Goal: Task Accomplishment & Management: Use online tool/utility

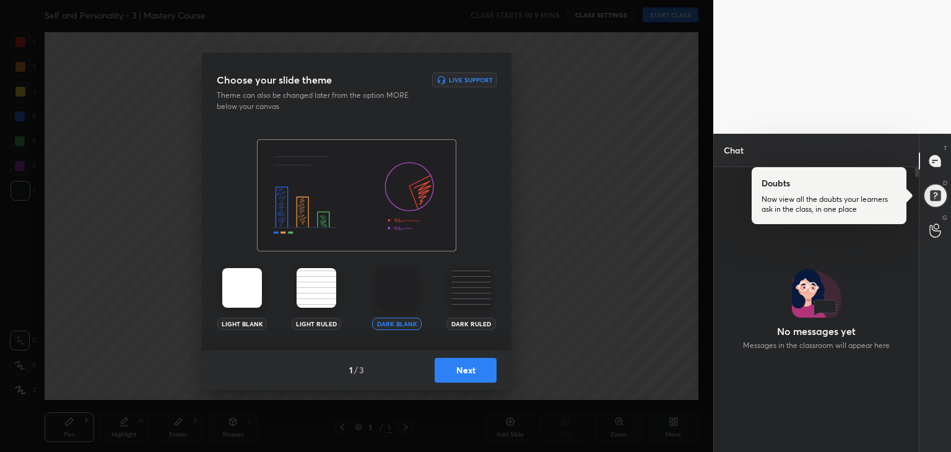
click at [465, 301] on img at bounding box center [471, 288] width 40 height 40
click at [478, 366] on button "Next" at bounding box center [465, 370] width 62 height 25
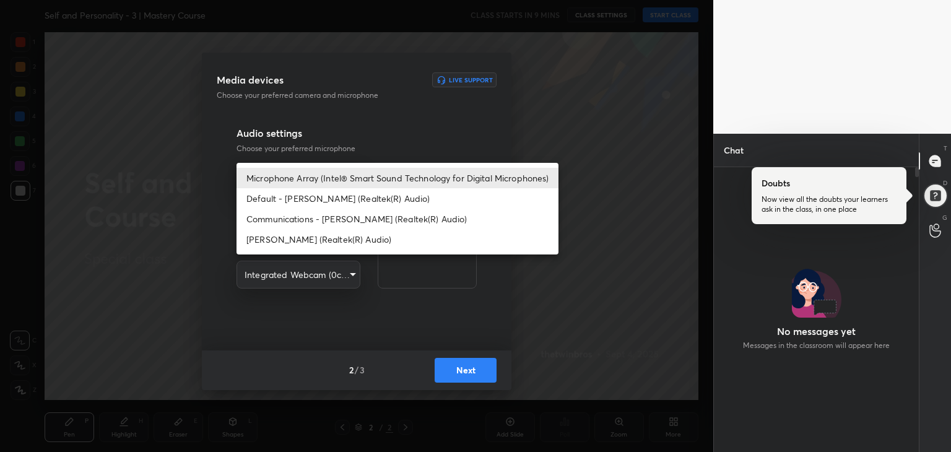
click at [339, 184] on body "1 2 3 4 5 6 7 R O A L C X Z Erase all C X Z Self and Personality - 3 | Mastery …" at bounding box center [475, 226] width 951 height 452
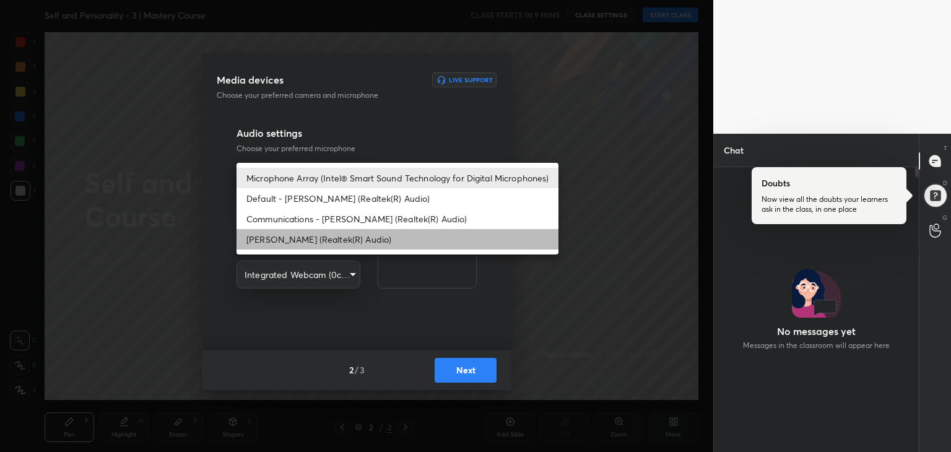
click at [322, 246] on li "[PERSON_NAME] (Realtek(R) Audio)" at bounding box center [397, 239] width 322 height 20
type input "12094d90694fd255b2586d714a4d8b15972ca1934c828083f43829e4ea548639"
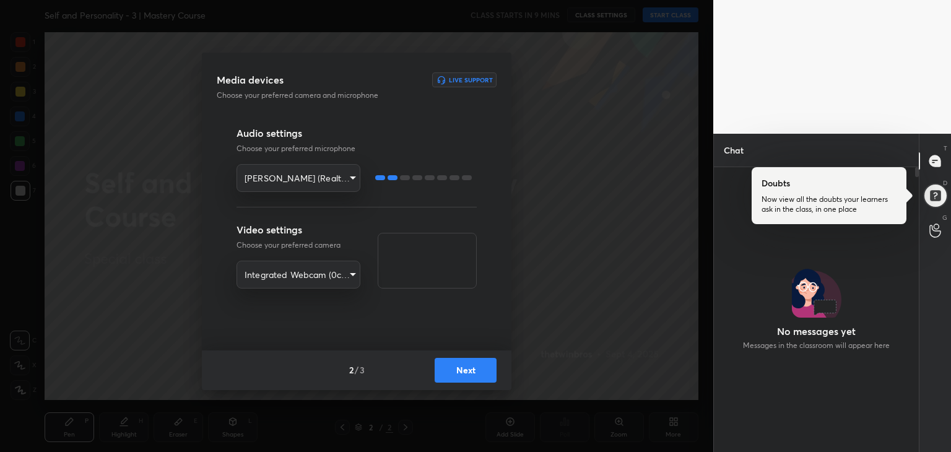
click at [463, 374] on button "Next" at bounding box center [465, 370] width 62 height 25
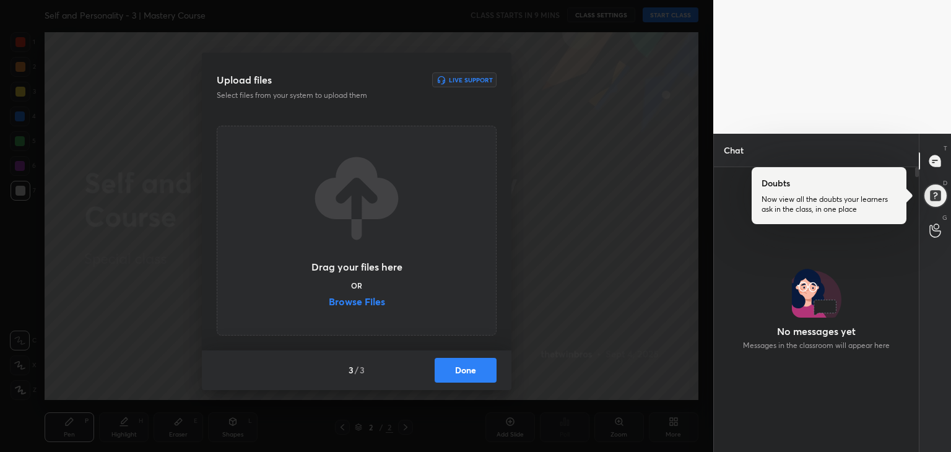
click at [369, 304] on label "Browse Files" at bounding box center [357, 302] width 56 height 13
click at [329, 304] on input "Browse Files" at bounding box center [329, 302] width 0 height 13
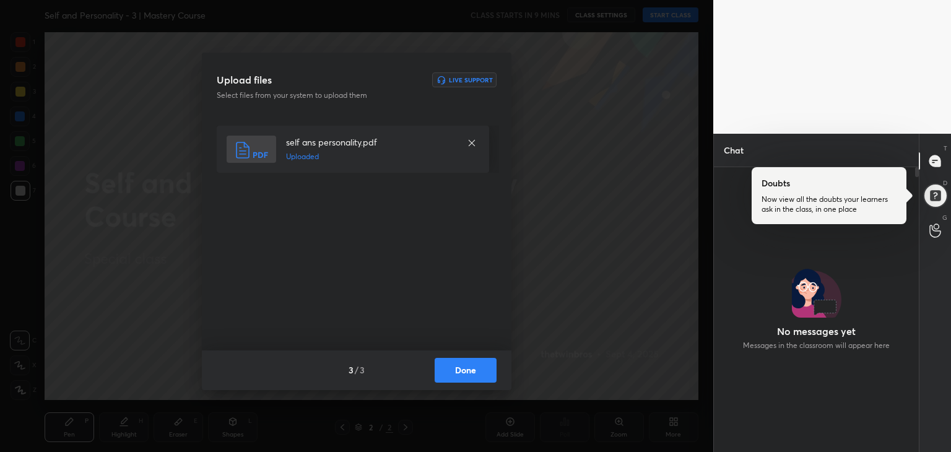
click at [483, 369] on button "Done" at bounding box center [465, 370] width 62 height 25
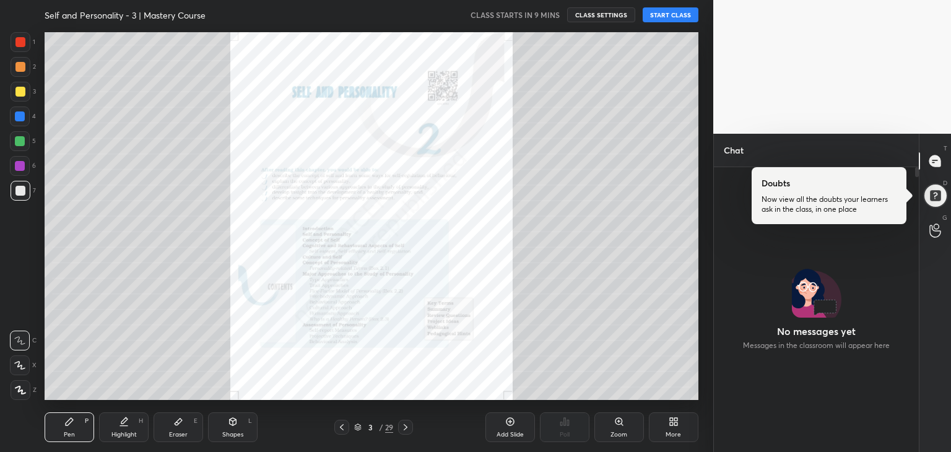
click at [621, 431] on div "Zoom" at bounding box center [618, 434] width 17 height 6
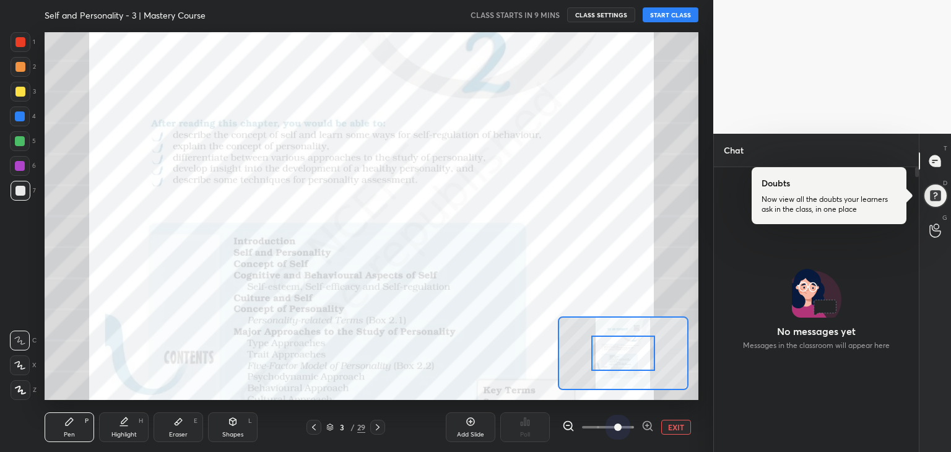
click at [621, 430] on span at bounding box center [608, 427] width 52 height 19
click at [938, 159] on icon at bounding box center [934, 160] width 11 height 11
click at [382, 422] on icon at bounding box center [378, 427] width 10 height 10
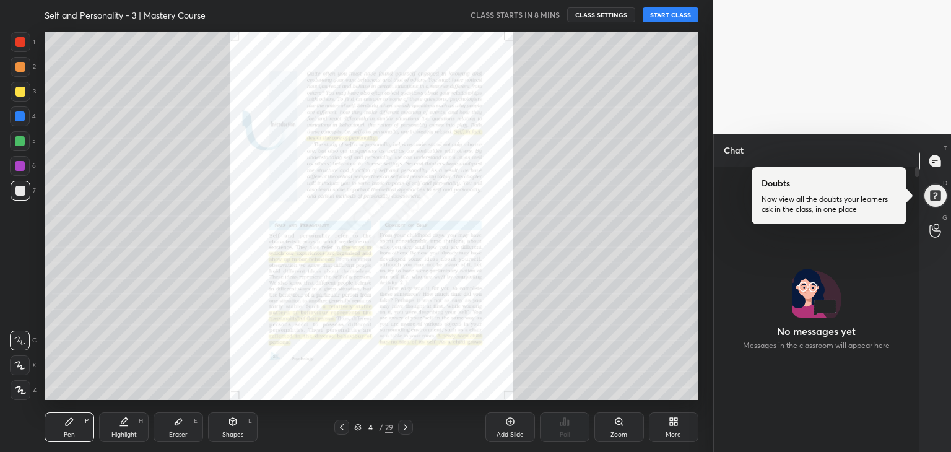
click at [382, 421] on div "4 / 29" at bounding box center [373, 426] width 39 height 11
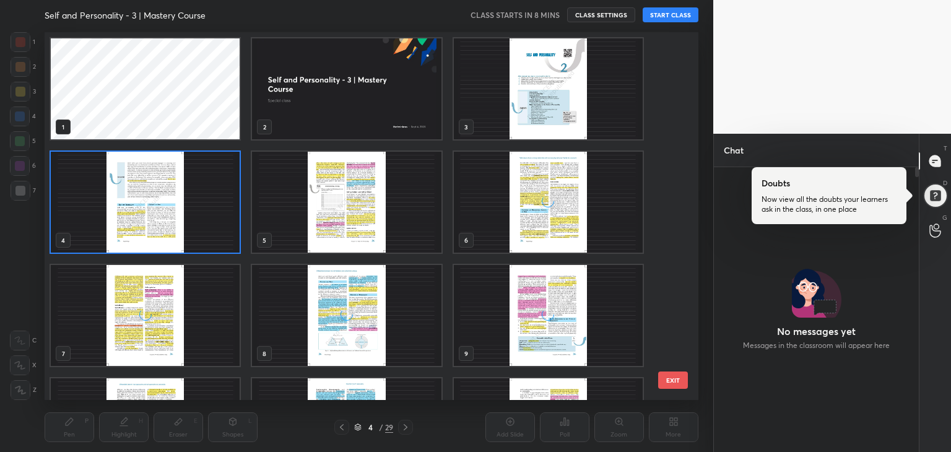
click at [382, 421] on div "4 / 29" at bounding box center [373, 426] width 39 height 11
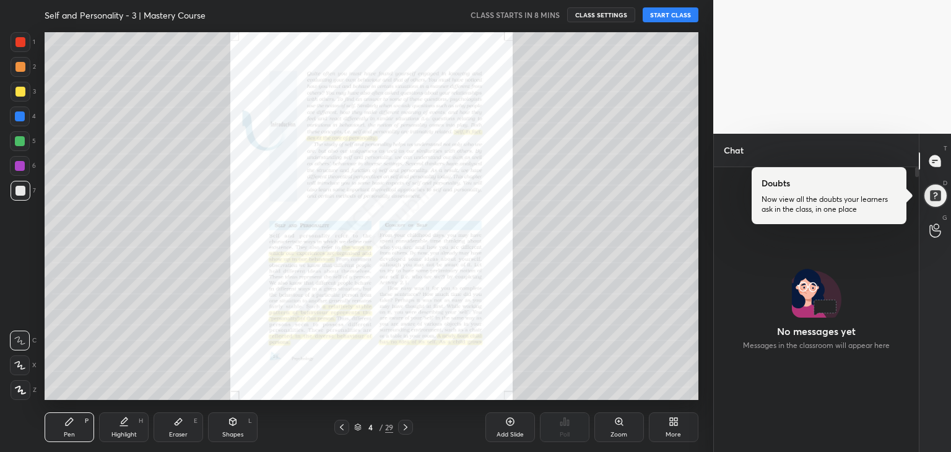
click at [382, 421] on div "4 / 29" at bounding box center [373, 426] width 39 height 11
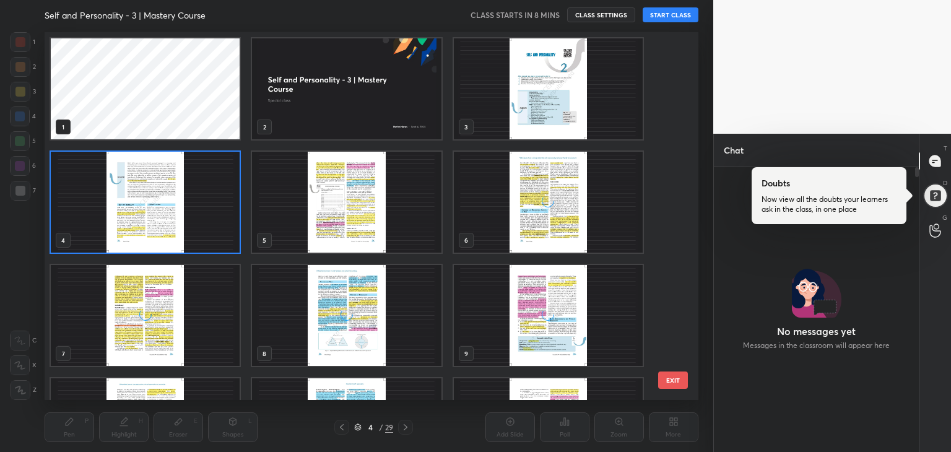
click at [382, 421] on div "4 / 29" at bounding box center [373, 426] width 39 height 11
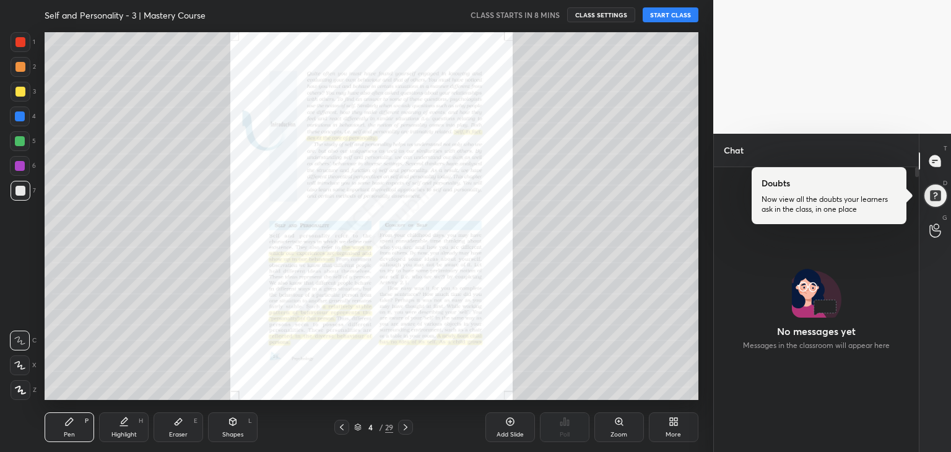
drag, startPoint x: 382, startPoint y: 421, endPoint x: 404, endPoint y: 425, distance: 21.9
click at [404, 425] on div "4 / 29" at bounding box center [373, 427] width 79 height 15
click at [404, 425] on icon at bounding box center [405, 427] width 10 height 10
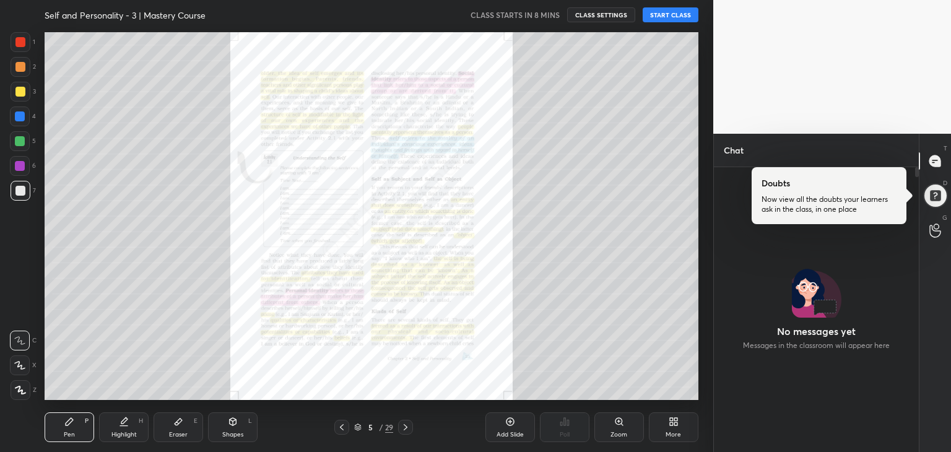
click at [404, 425] on icon at bounding box center [405, 427] width 10 height 10
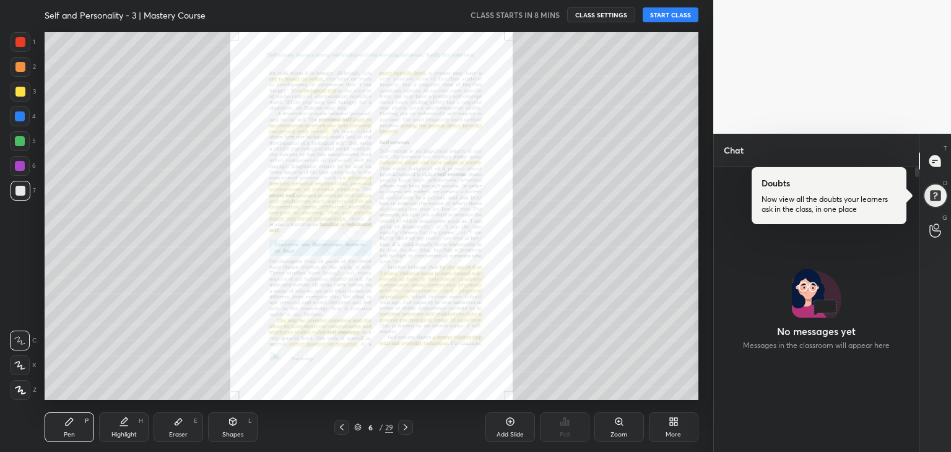
click at [404, 425] on icon at bounding box center [405, 427] width 10 height 10
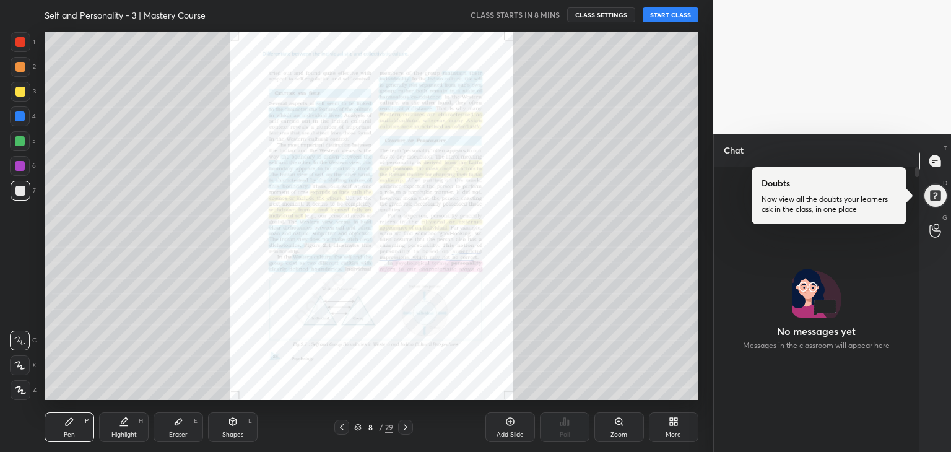
click at [404, 425] on icon at bounding box center [405, 427] width 10 height 10
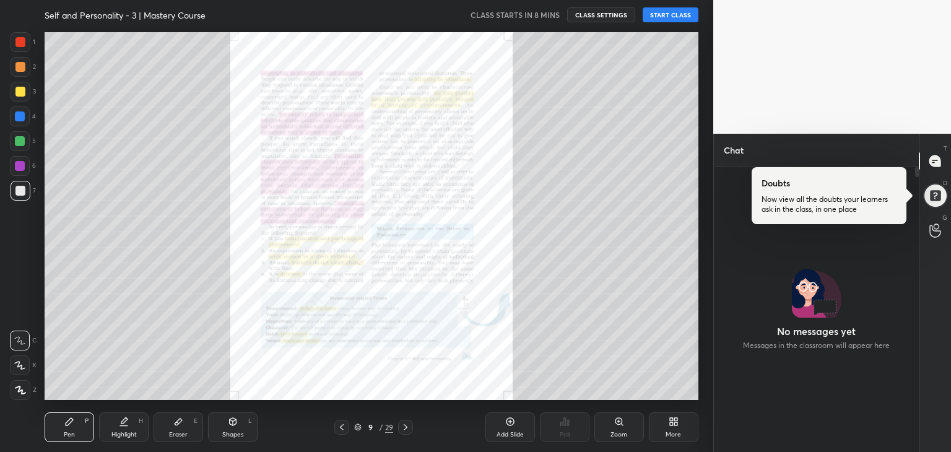
click at [404, 425] on icon at bounding box center [405, 427] width 10 height 10
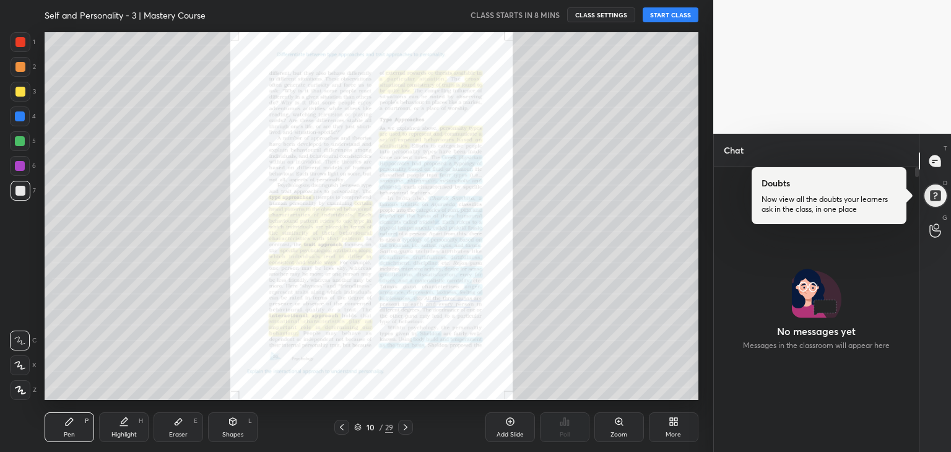
click at [404, 425] on icon at bounding box center [405, 427] width 10 height 10
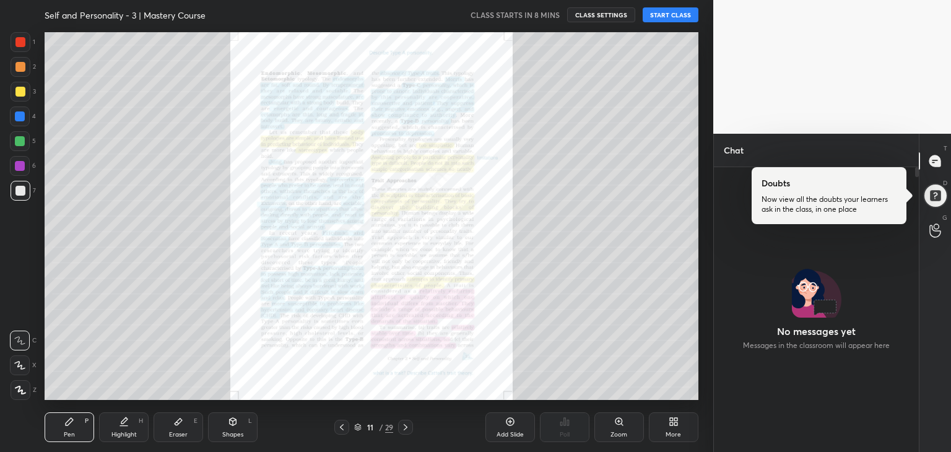
click at [404, 425] on icon at bounding box center [405, 427] width 10 height 10
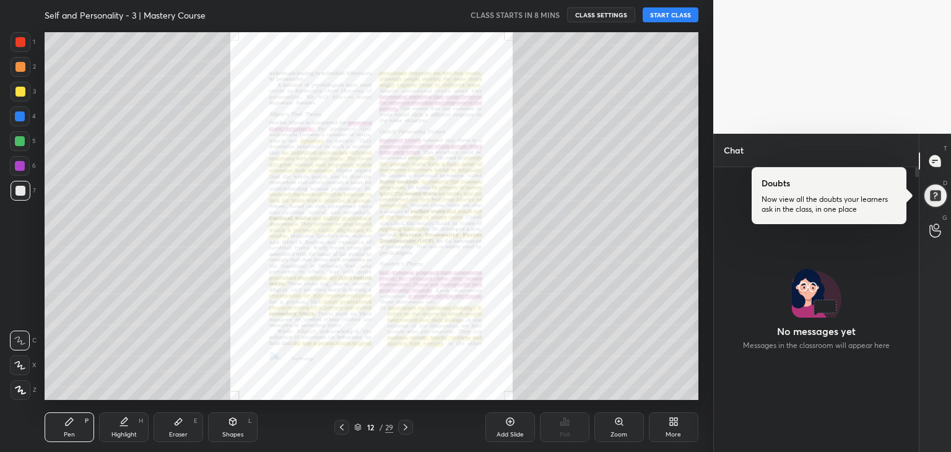
click at [616, 434] on div "Zoom" at bounding box center [618, 434] width 17 height 6
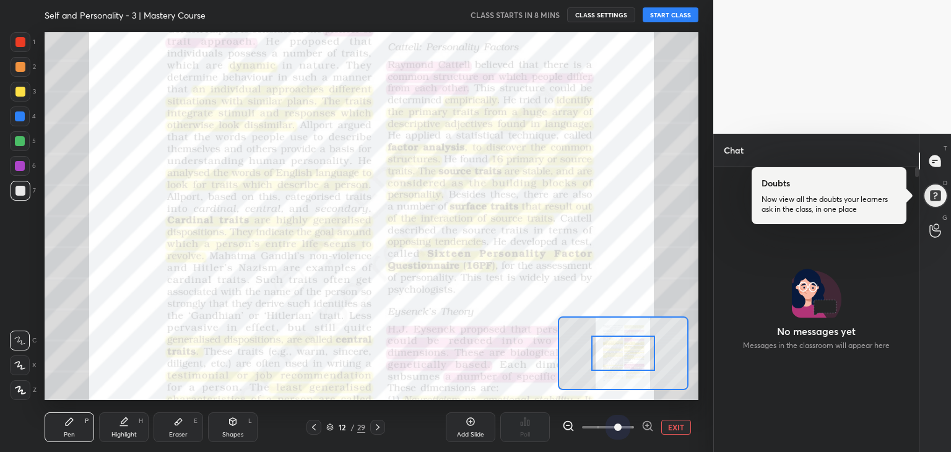
click at [616, 434] on span at bounding box center [608, 427] width 52 height 19
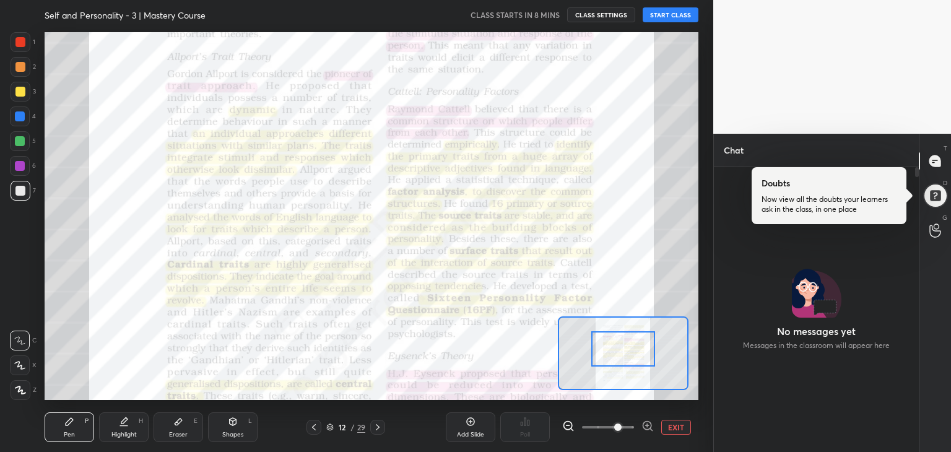
click at [619, 360] on div at bounding box center [623, 348] width 64 height 35
click at [941, 158] on icon at bounding box center [934, 161] width 13 height 13
click at [376, 426] on icon at bounding box center [378, 427] width 10 height 10
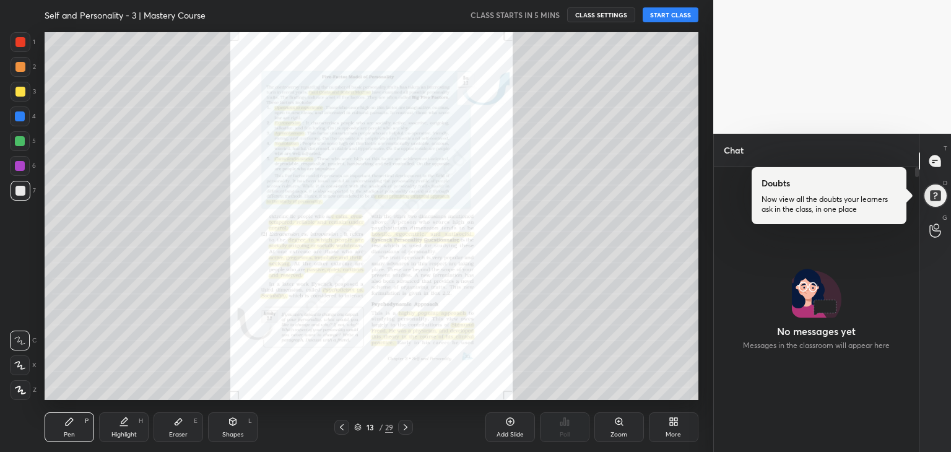
click at [376, 426] on div "13 / 29" at bounding box center [373, 426] width 39 height 11
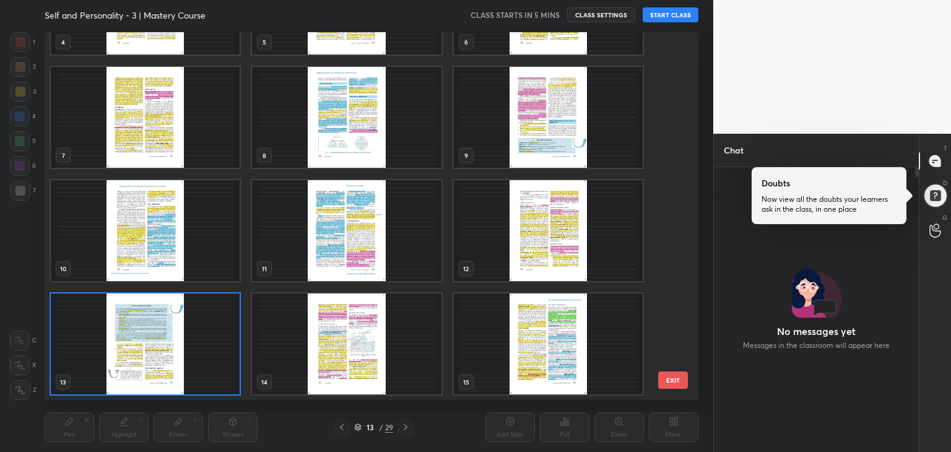
scroll to position [364, 647]
click at [407, 426] on div "13 / 29" at bounding box center [373, 427] width 79 height 15
click at [365, 350] on img "grid" at bounding box center [346, 343] width 189 height 101
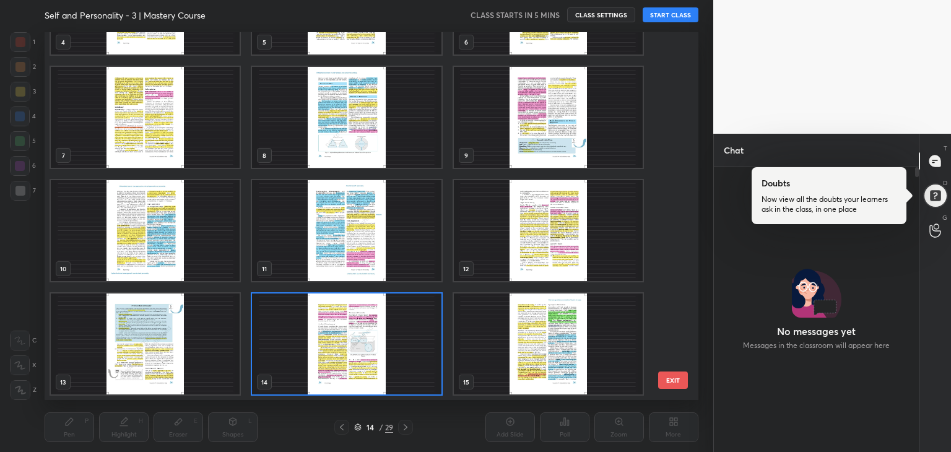
click at [365, 350] on img "grid" at bounding box center [346, 343] width 189 height 101
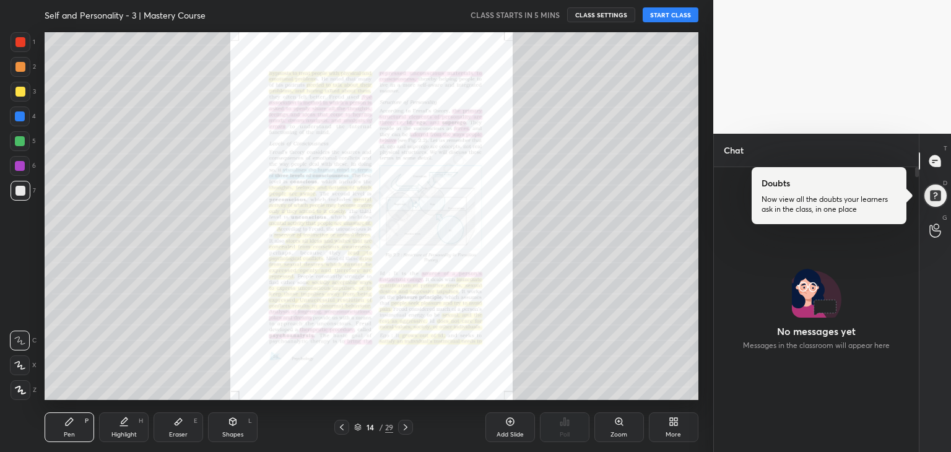
click at [407, 423] on icon at bounding box center [405, 427] width 10 height 10
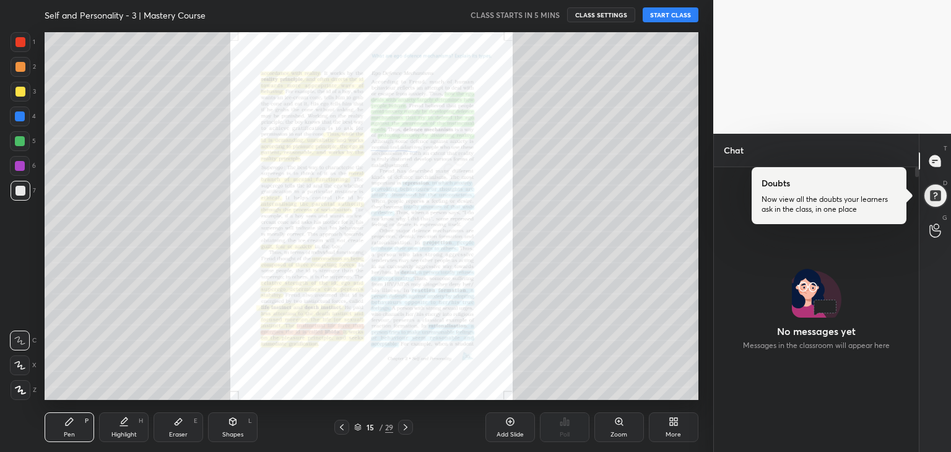
click at [412, 430] on div at bounding box center [405, 427] width 15 height 15
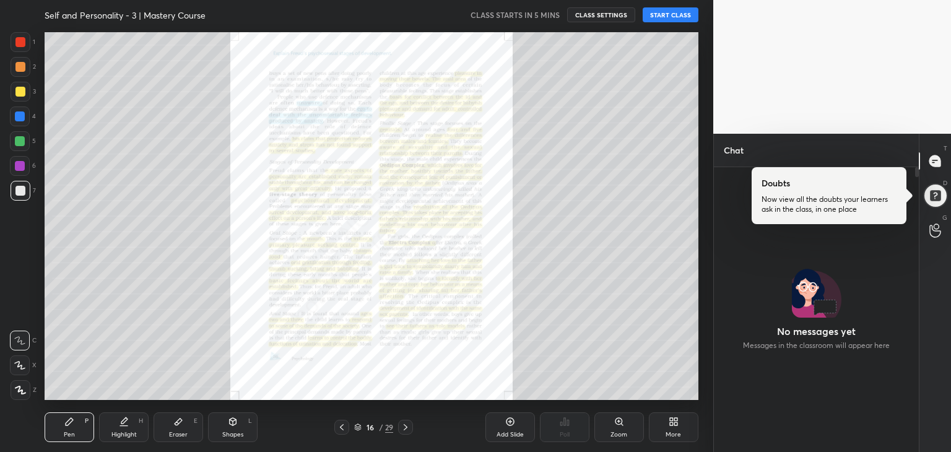
click at [339, 426] on icon at bounding box center [342, 427] width 10 height 10
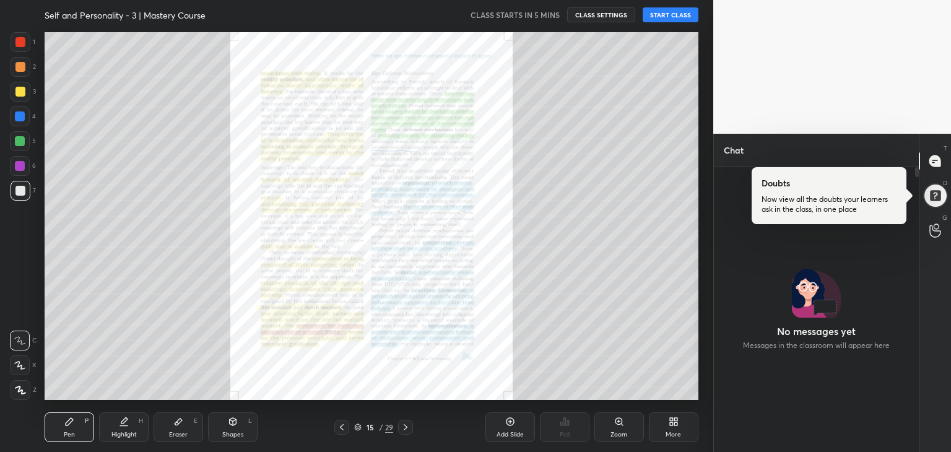
click at [339, 426] on icon at bounding box center [342, 427] width 10 height 10
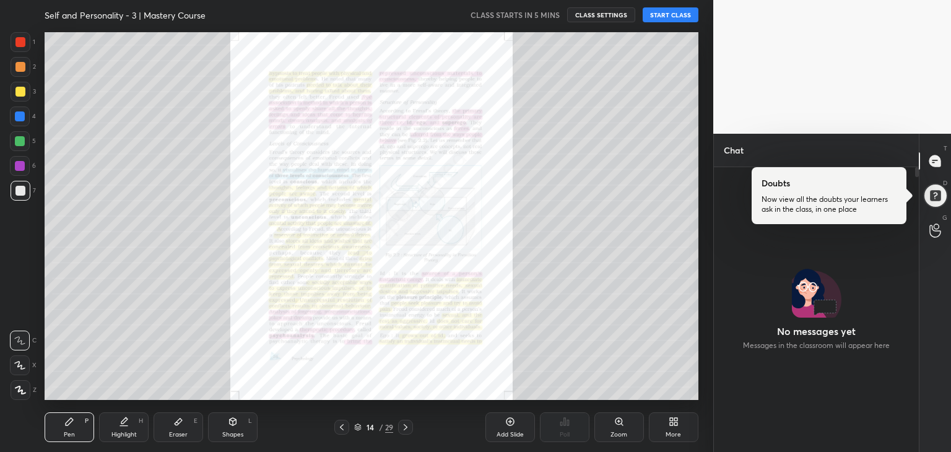
click at [339, 426] on icon at bounding box center [342, 427] width 10 height 10
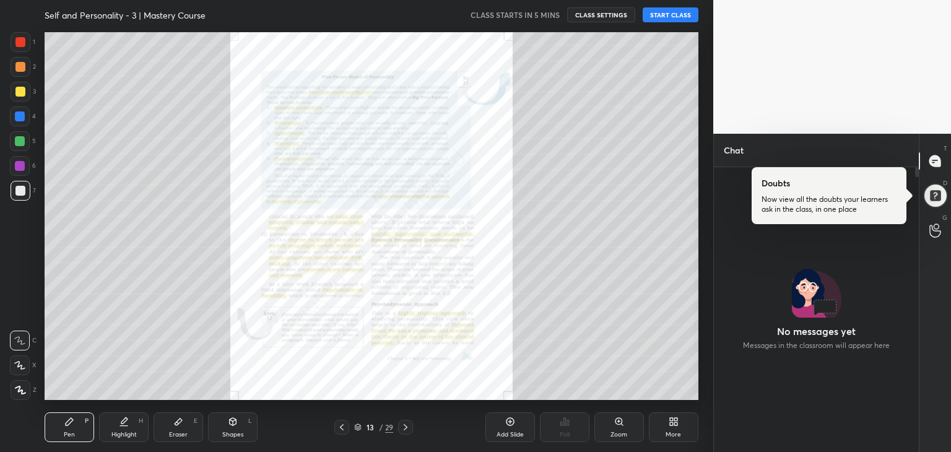
click at [339, 426] on icon at bounding box center [342, 427] width 10 height 10
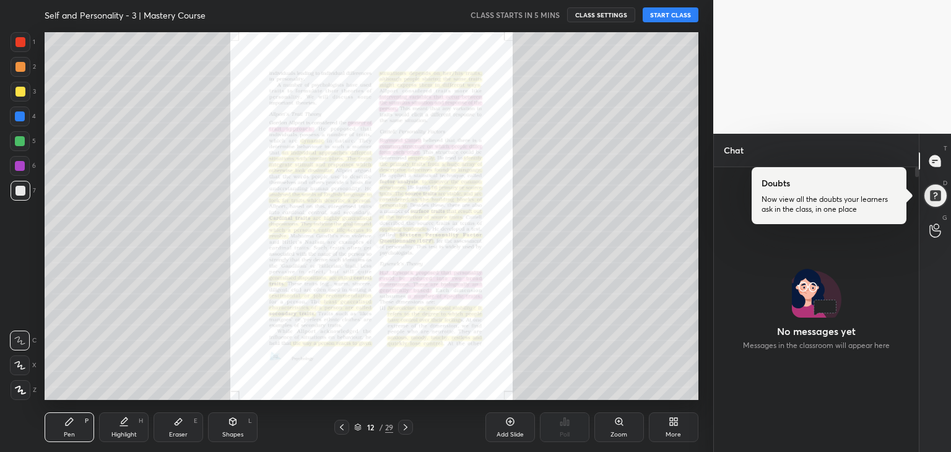
click at [629, 426] on div "Zoom" at bounding box center [619, 427] width 50 height 30
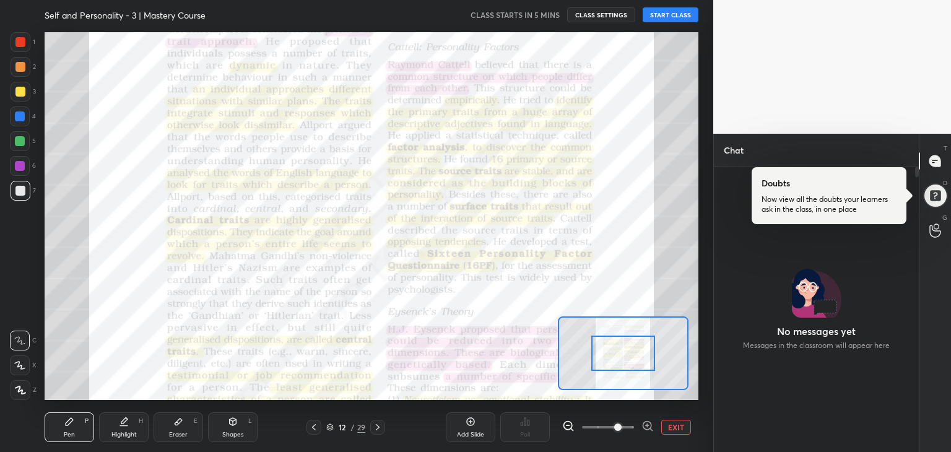
click at [614, 426] on span at bounding box center [617, 426] width 7 height 7
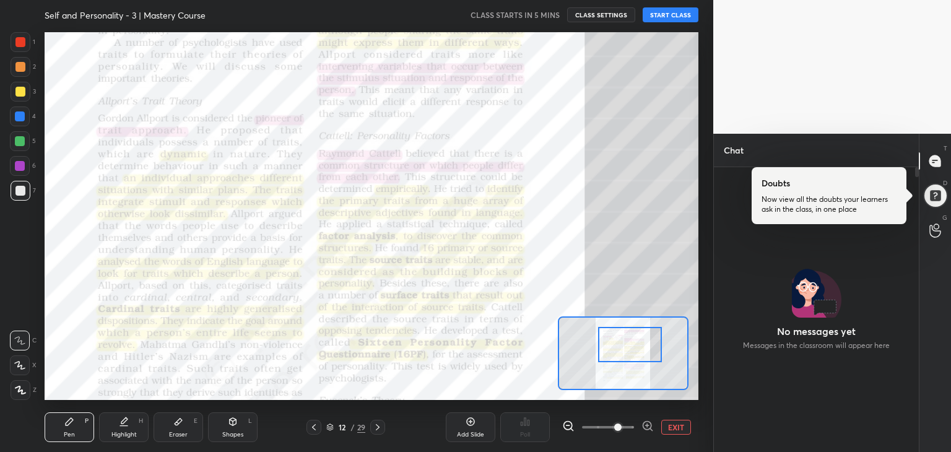
drag, startPoint x: 625, startPoint y: 361, endPoint x: 632, endPoint y: 352, distance: 11.0
click at [632, 352] on div at bounding box center [630, 344] width 64 height 35
click at [941, 162] on icon at bounding box center [934, 161] width 13 height 13
click at [933, 196] on div at bounding box center [934, 195] width 29 height 29
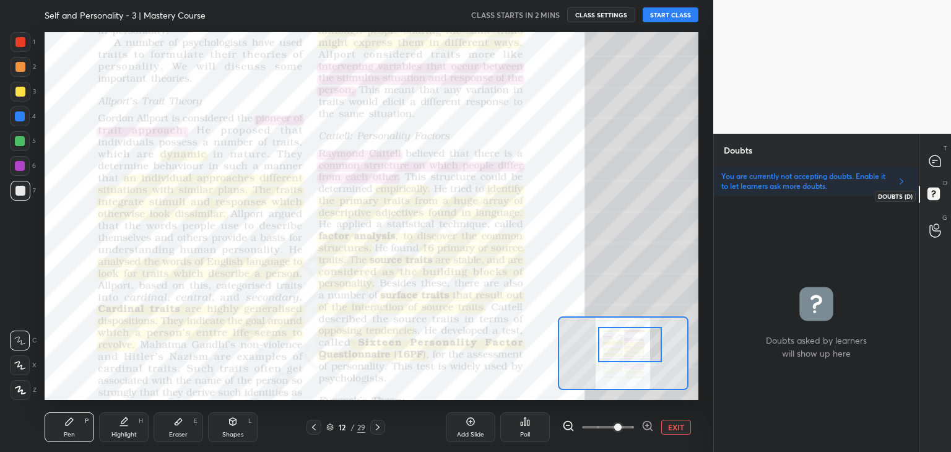
scroll to position [253, 201]
click at [932, 231] on icon at bounding box center [935, 230] width 12 height 14
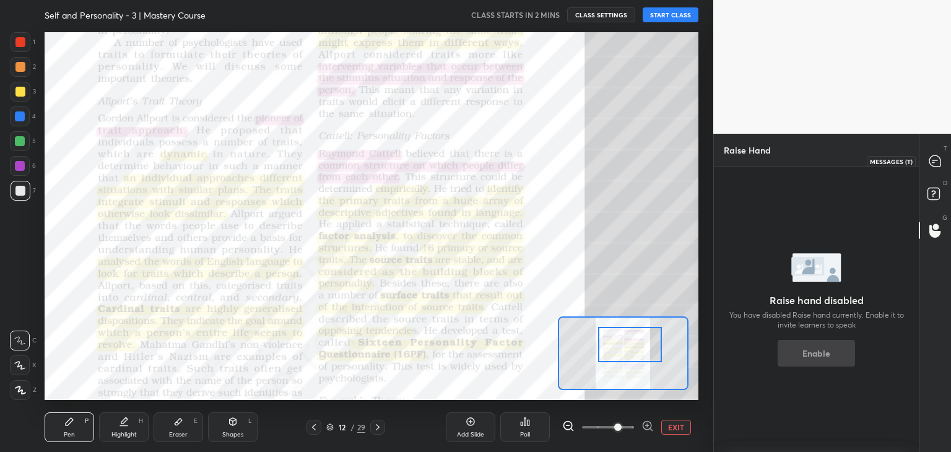
click at [944, 162] on div at bounding box center [935, 161] width 25 height 22
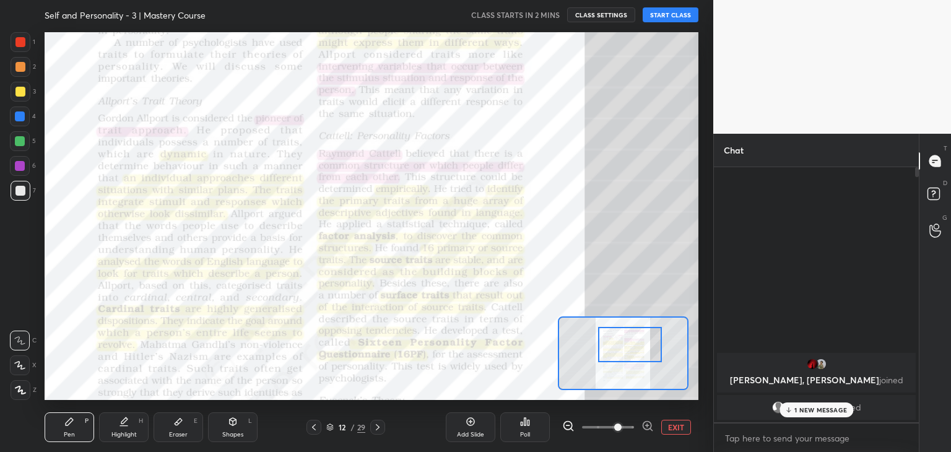
scroll to position [251, 201]
click at [804, 408] on p "1 NEW MESSAGE" at bounding box center [820, 409] width 53 height 7
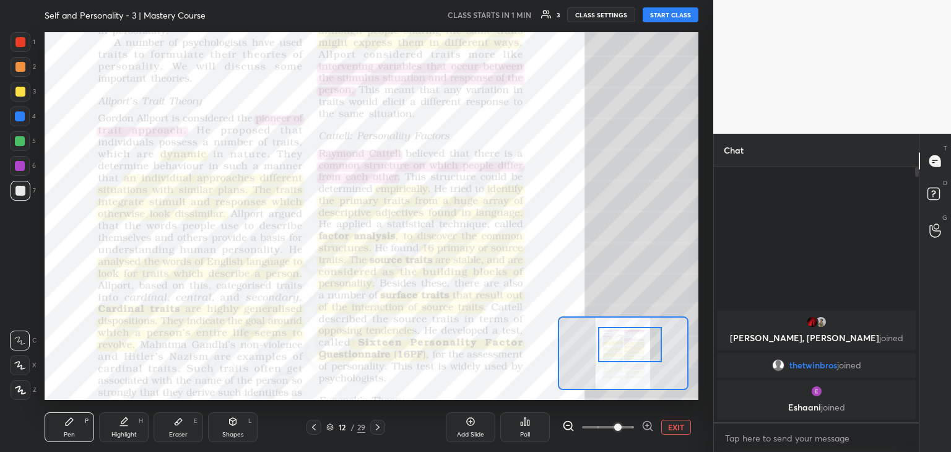
click at [661, 16] on button "START CLASS" at bounding box center [670, 14] width 56 height 15
type textarea "x"
click at [20, 50] on div at bounding box center [21, 42] width 20 height 20
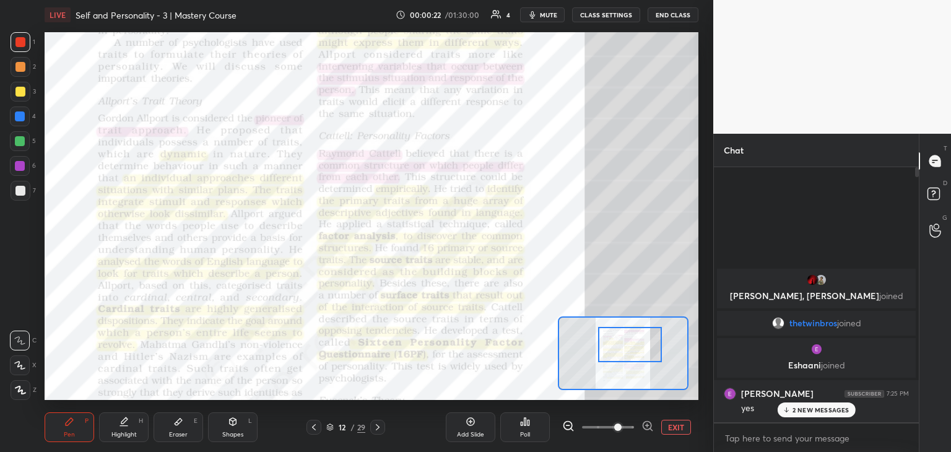
click at [844, 412] on p "2 NEW MESSAGES" at bounding box center [820, 409] width 57 height 7
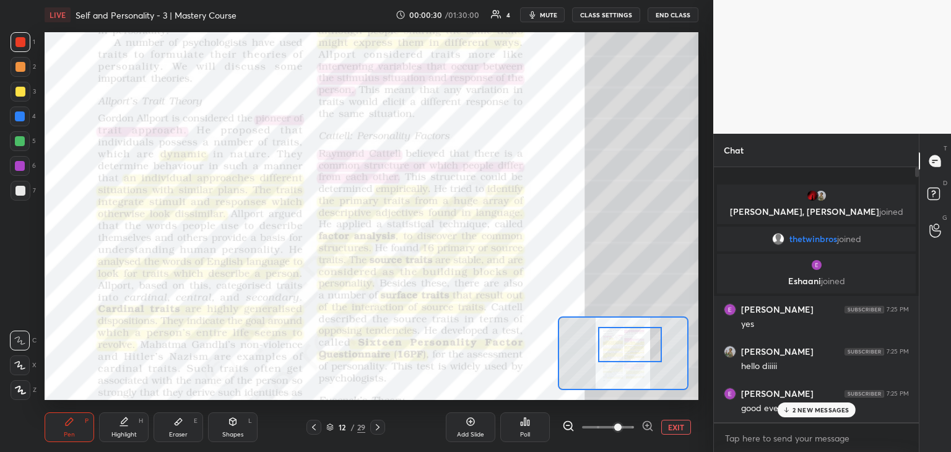
click at [828, 410] on p "2 NEW MESSAGES" at bounding box center [820, 409] width 57 height 7
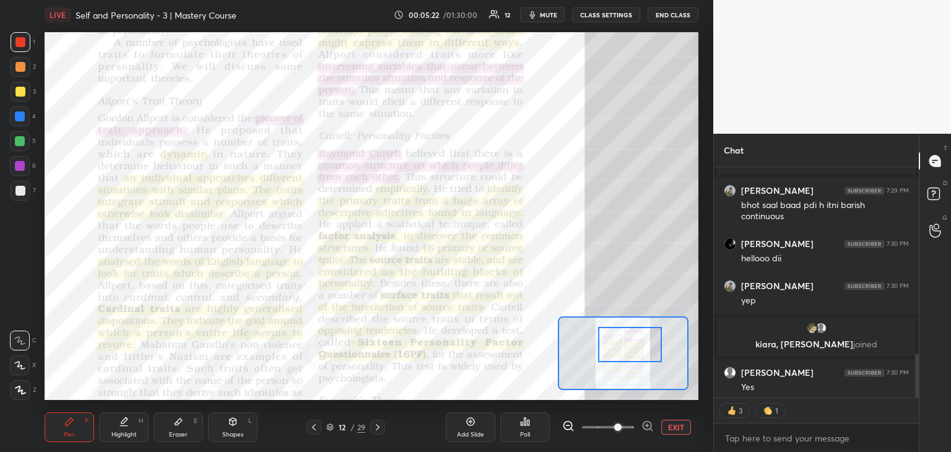
scroll to position [972, 0]
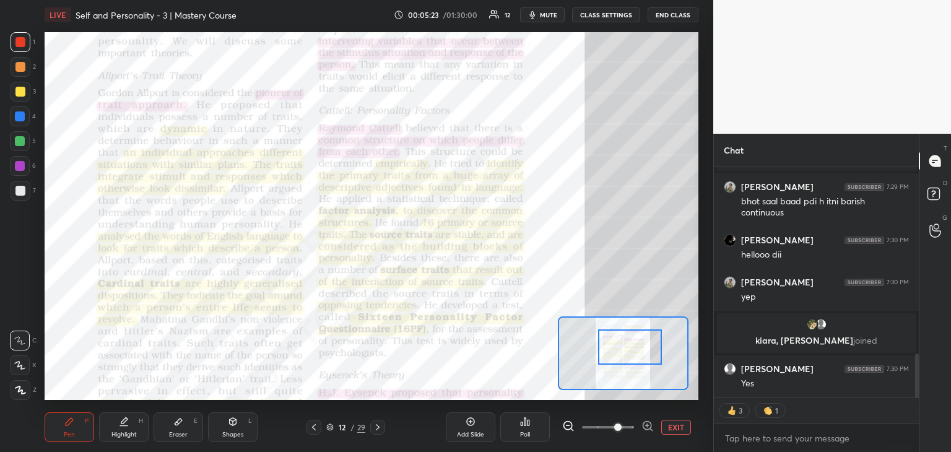
click at [621, 342] on div at bounding box center [630, 346] width 64 height 35
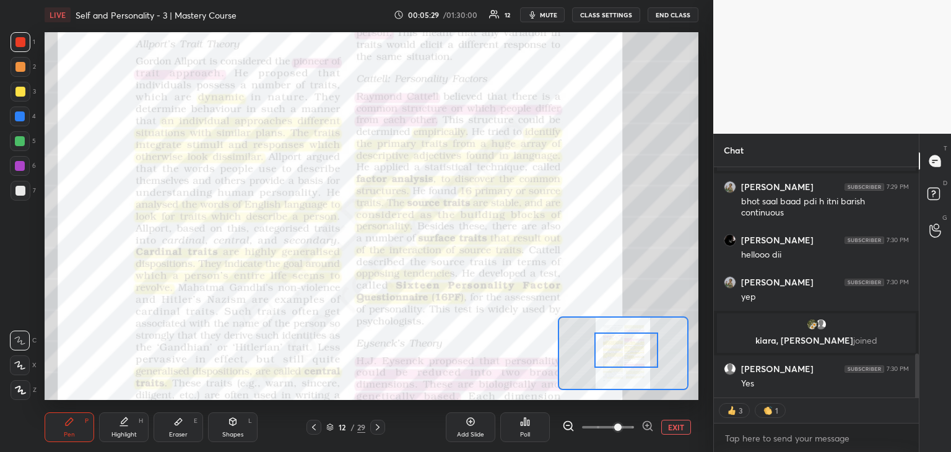
click at [642, 363] on div at bounding box center [626, 349] width 64 height 35
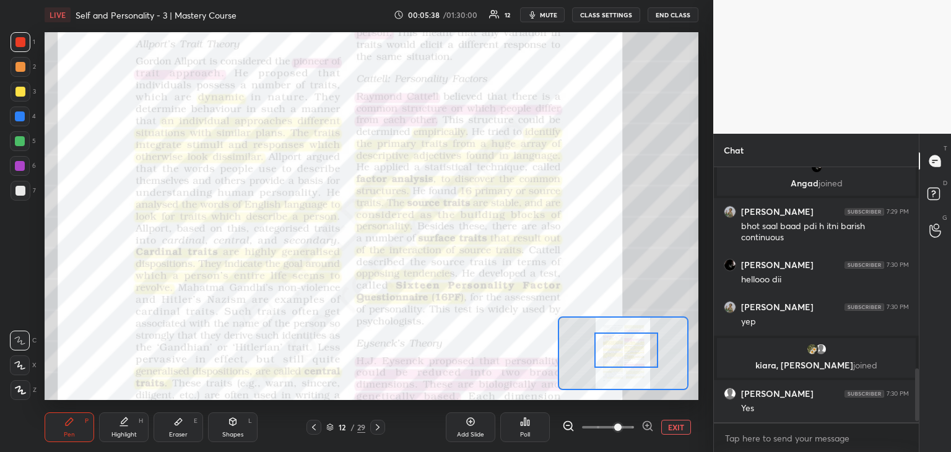
scroll to position [989, 0]
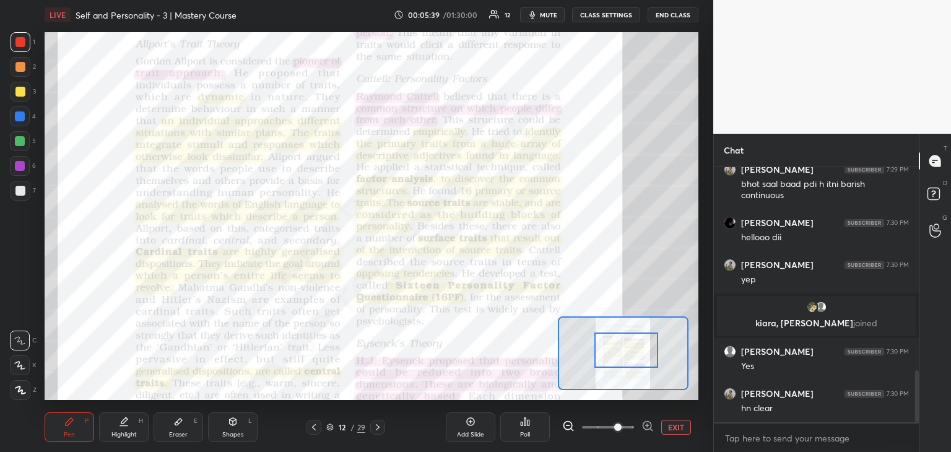
click at [642, 363] on div at bounding box center [626, 349] width 64 height 35
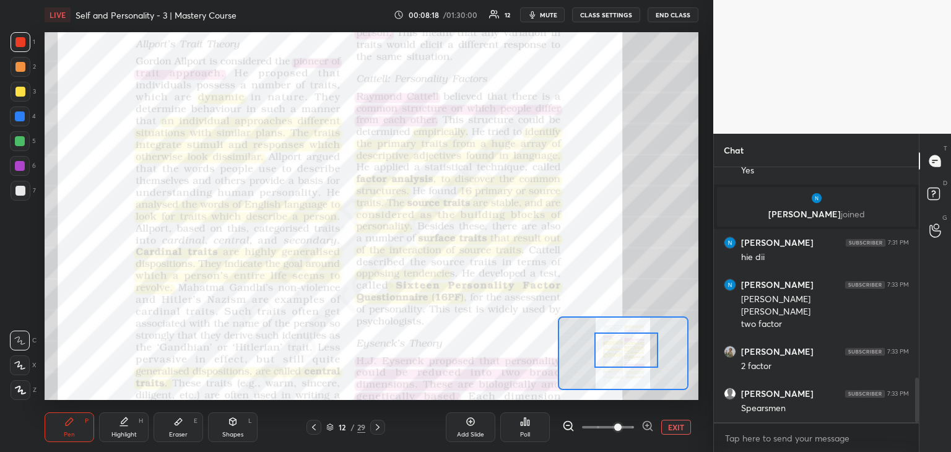
scroll to position [1222, 0]
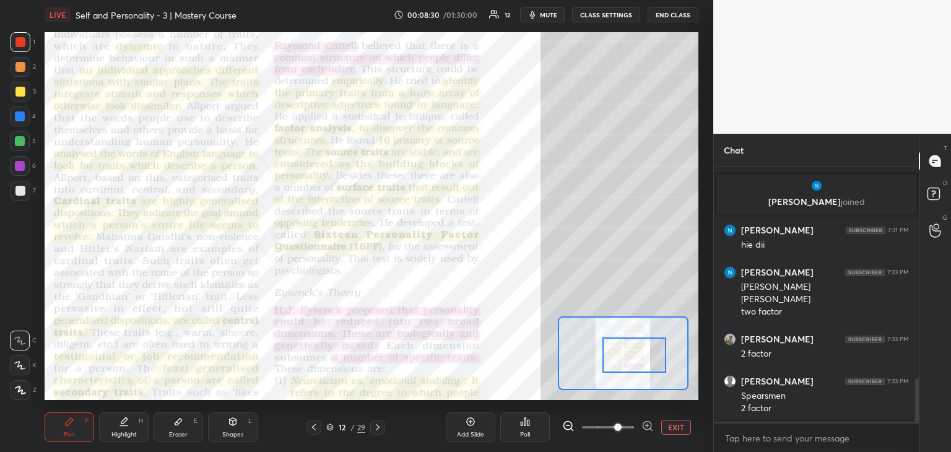
drag, startPoint x: 643, startPoint y: 358, endPoint x: 622, endPoint y: 352, distance: 21.9
click at [622, 352] on div at bounding box center [634, 354] width 64 height 35
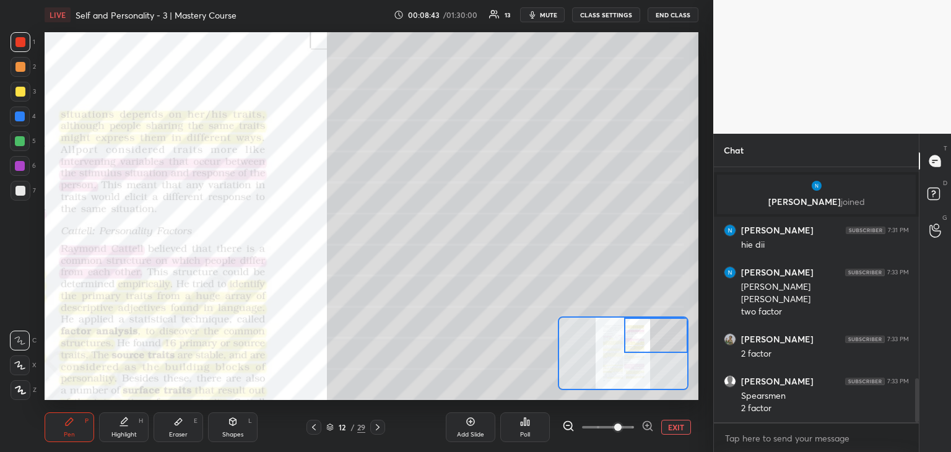
click at [681, 313] on div "Setting up your live class Poll for secs No correct answer Start poll" at bounding box center [372, 216] width 654 height 368
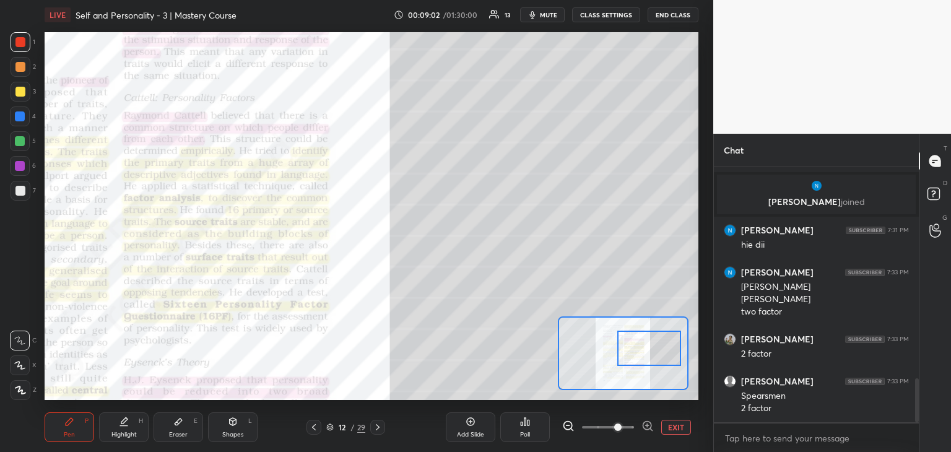
drag, startPoint x: 635, startPoint y: 347, endPoint x: 628, endPoint y: 360, distance: 14.1
click at [628, 360] on div at bounding box center [649, 347] width 64 height 35
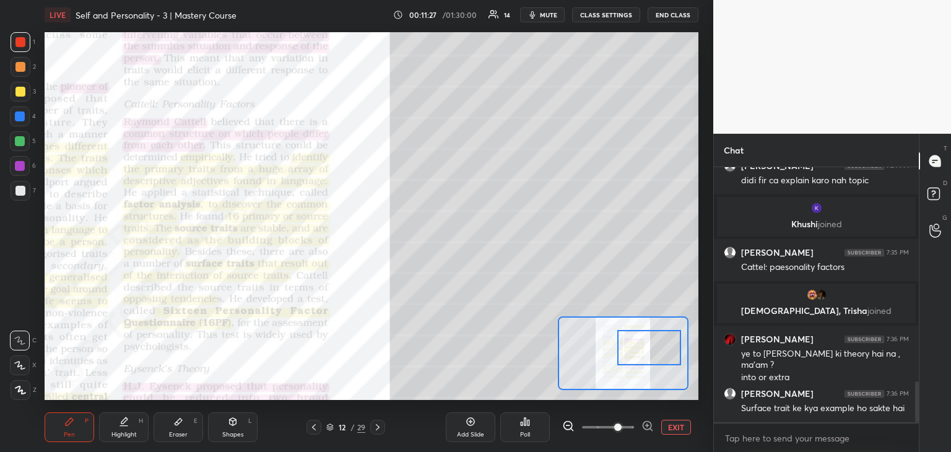
scroll to position [1371, 0]
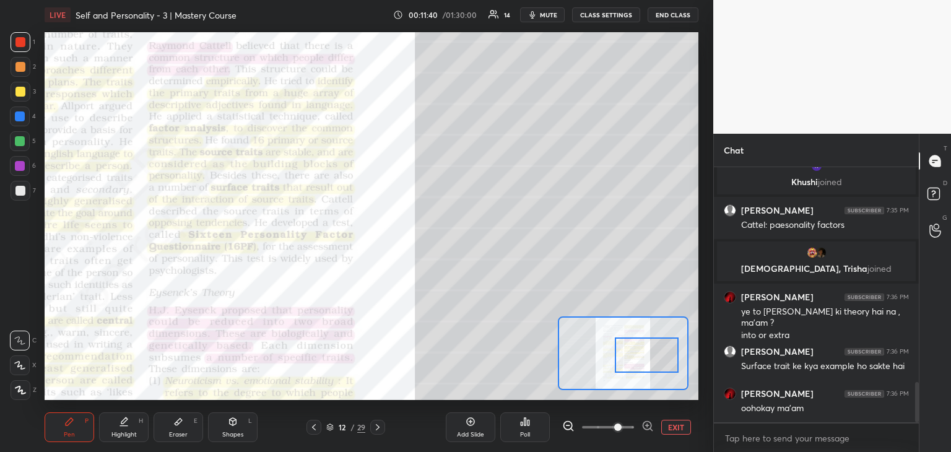
drag, startPoint x: 626, startPoint y: 355, endPoint x: 622, endPoint y: 361, distance: 7.2
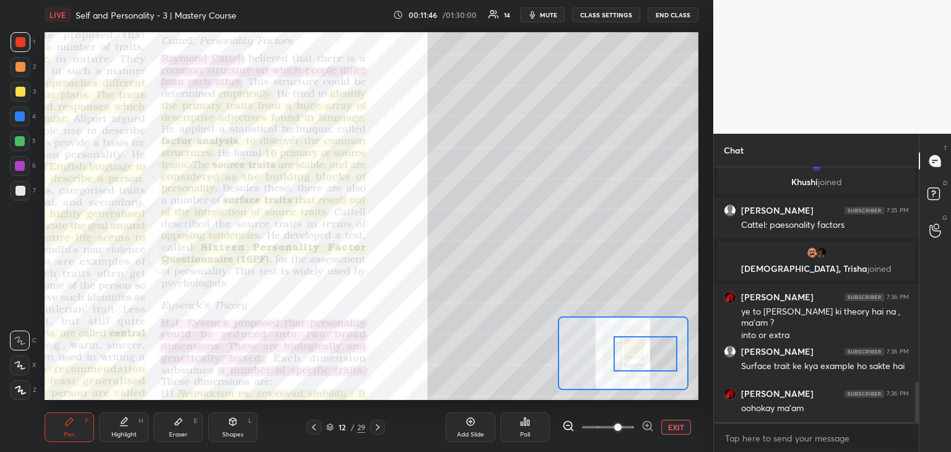
click at [613, 340] on div at bounding box center [623, 353] width 131 height 74
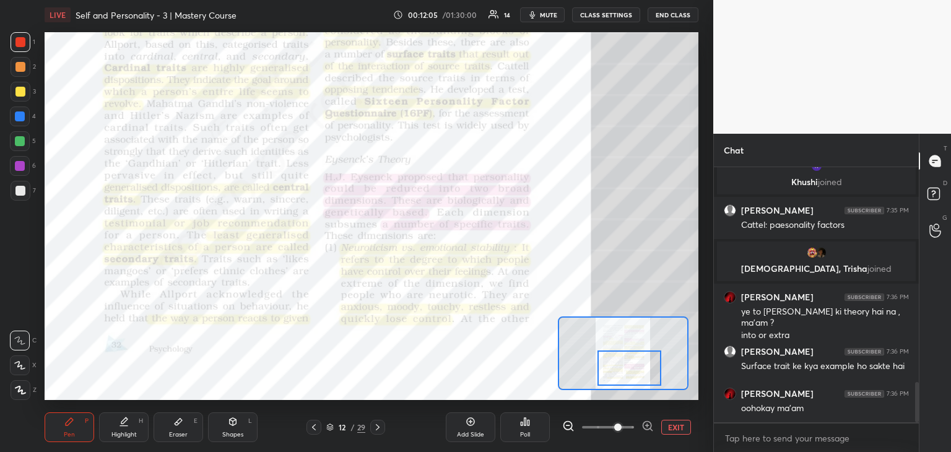
drag, startPoint x: 652, startPoint y: 353, endPoint x: 636, endPoint y: 367, distance: 21.5
click at [636, 367] on div at bounding box center [629, 367] width 64 height 35
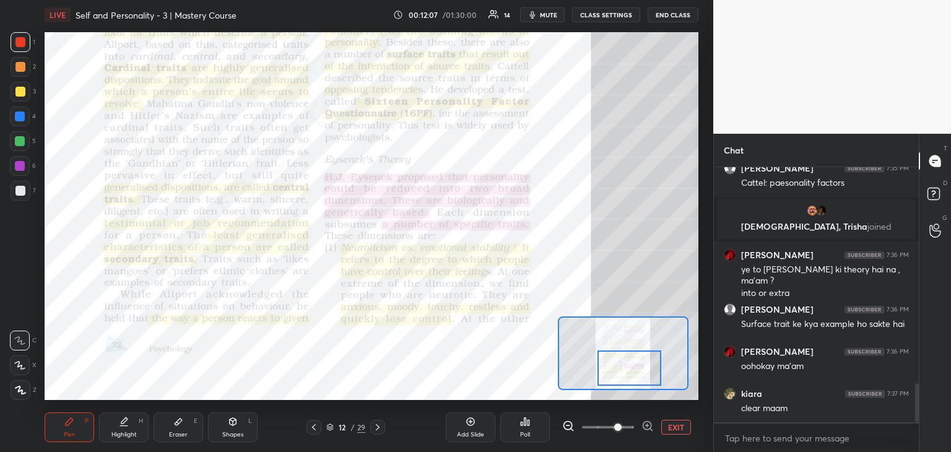
click at [613, 363] on div at bounding box center [629, 367] width 64 height 35
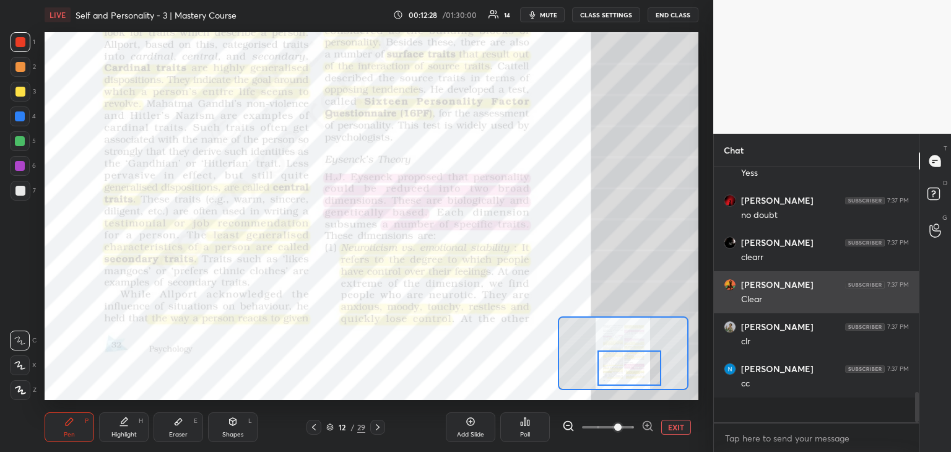
scroll to position [1666, 0]
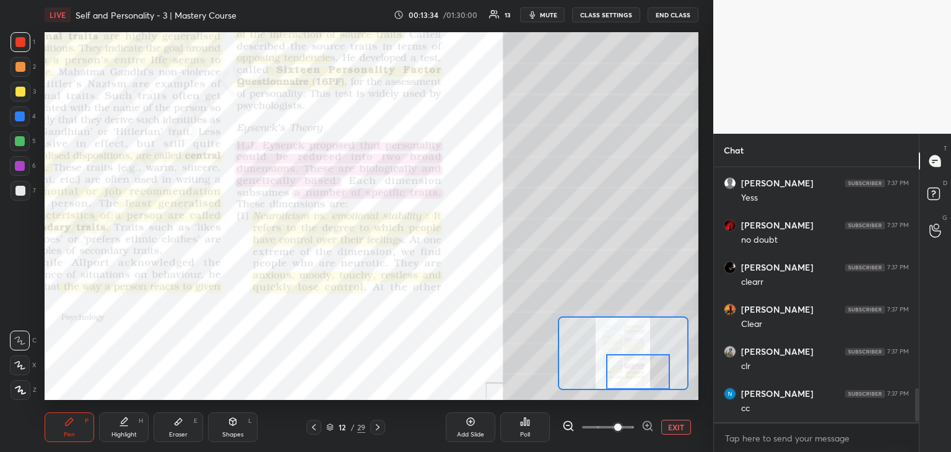
drag, startPoint x: 650, startPoint y: 371, endPoint x: 658, endPoint y: 379, distance: 11.8
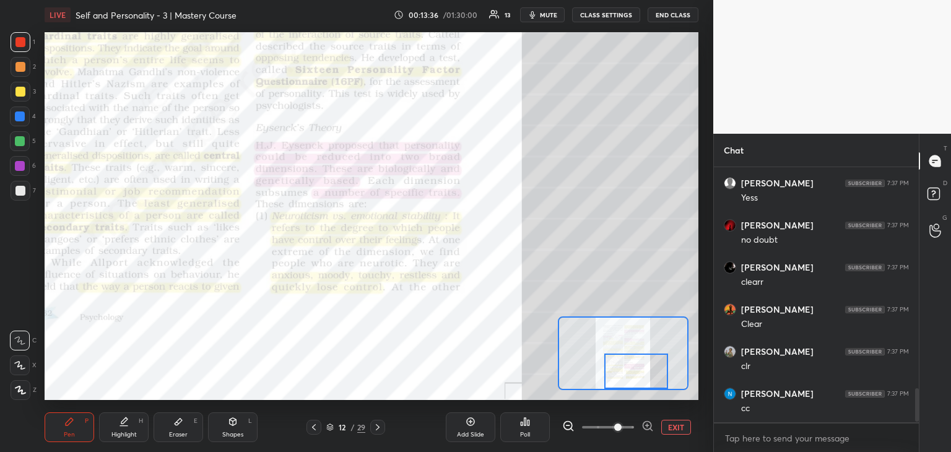
drag, startPoint x: 658, startPoint y: 379, endPoint x: 612, endPoint y: 367, distance: 48.0
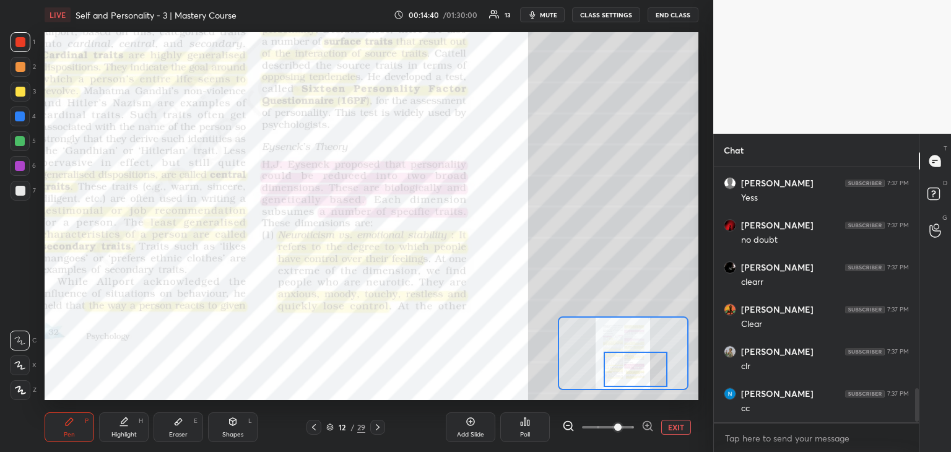
click at [382, 428] on icon at bounding box center [378, 427] width 10 height 10
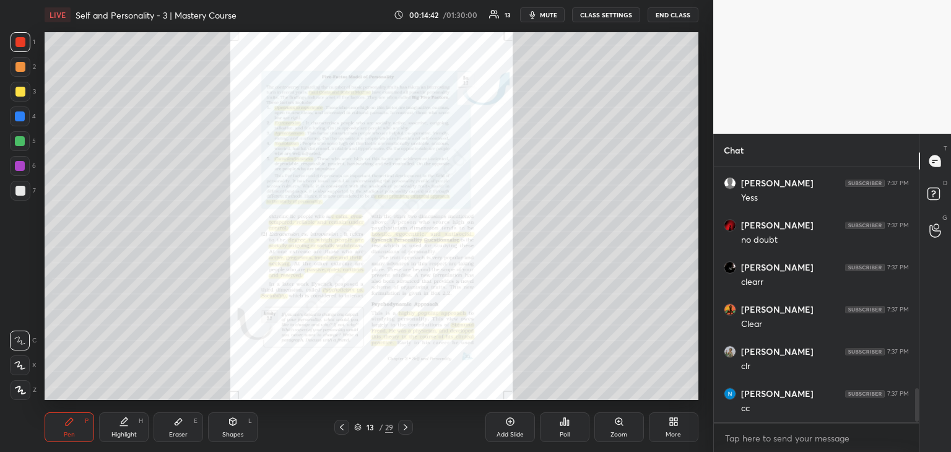
click at [626, 421] on div "Zoom" at bounding box center [619, 427] width 50 height 30
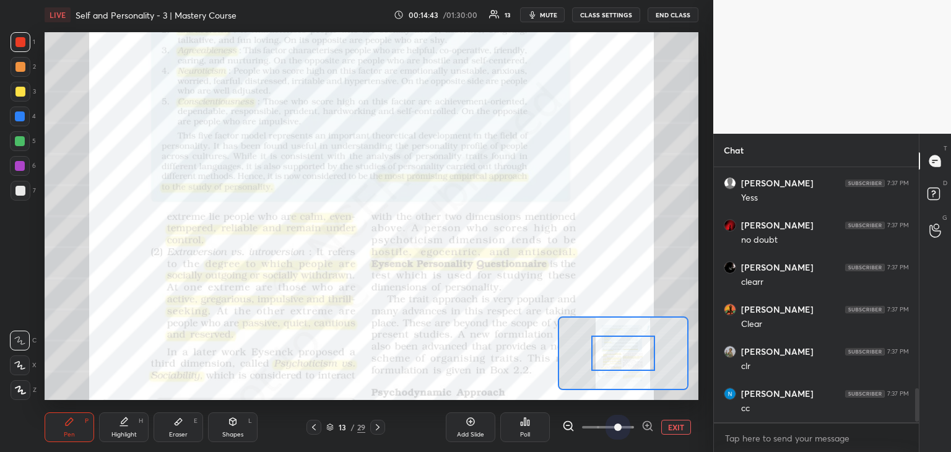
click at [619, 421] on span at bounding box center [608, 427] width 52 height 19
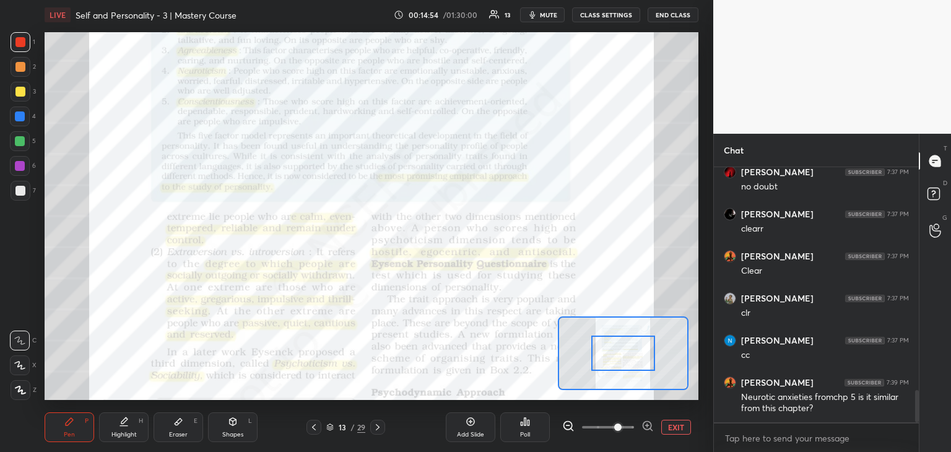
scroll to position [1761, 0]
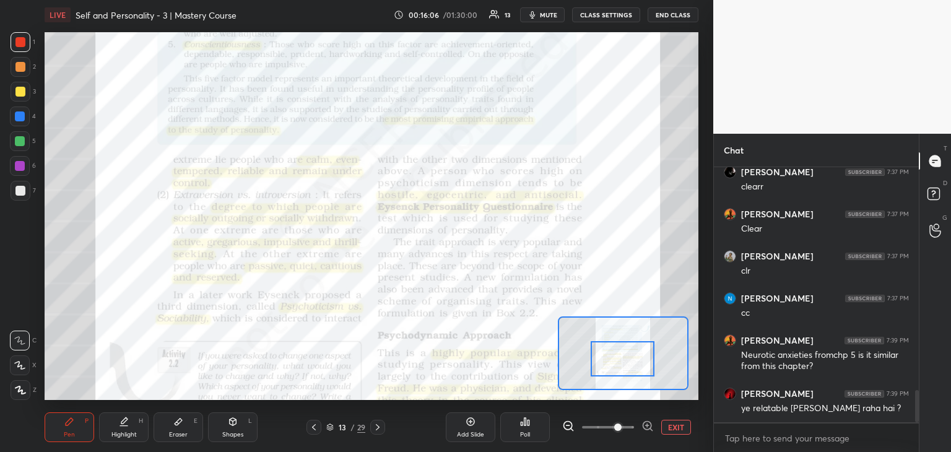
drag, startPoint x: 622, startPoint y: 366, endPoint x: 621, endPoint y: 357, distance: 9.3
click at [621, 357] on div at bounding box center [622, 358] width 64 height 35
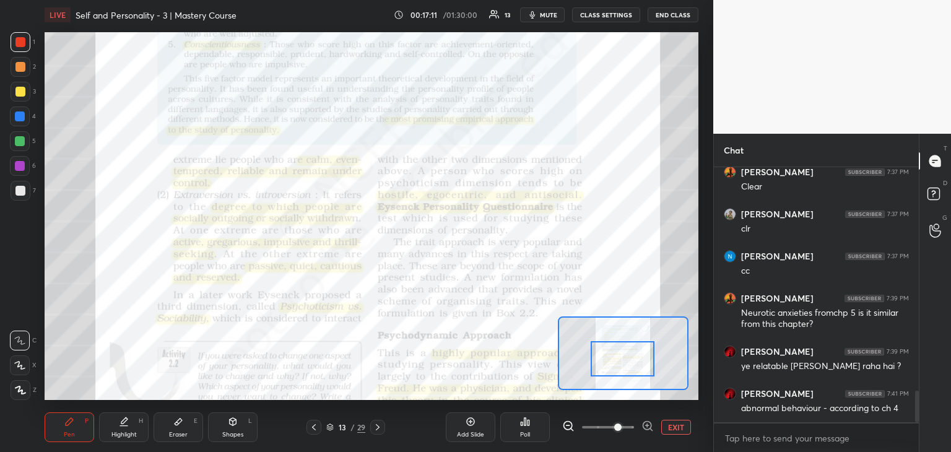
scroll to position [1846, 0]
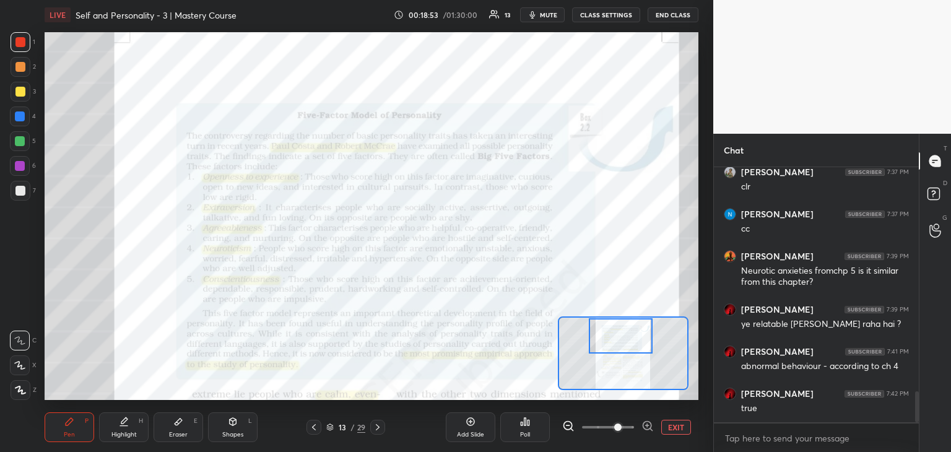
drag, startPoint x: 628, startPoint y: 371, endPoint x: 626, endPoint y: 348, distance: 23.0
click at [626, 348] on div at bounding box center [621, 335] width 64 height 35
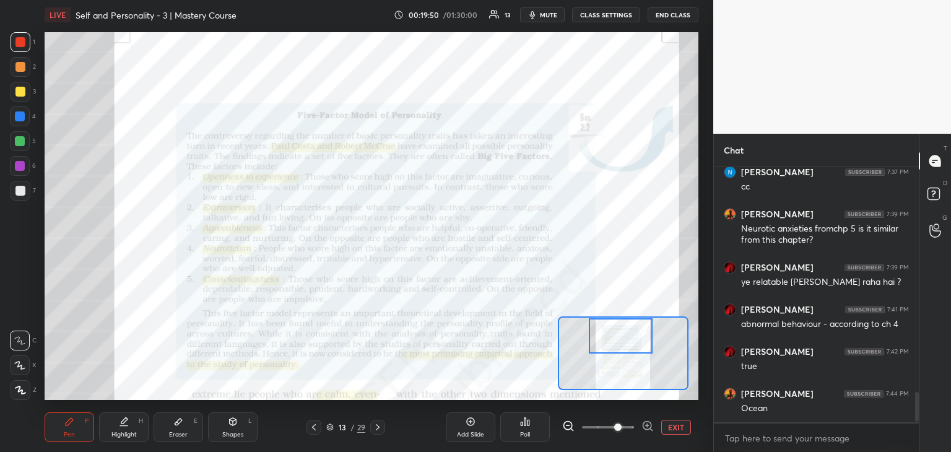
scroll to position [1930, 0]
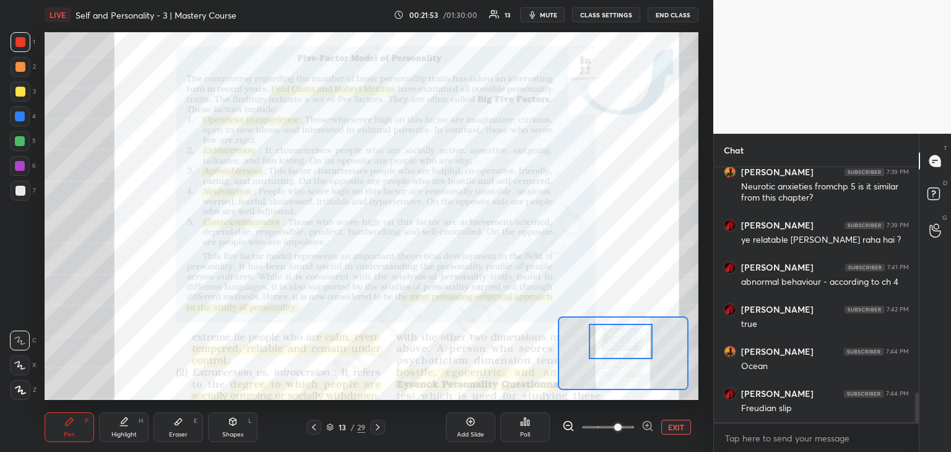
click at [613, 352] on div at bounding box center [621, 341] width 64 height 35
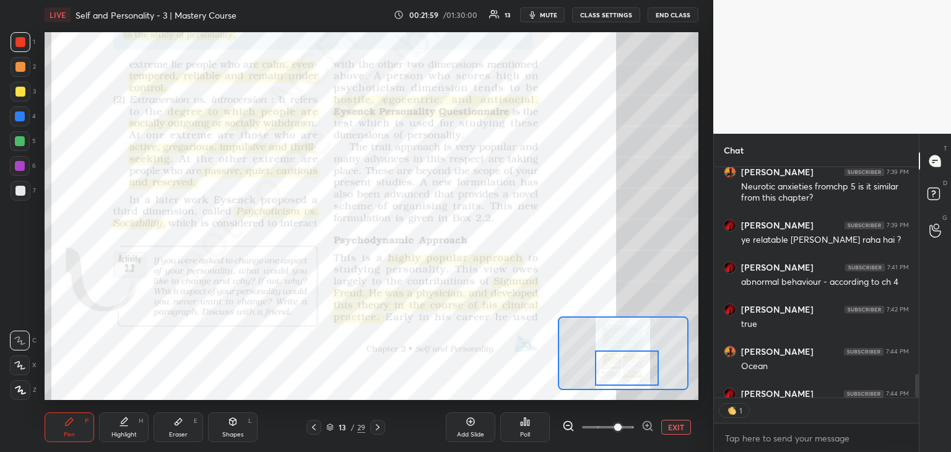
scroll to position [1997, 0]
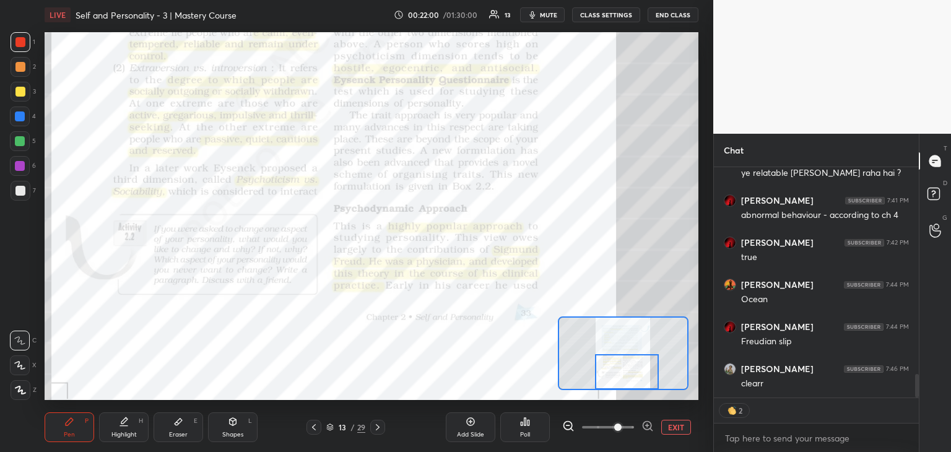
drag, startPoint x: 612, startPoint y: 353, endPoint x: 626, endPoint y: 366, distance: 19.3
click at [626, 366] on div at bounding box center [627, 371] width 64 height 35
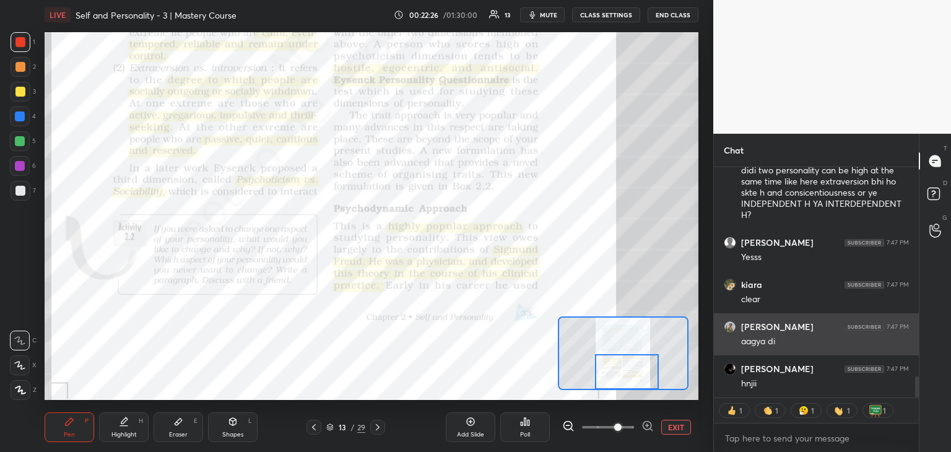
scroll to position [2336, 0]
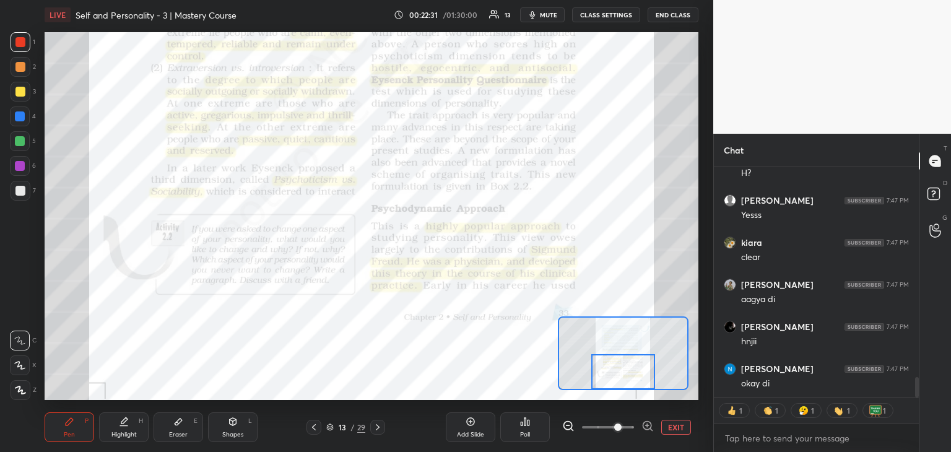
click at [631, 358] on div at bounding box center [623, 371] width 64 height 35
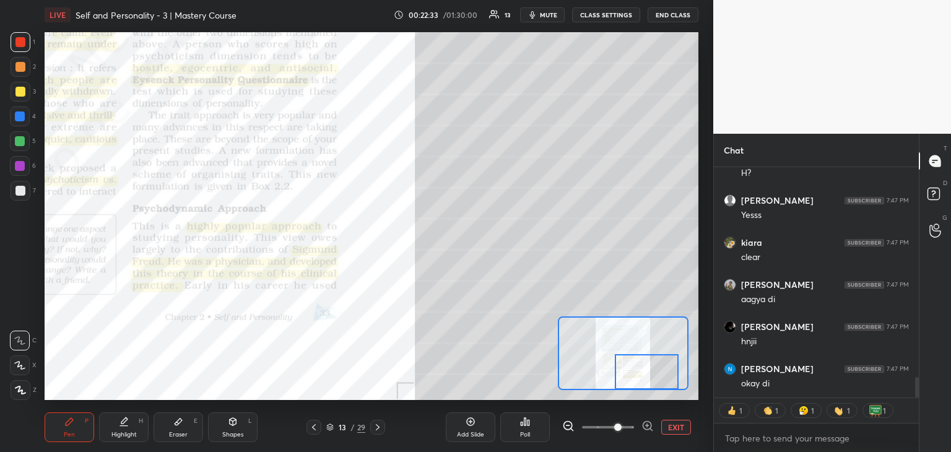
drag, startPoint x: 631, startPoint y: 358, endPoint x: 654, endPoint y: 360, distance: 22.3
click at [654, 360] on div at bounding box center [647, 371] width 64 height 35
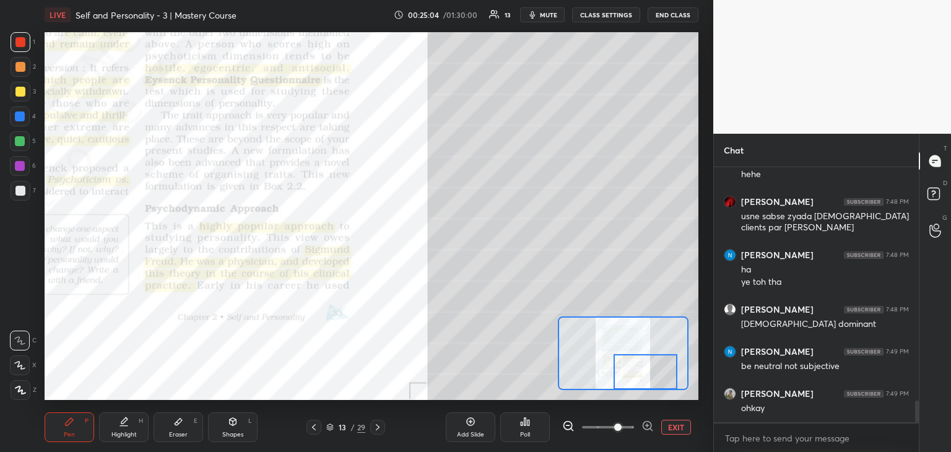
scroll to position [2768, 0]
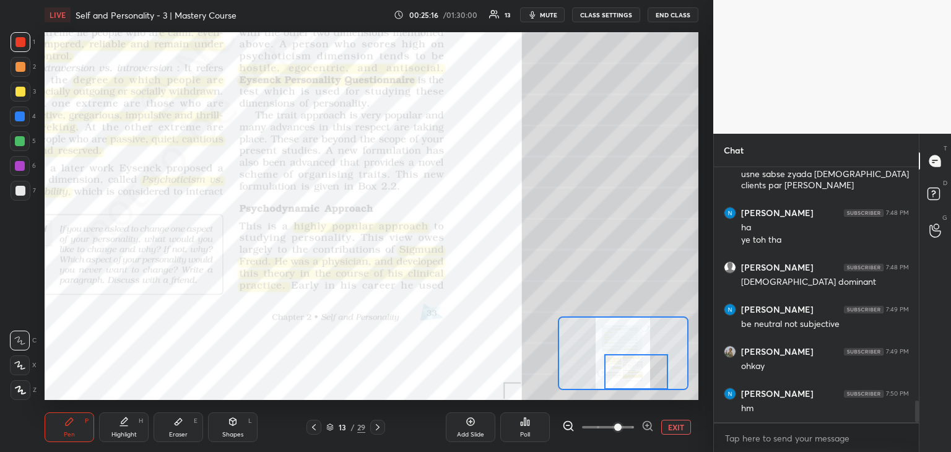
drag, startPoint x: 633, startPoint y: 386, endPoint x: 624, endPoint y: 387, distance: 9.3
click at [624, 387] on div at bounding box center [636, 371] width 64 height 35
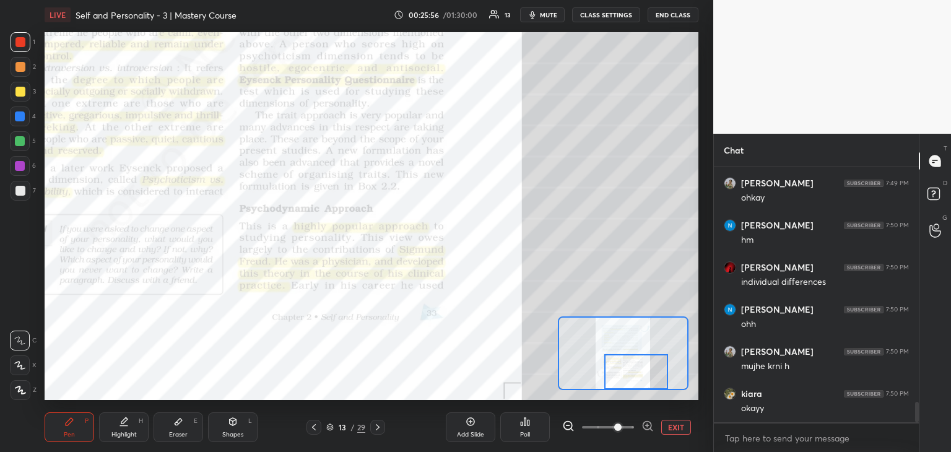
scroll to position [2978, 0]
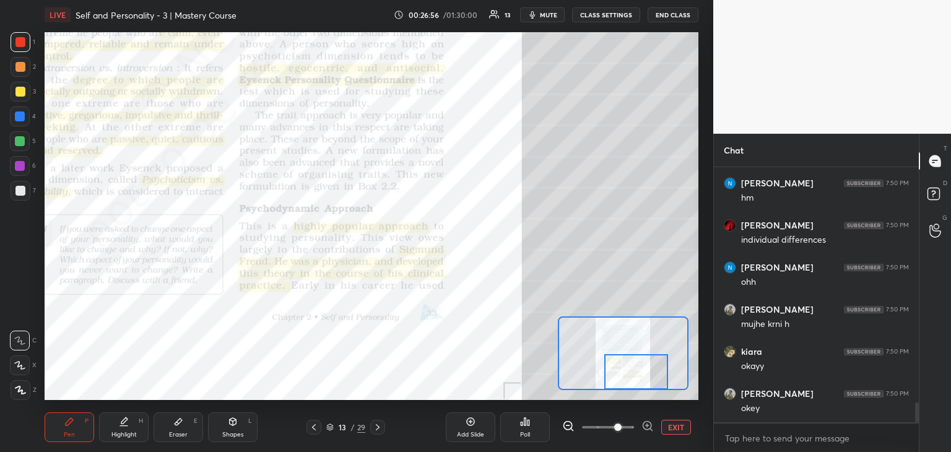
click at [379, 427] on icon at bounding box center [378, 427] width 10 height 10
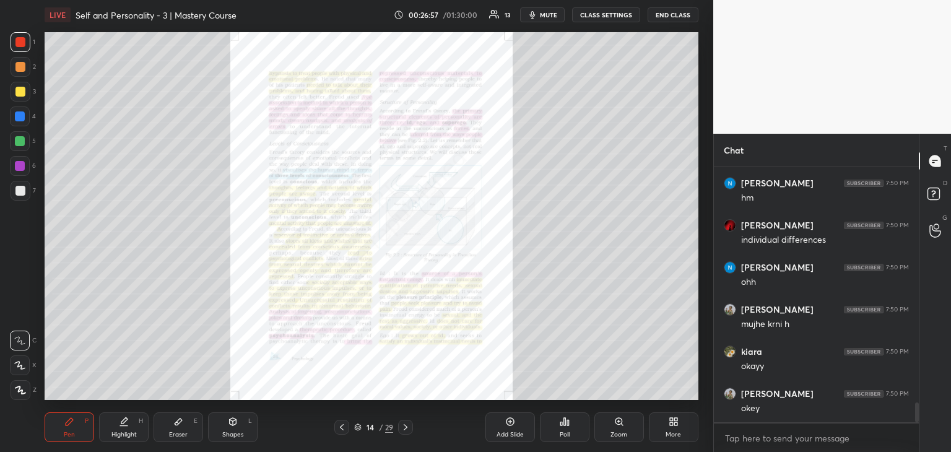
click at [628, 430] on div "Zoom" at bounding box center [619, 427] width 50 height 30
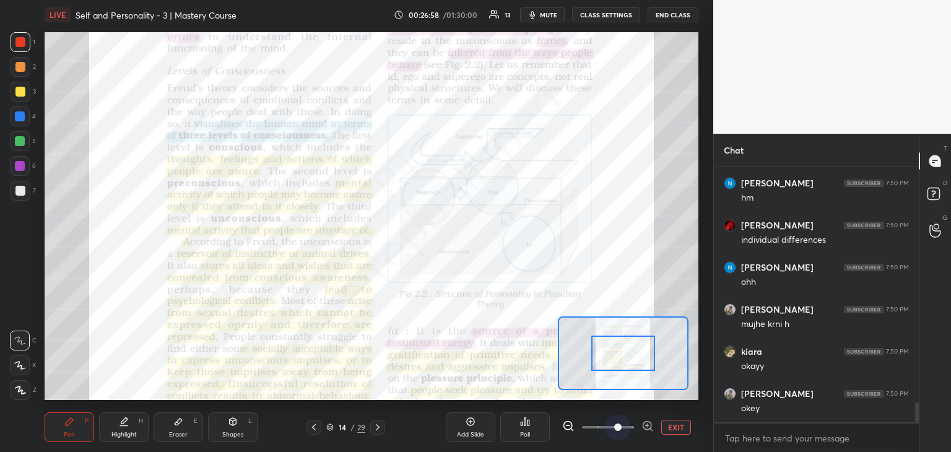
click at [620, 426] on span at bounding box center [608, 427] width 52 height 19
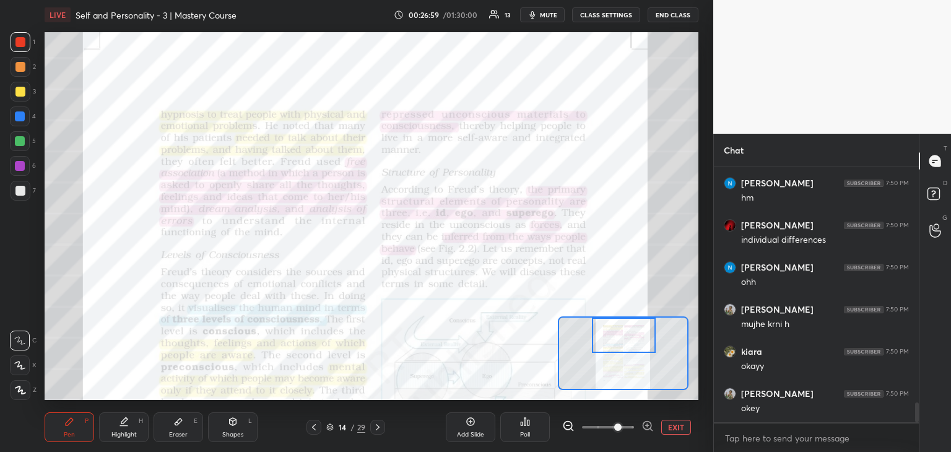
drag, startPoint x: 623, startPoint y: 358, endPoint x: 624, endPoint y: 337, distance: 20.4
click at [624, 337] on div at bounding box center [624, 334] width 64 height 35
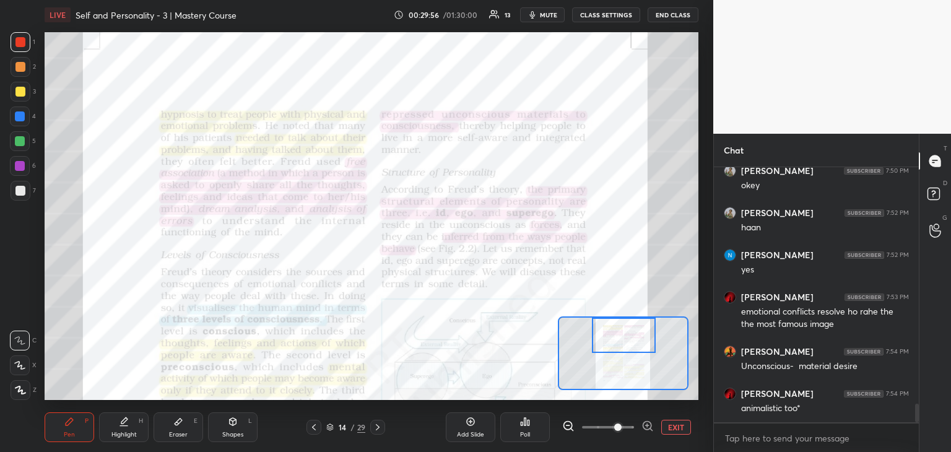
scroll to position [3243, 0]
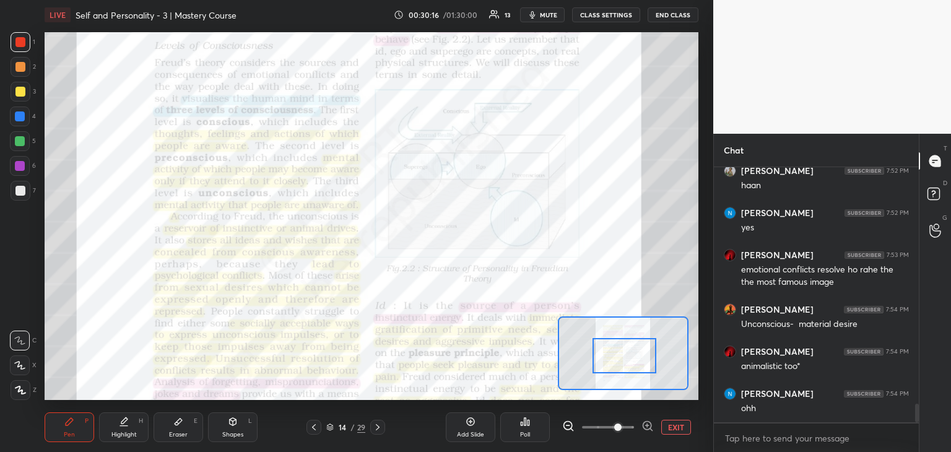
drag, startPoint x: 626, startPoint y: 342, endPoint x: 626, endPoint y: 363, distance: 20.4
click at [626, 363] on div at bounding box center [624, 355] width 64 height 35
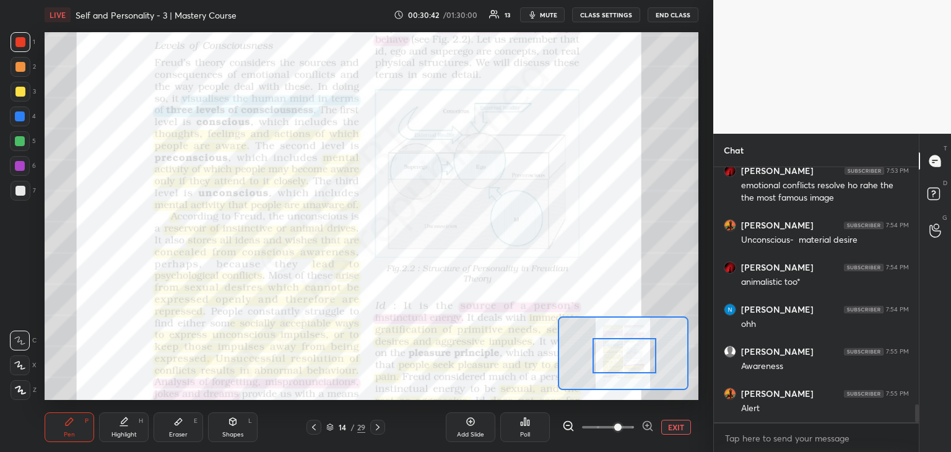
scroll to position [3369, 0]
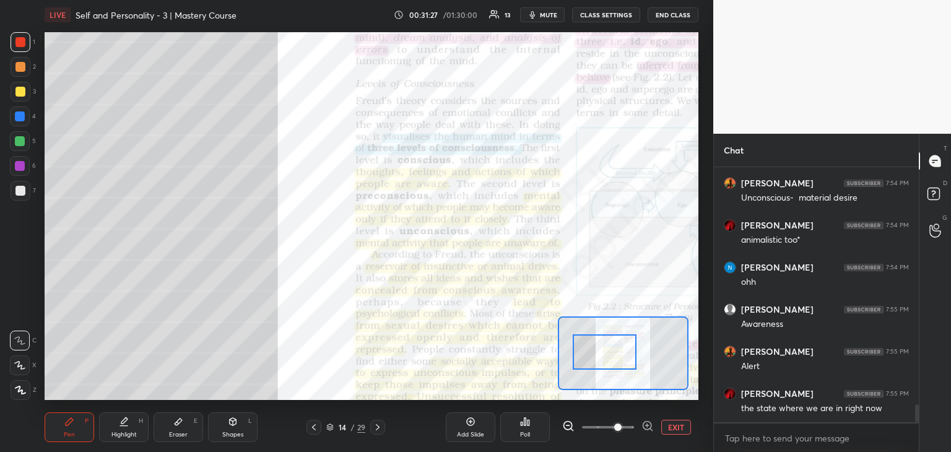
drag, startPoint x: 628, startPoint y: 358, endPoint x: 608, endPoint y: 353, distance: 20.4
click at [608, 353] on div at bounding box center [604, 351] width 64 height 35
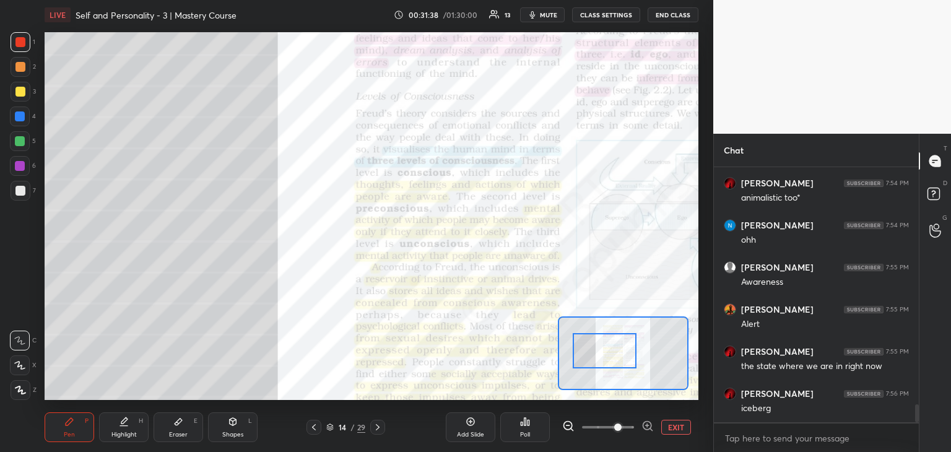
scroll to position [3453, 0]
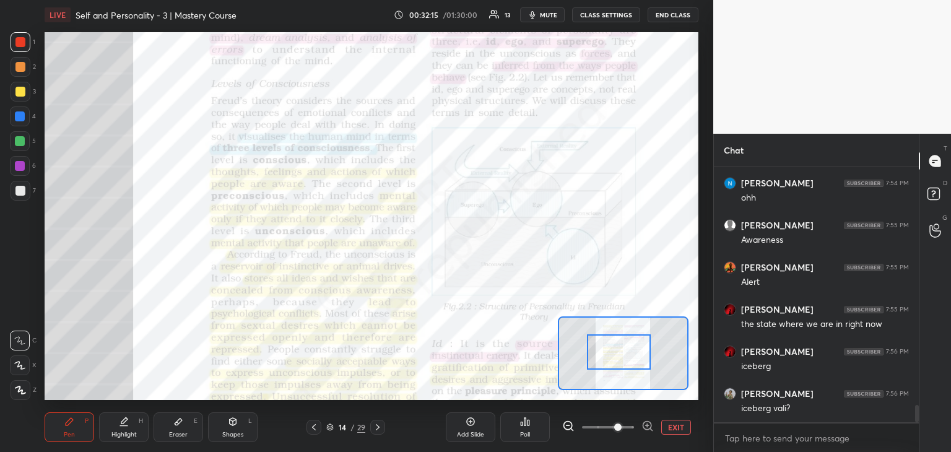
drag, startPoint x: 623, startPoint y: 356, endPoint x: 637, endPoint y: 357, distance: 14.3
click at [637, 357] on div at bounding box center [619, 351] width 64 height 35
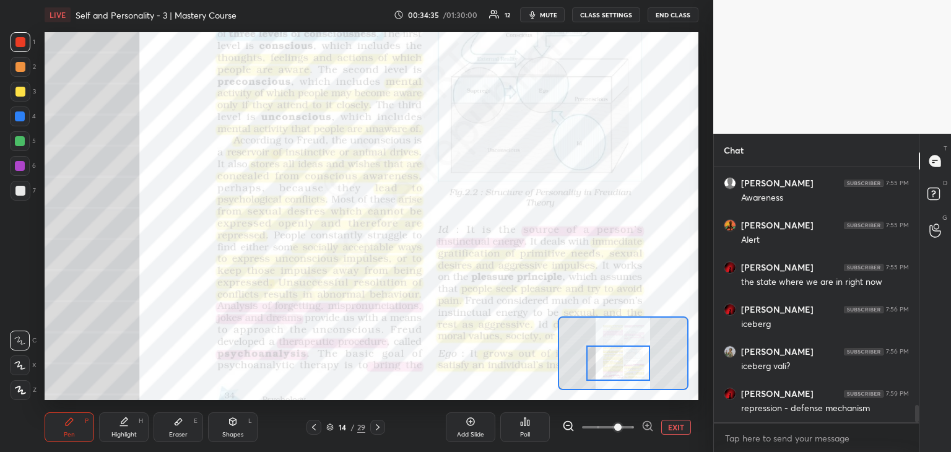
drag, startPoint x: 627, startPoint y: 365, endPoint x: 626, endPoint y: 376, distance: 11.2
click at [626, 376] on div at bounding box center [618, 362] width 64 height 35
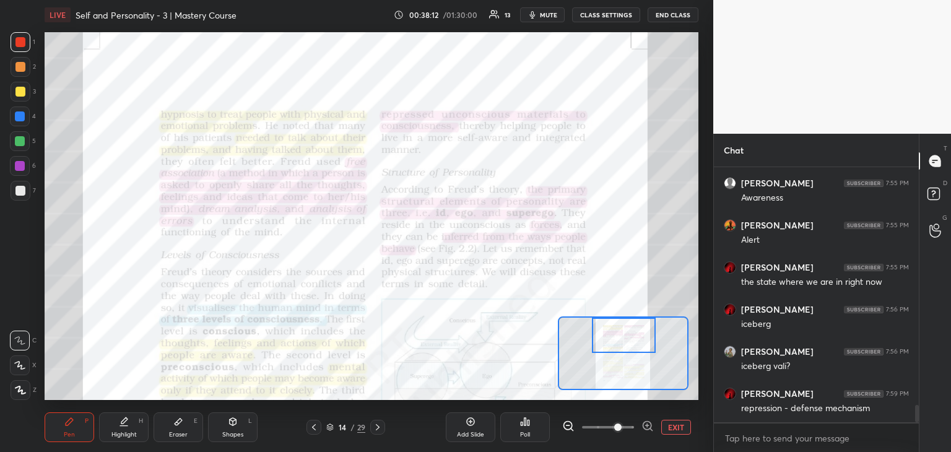
drag, startPoint x: 628, startPoint y: 374, endPoint x: 633, endPoint y: 316, distance: 58.4
click at [633, 316] on div at bounding box center [623, 353] width 131 height 74
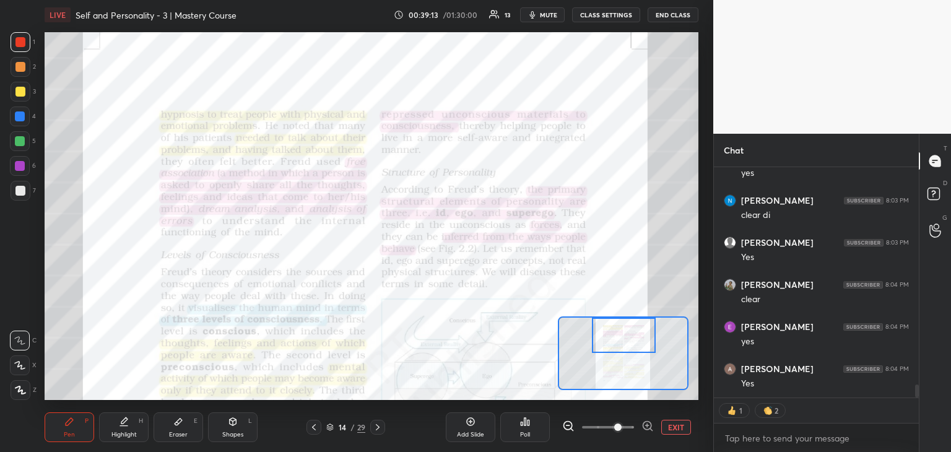
scroll to position [3790, 0]
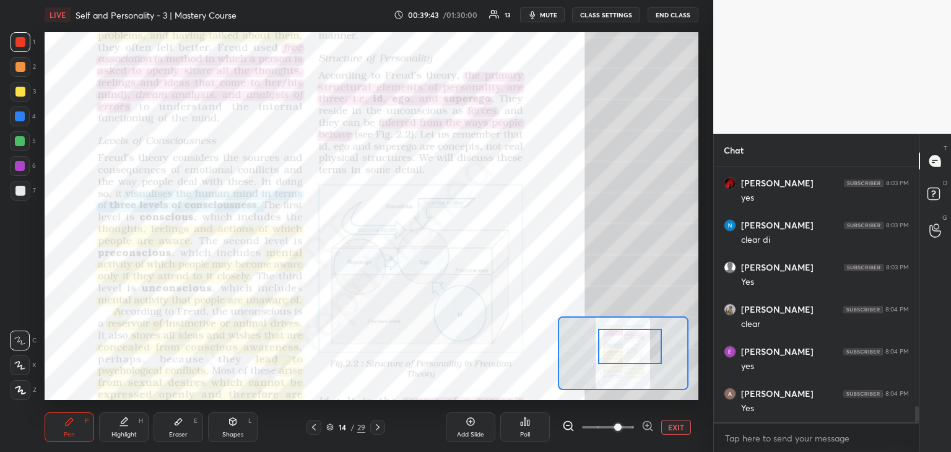
drag, startPoint x: 627, startPoint y: 344, endPoint x: 632, endPoint y: 355, distance: 12.2
click at [632, 355] on div at bounding box center [630, 346] width 64 height 35
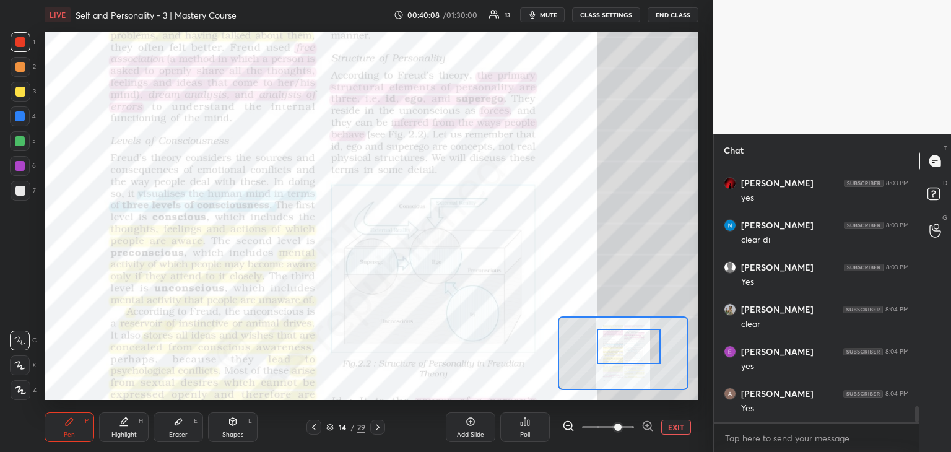
scroll to position [3832, 0]
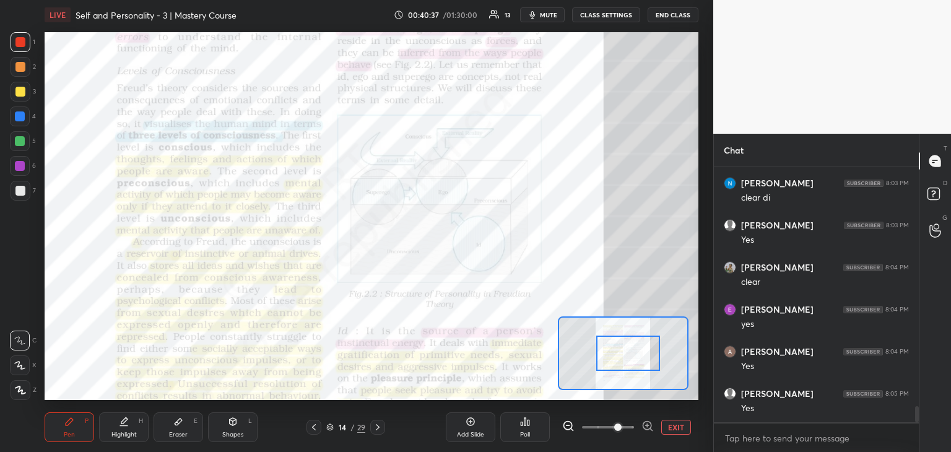
drag, startPoint x: 633, startPoint y: 350, endPoint x: 631, endPoint y: 356, distance: 7.1
click at [631, 356] on div at bounding box center [628, 352] width 64 height 35
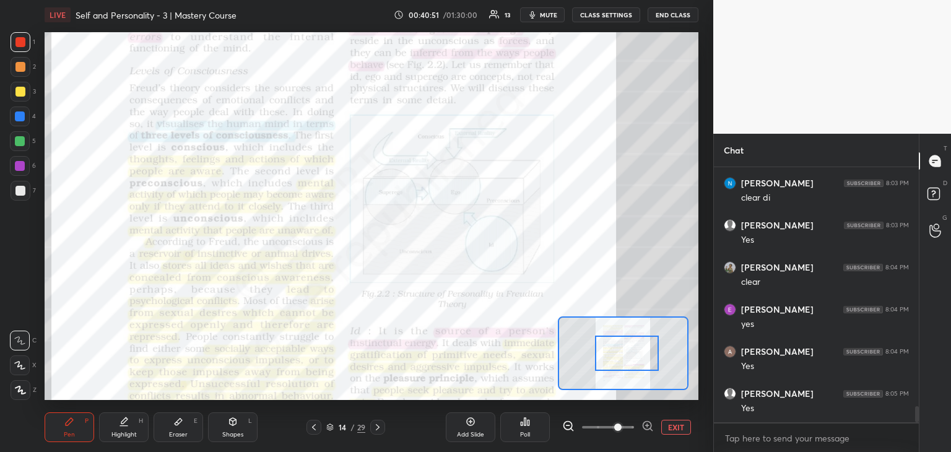
scroll to position [3874, 0]
click at [620, 347] on div at bounding box center [627, 352] width 64 height 35
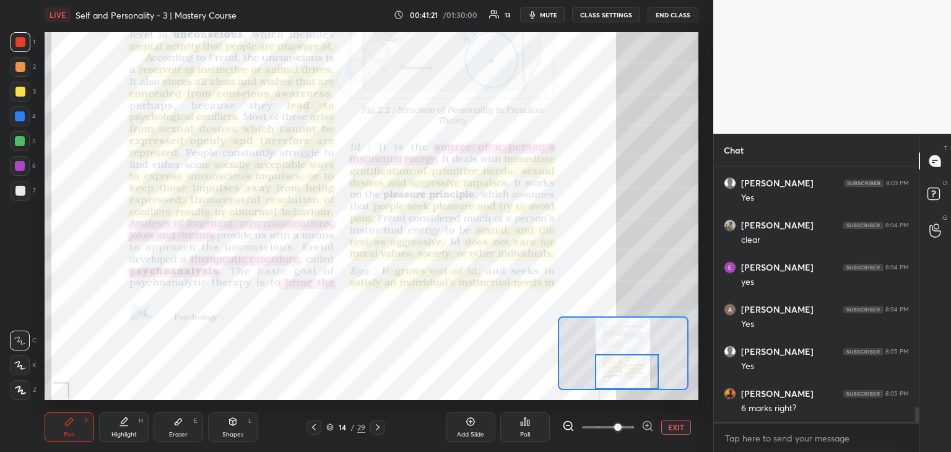
drag, startPoint x: 621, startPoint y: 336, endPoint x: 621, endPoint y: 355, distance: 19.2
click at [621, 355] on div at bounding box center [627, 371] width 64 height 35
click at [365, 430] on div "14 / 29" at bounding box center [345, 427] width 79 height 15
click at [374, 431] on icon at bounding box center [378, 427] width 10 height 10
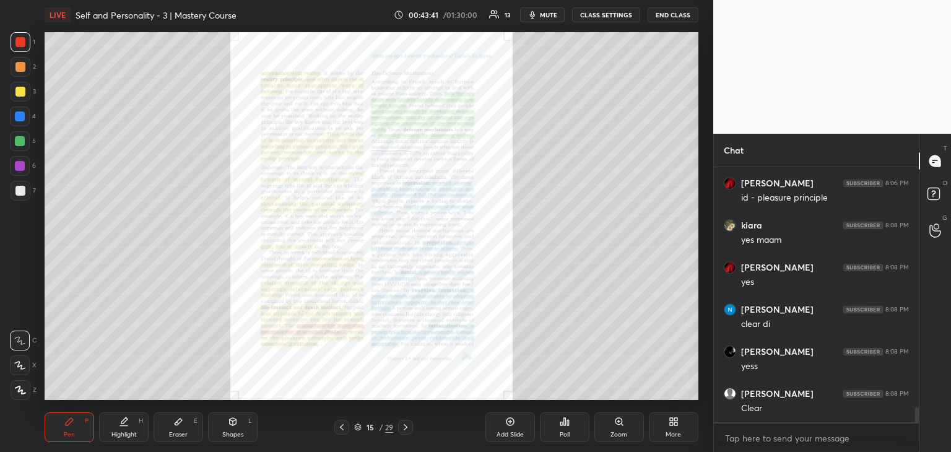
click at [614, 428] on div "Zoom" at bounding box center [619, 427] width 50 height 30
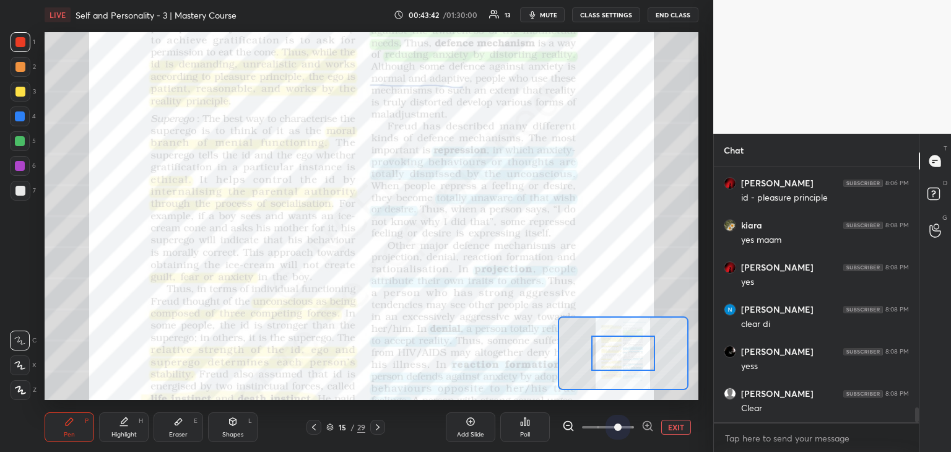
click at [619, 425] on span at bounding box center [608, 427] width 52 height 19
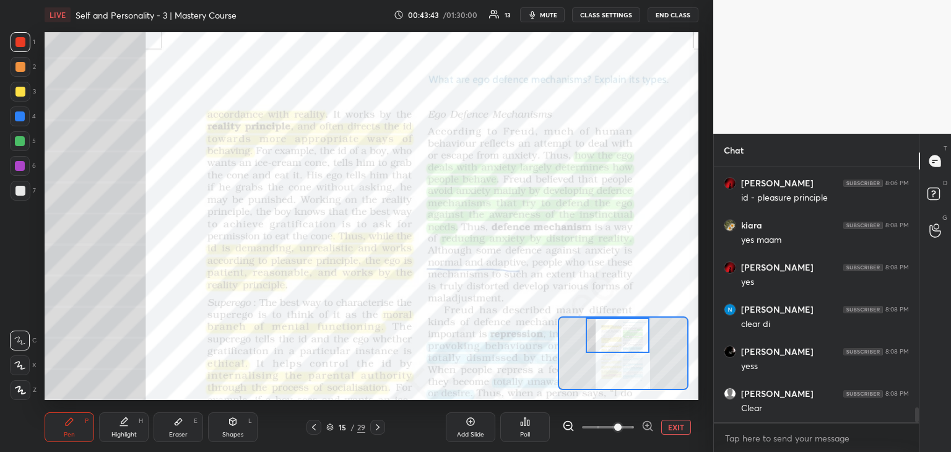
drag, startPoint x: 630, startPoint y: 344, endPoint x: 624, endPoint y: 326, distance: 19.4
click at [624, 326] on div at bounding box center [617, 334] width 64 height 35
click at [637, 345] on div at bounding box center [617, 334] width 64 height 35
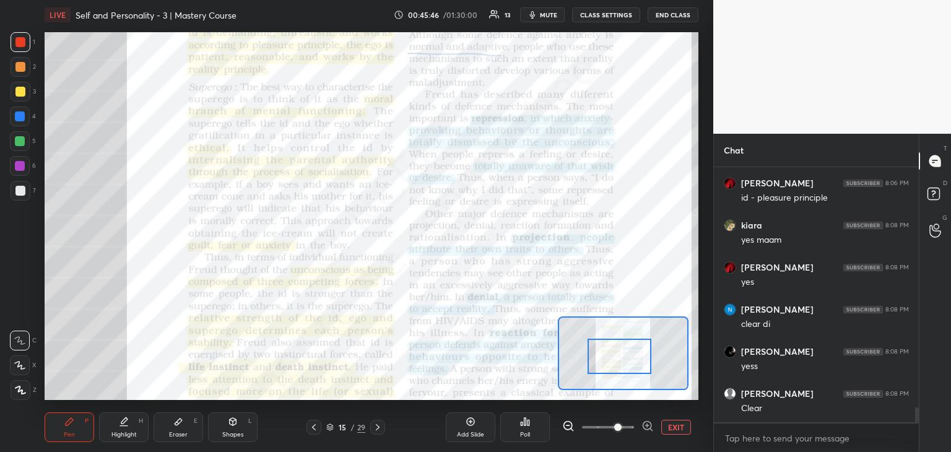
drag, startPoint x: 620, startPoint y: 334, endPoint x: 620, endPoint y: 355, distance: 21.1
click at [620, 355] on div at bounding box center [619, 356] width 64 height 35
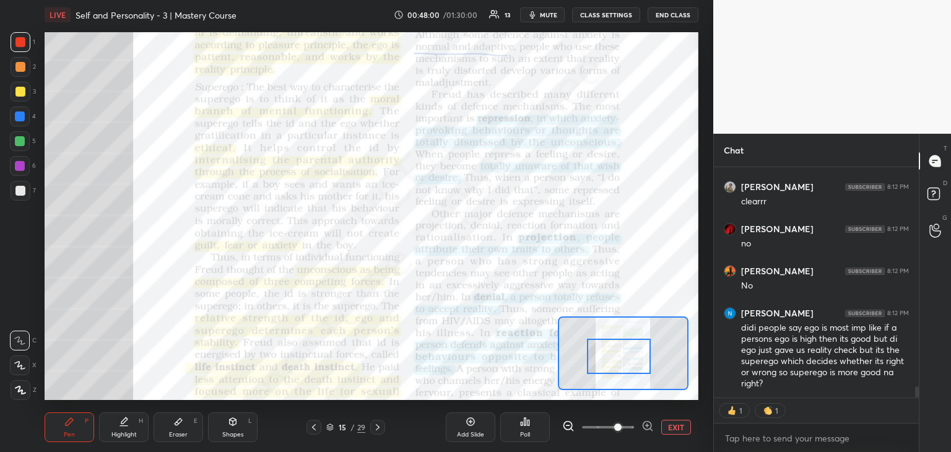
scroll to position [4393, 0]
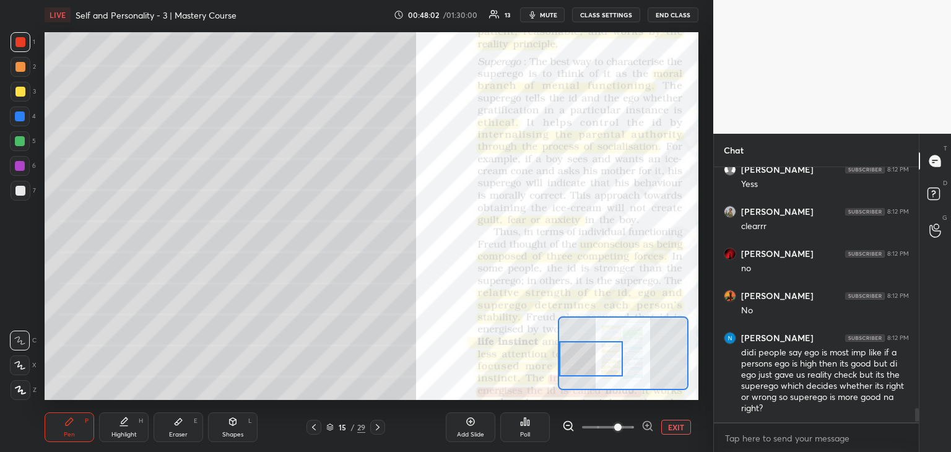
drag, startPoint x: 629, startPoint y: 355, endPoint x: 571, endPoint y: 356, distance: 57.6
click at [571, 356] on div at bounding box center [591, 358] width 64 height 35
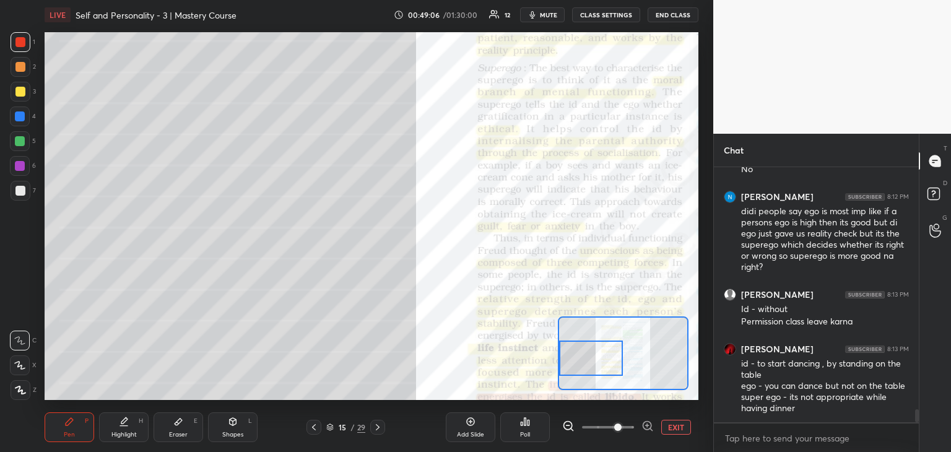
scroll to position [4632, 0]
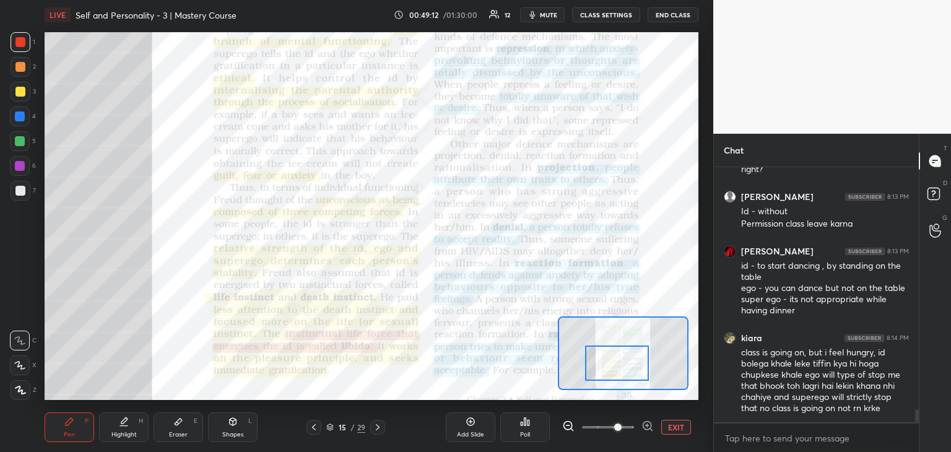
drag, startPoint x: 615, startPoint y: 347, endPoint x: 641, endPoint y: 352, distance: 26.5
click at [641, 352] on div at bounding box center [617, 362] width 64 height 35
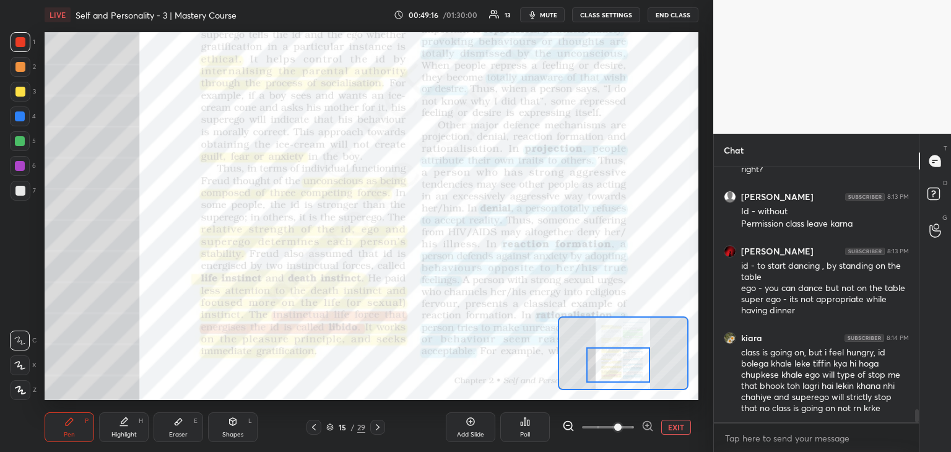
click at [642, 361] on div at bounding box center [618, 364] width 64 height 35
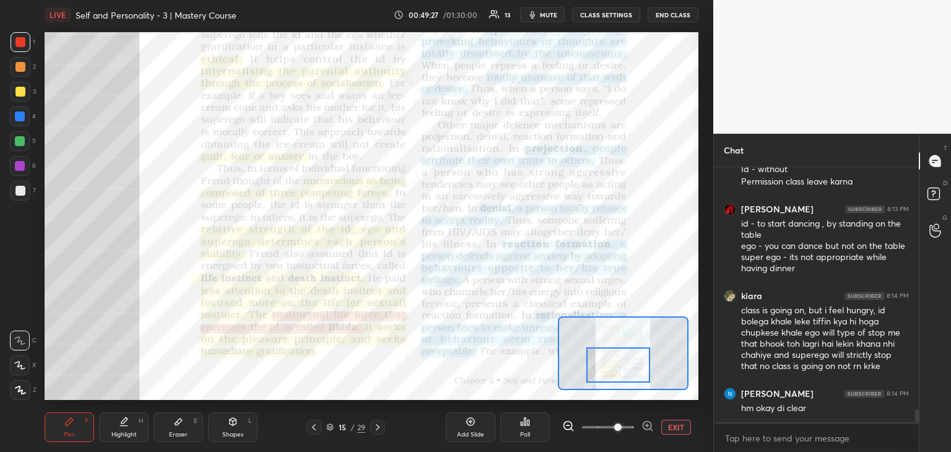
click at [652, 390] on div "Setting up your live class Poll for secs No correct answer Start poll" at bounding box center [372, 216] width 654 height 368
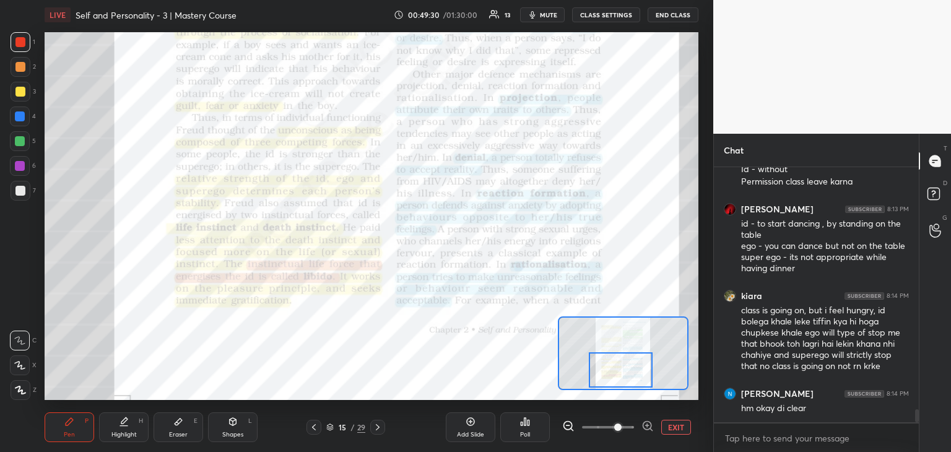
click at [636, 379] on div at bounding box center [621, 369] width 64 height 35
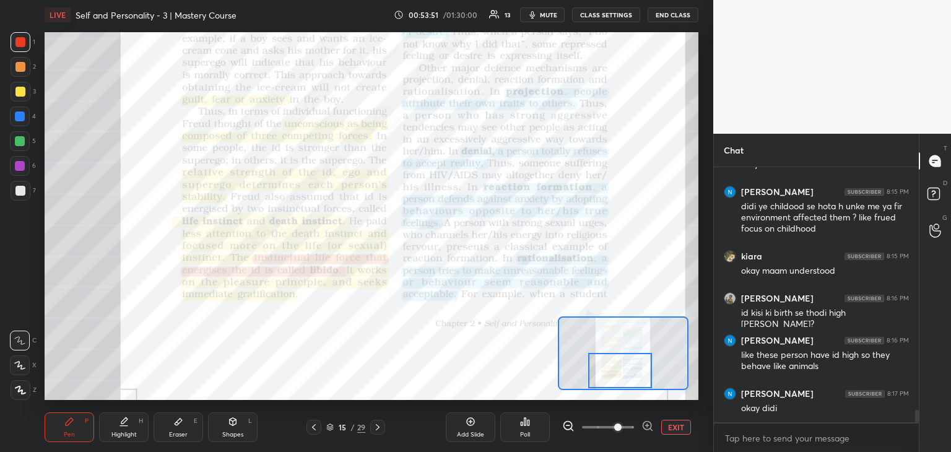
scroll to position [5123, 0]
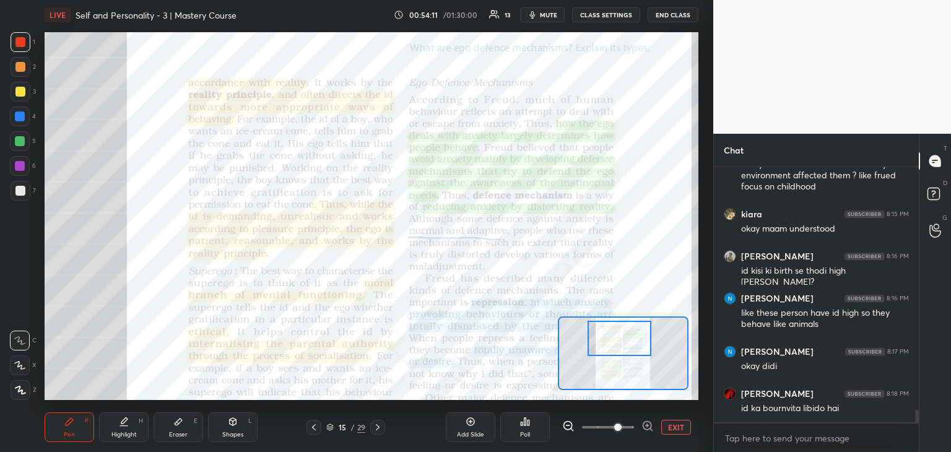
drag, startPoint x: 622, startPoint y: 366, endPoint x: 621, endPoint y: 334, distance: 32.2
click at [621, 334] on div at bounding box center [619, 338] width 64 height 35
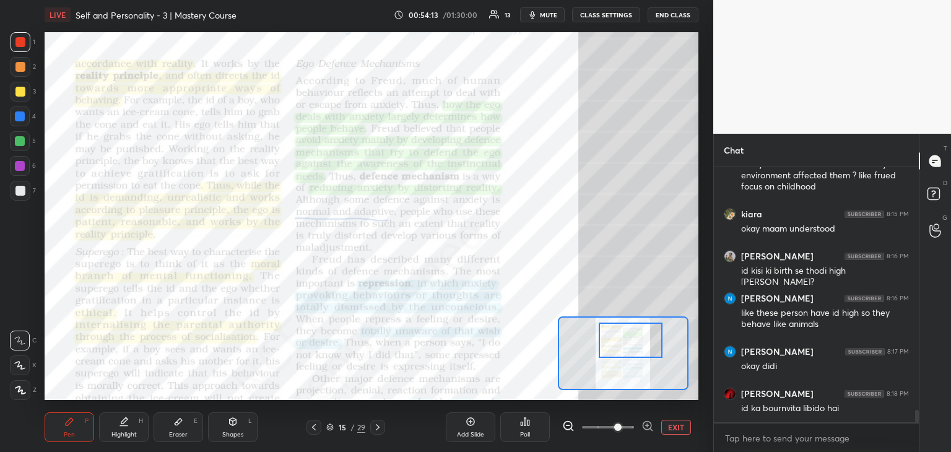
drag, startPoint x: 621, startPoint y: 334, endPoint x: 631, endPoint y: 337, distance: 10.6
click at [631, 337] on div at bounding box center [630, 339] width 64 height 35
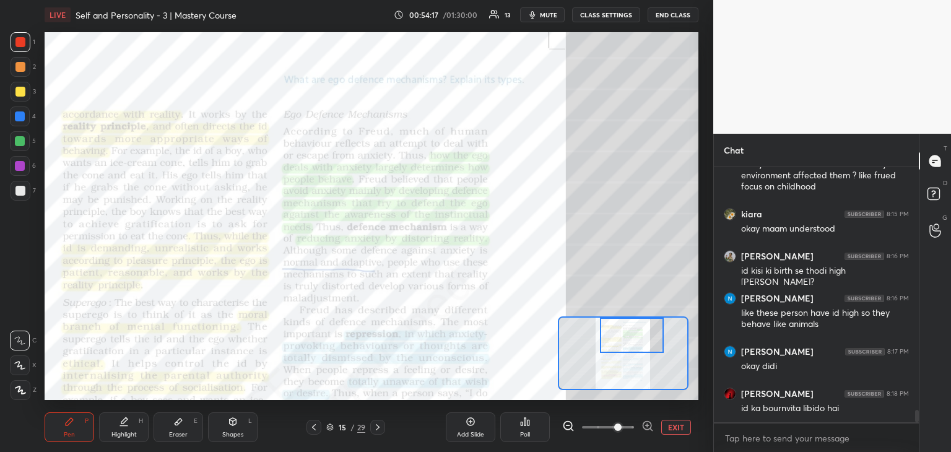
drag, startPoint x: 629, startPoint y: 342, endPoint x: 631, endPoint y: 335, distance: 7.8
click at [631, 335] on div at bounding box center [632, 334] width 64 height 35
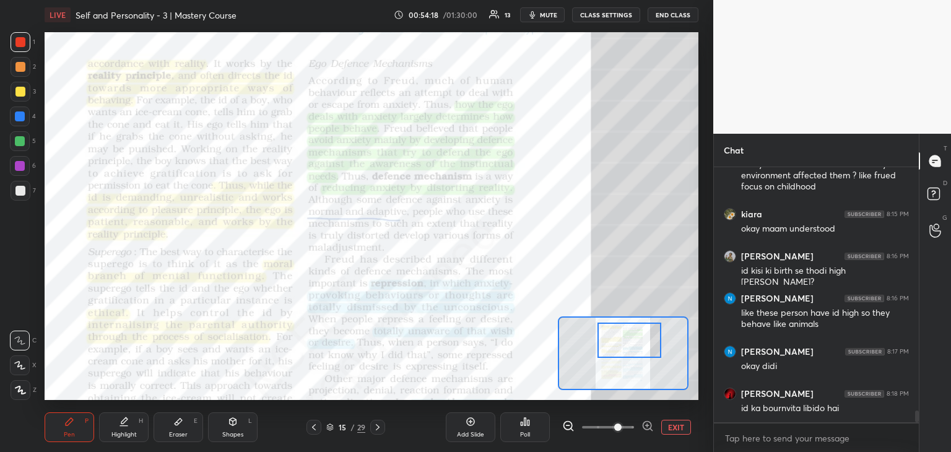
scroll to position [5165, 0]
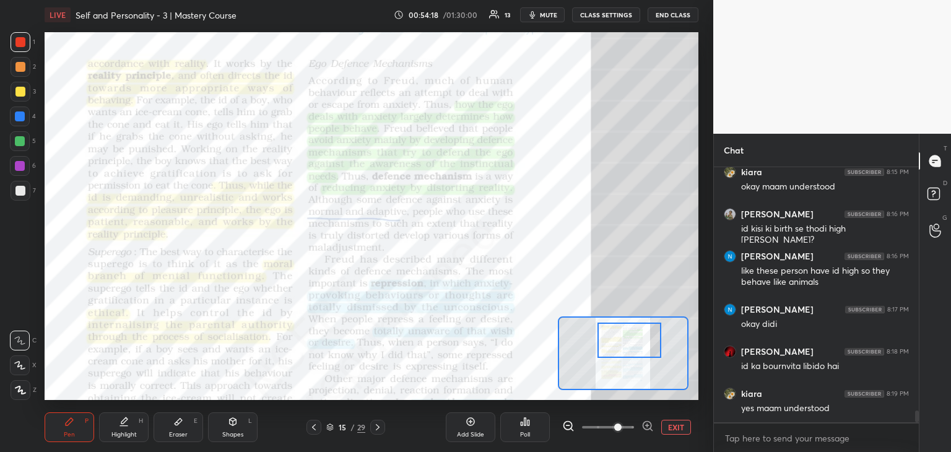
click at [629, 339] on div at bounding box center [629, 339] width 64 height 35
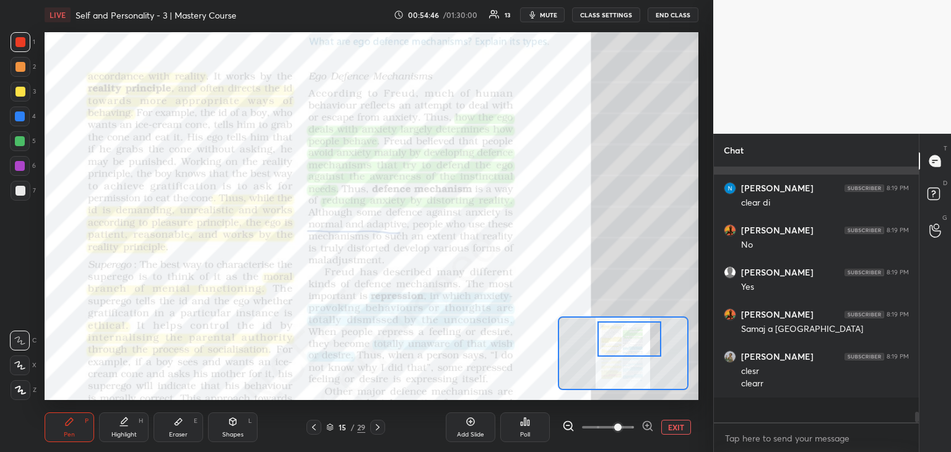
scroll to position [5430, 0]
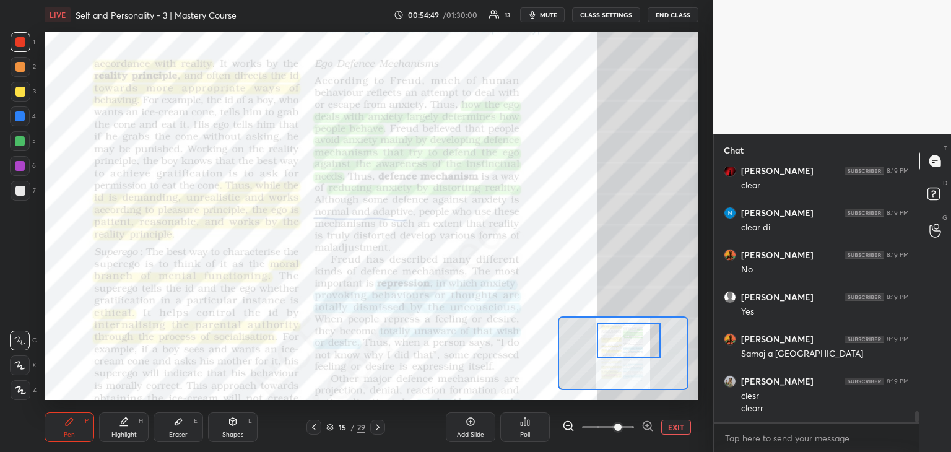
click at [634, 343] on div at bounding box center [629, 339] width 64 height 35
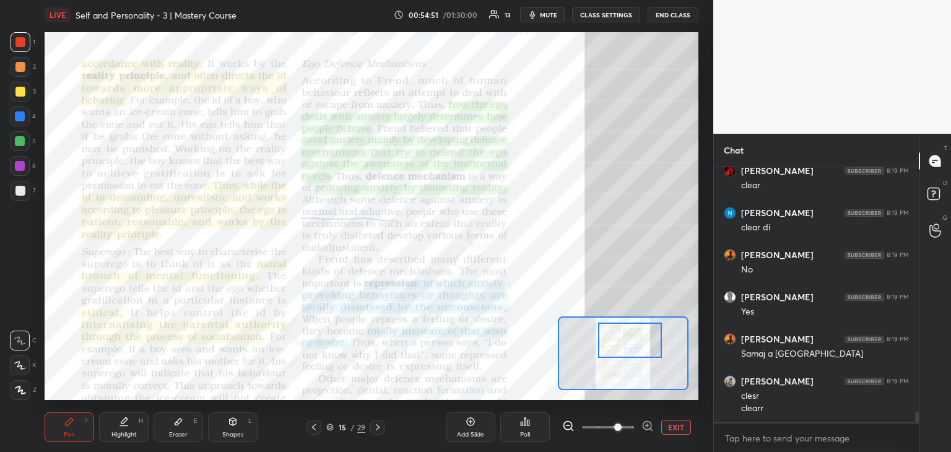
click at [628, 334] on div at bounding box center [630, 339] width 64 height 35
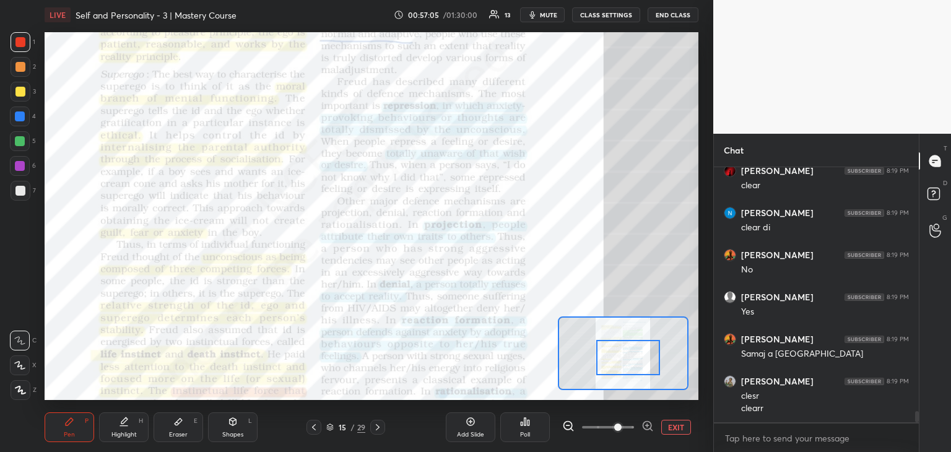
drag, startPoint x: 631, startPoint y: 339, endPoint x: 626, endPoint y: 356, distance: 17.9
click at [626, 356] on div at bounding box center [628, 357] width 64 height 35
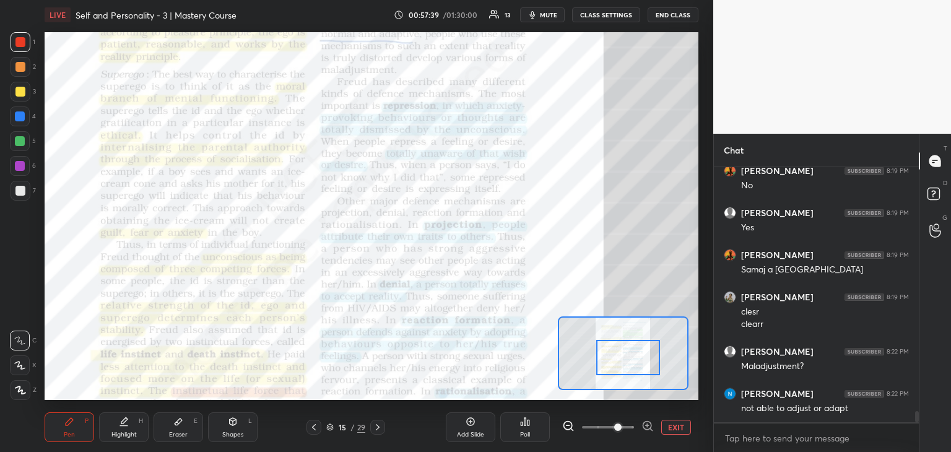
scroll to position [5556, 0]
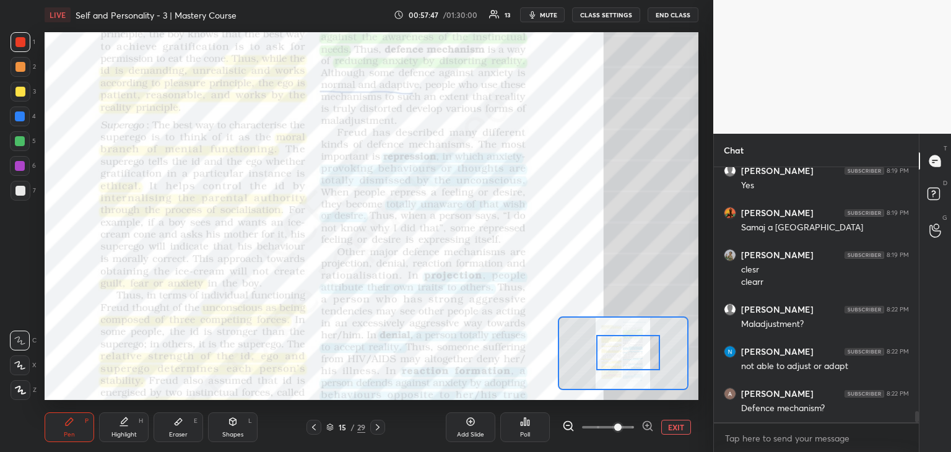
click at [629, 352] on div at bounding box center [628, 352] width 64 height 35
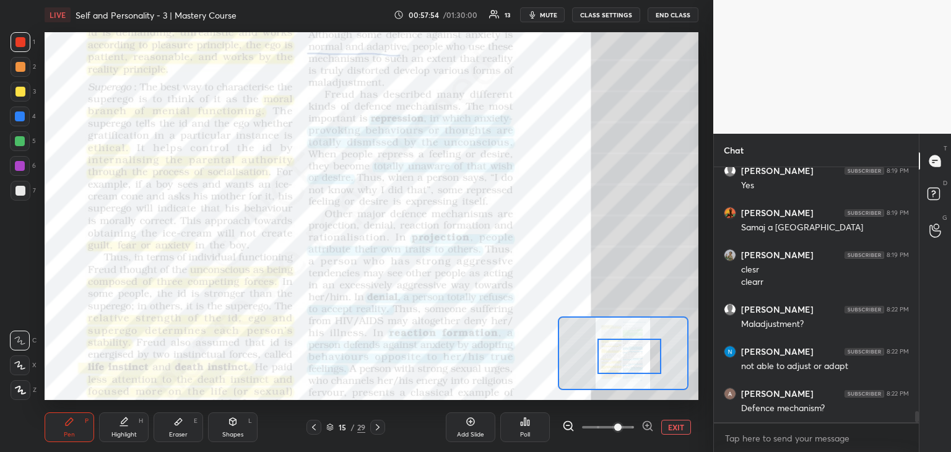
click at [634, 365] on div at bounding box center [629, 356] width 64 height 35
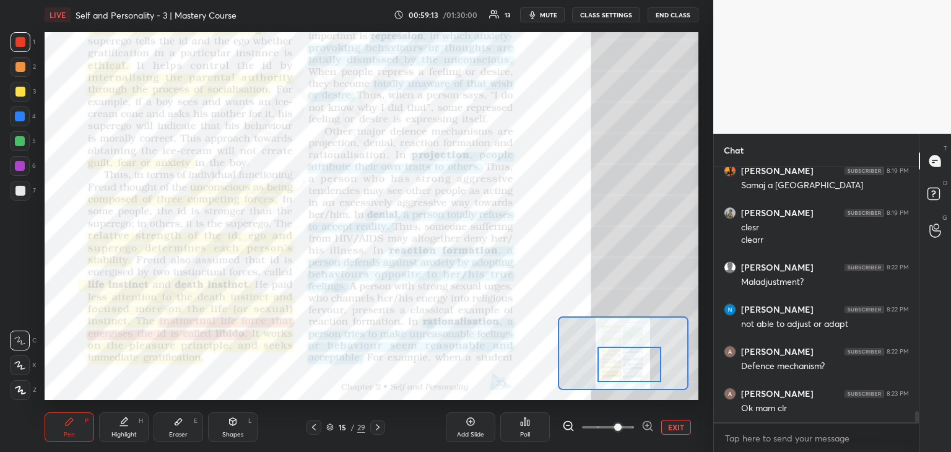
drag, startPoint x: 629, startPoint y: 357, endPoint x: 628, endPoint y: 365, distance: 8.1
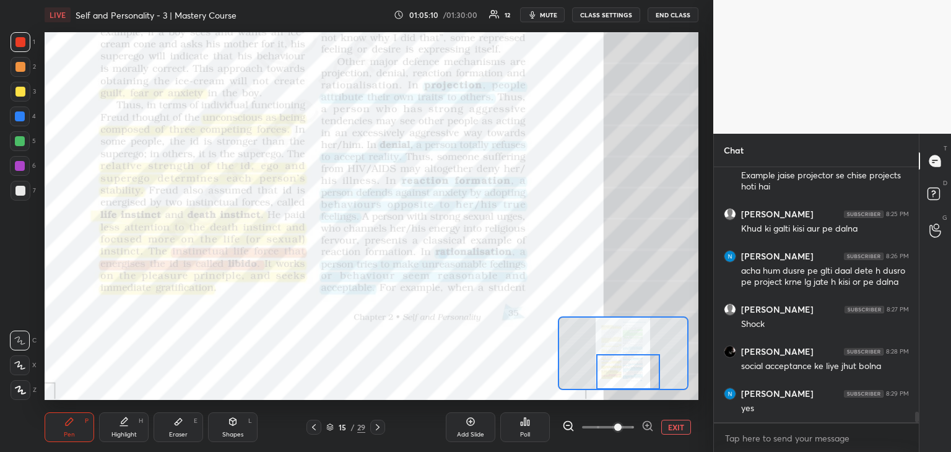
scroll to position [6042, 0]
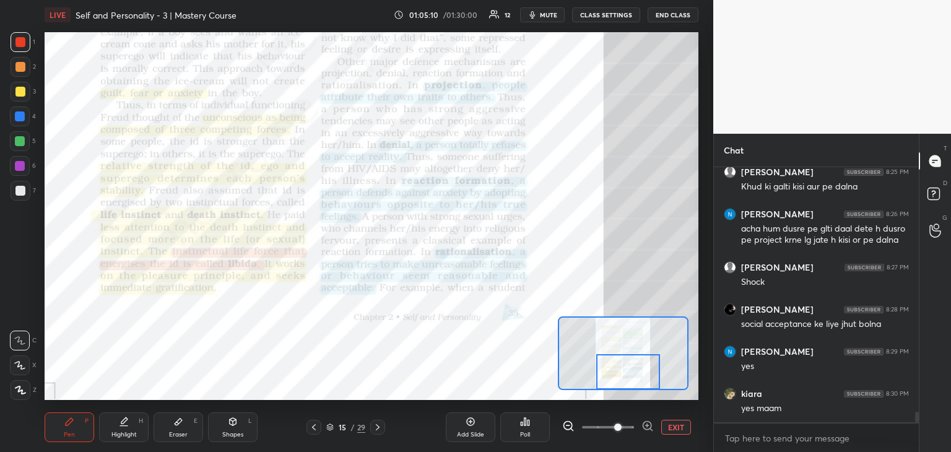
drag, startPoint x: 618, startPoint y: 360, endPoint x: 618, endPoint y: 370, distance: 9.9
click at [618, 370] on div at bounding box center [628, 371] width 64 height 35
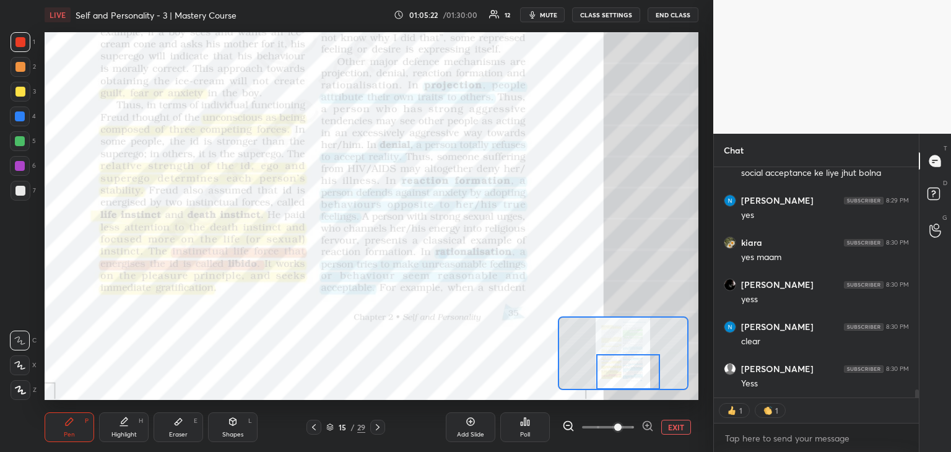
scroll to position [6168, 0]
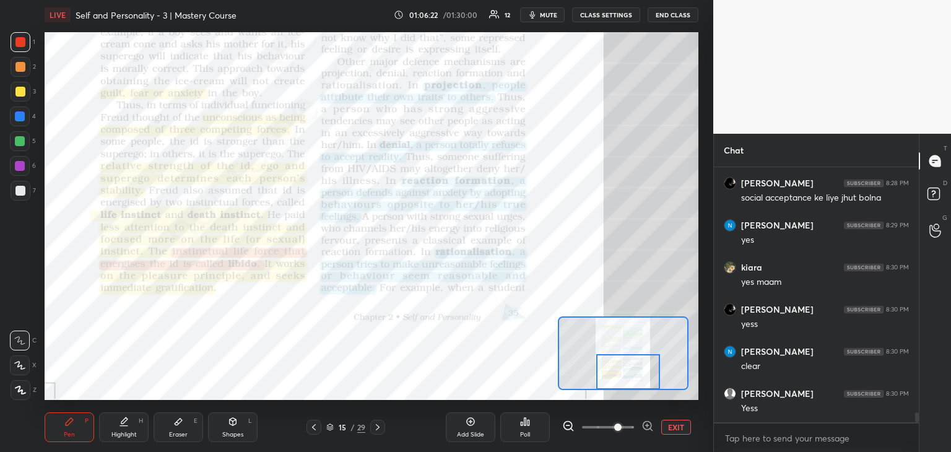
click at [373, 426] on icon at bounding box center [378, 427] width 10 height 10
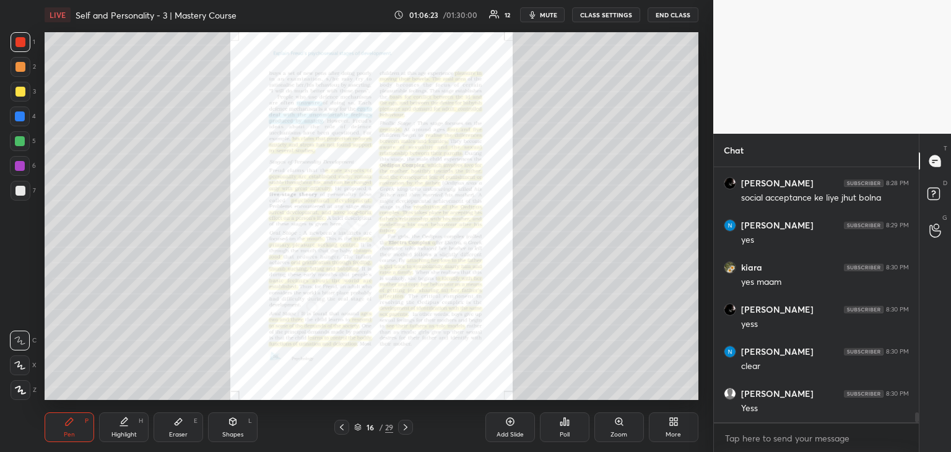
click at [621, 436] on div "Zoom" at bounding box center [618, 434] width 17 height 6
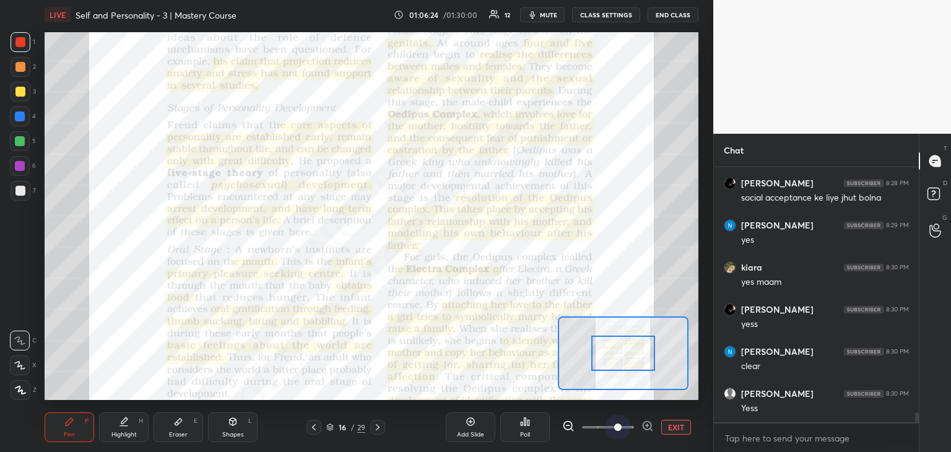
click at [615, 425] on span at bounding box center [608, 427] width 52 height 19
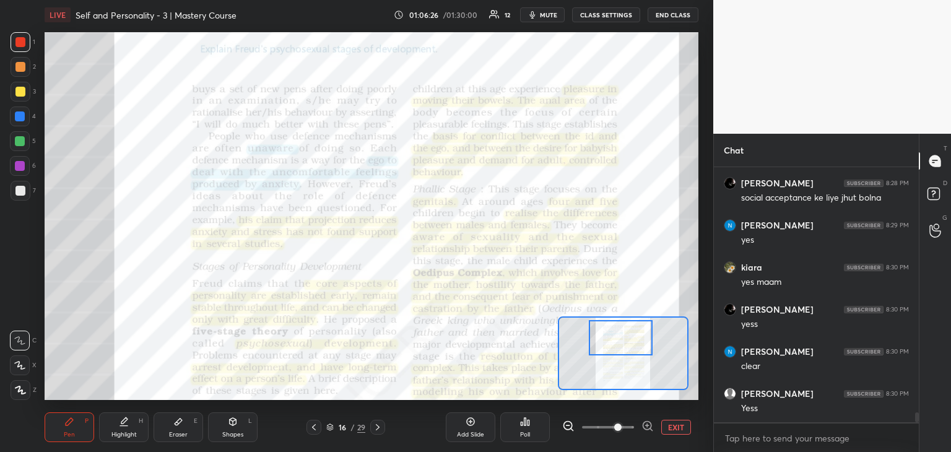
drag, startPoint x: 635, startPoint y: 343, endPoint x: 633, endPoint y: 327, distance: 15.7
click at [633, 327] on div at bounding box center [621, 337] width 64 height 35
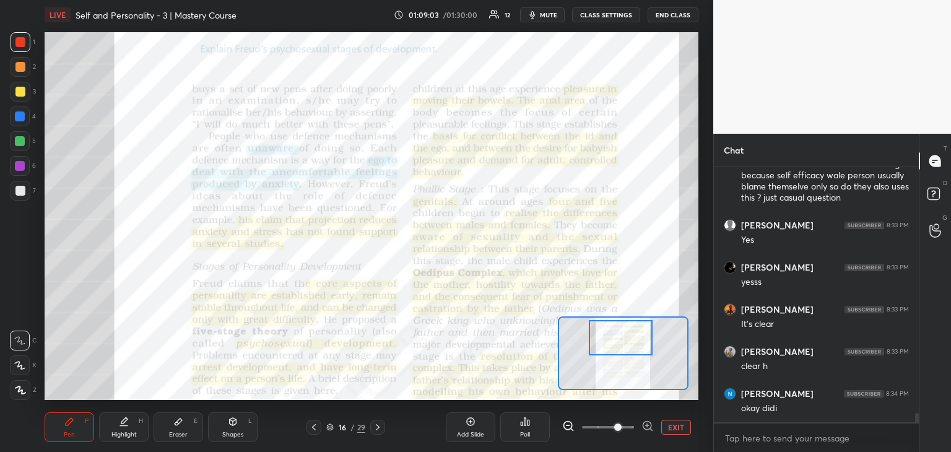
scroll to position [6591, 0]
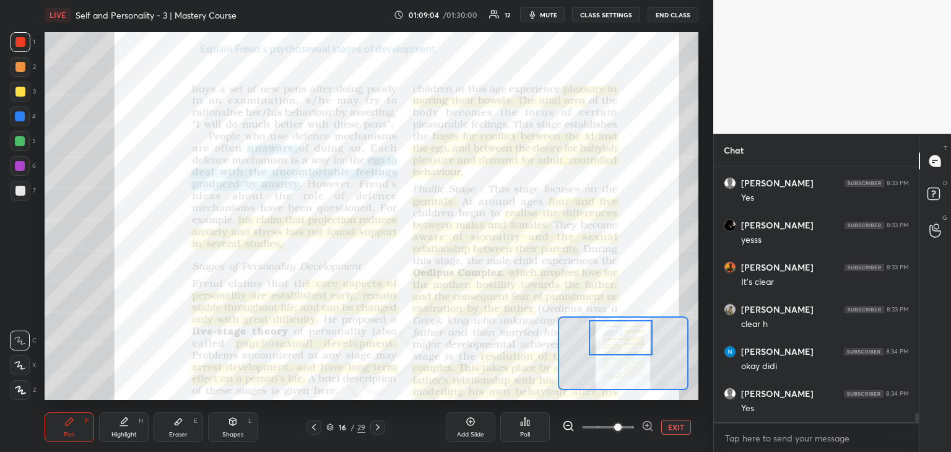
click at [309, 430] on icon at bounding box center [314, 427] width 10 height 10
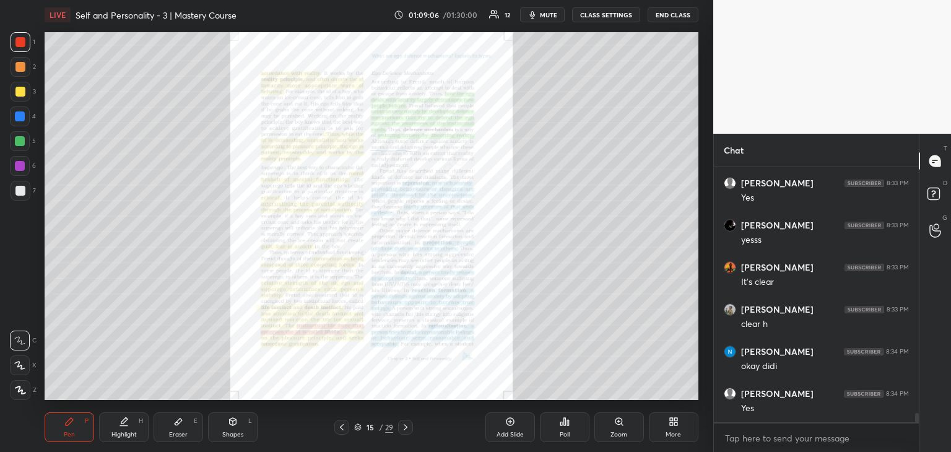
click at [641, 430] on div "Zoom" at bounding box center [619, 427] width 50 height 30
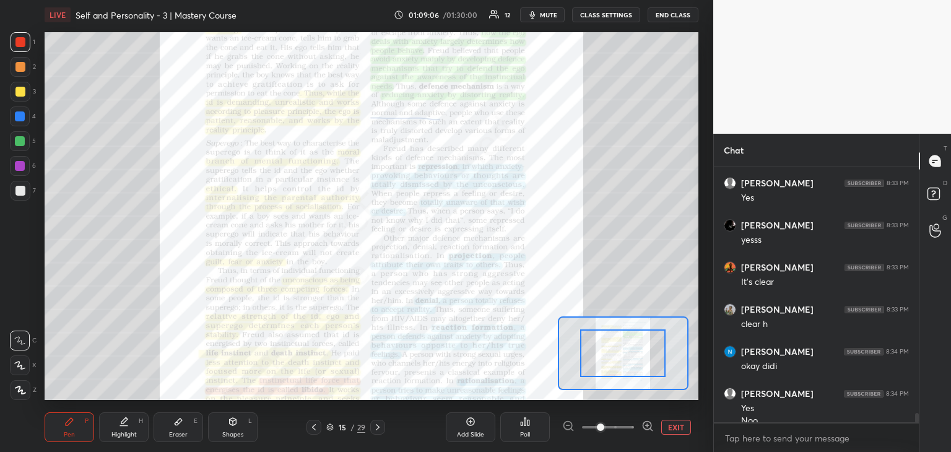
scroll to position [6603, 0]
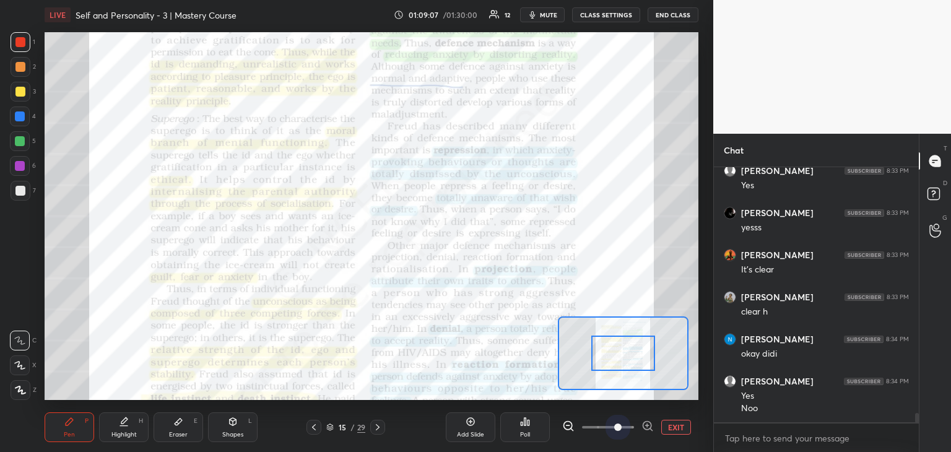
click at [621, 424] on span at bounding box center [608, 427] width 52 height 19
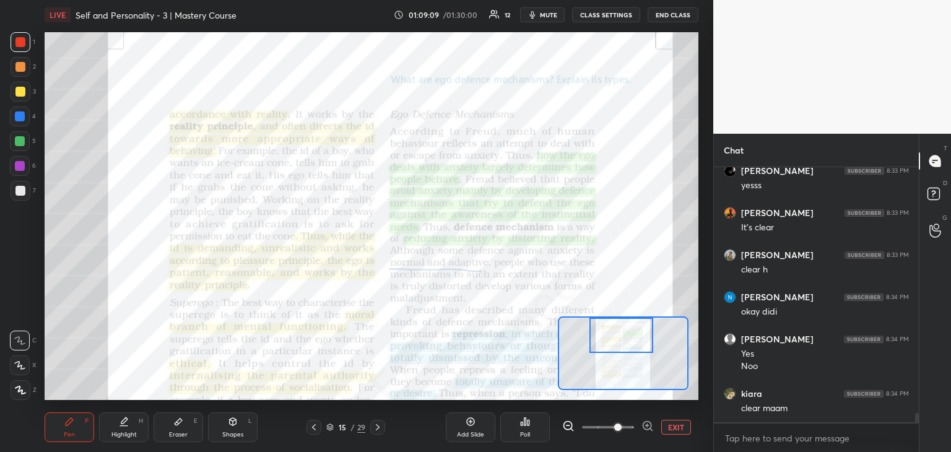
drag, startPoint x: 620, startPoint y: 370, endPoint x: 618, endPoint y: 332, distance: 37.8
click at [618, 332] on div at bounding box center [621, 334] width 64 height 35
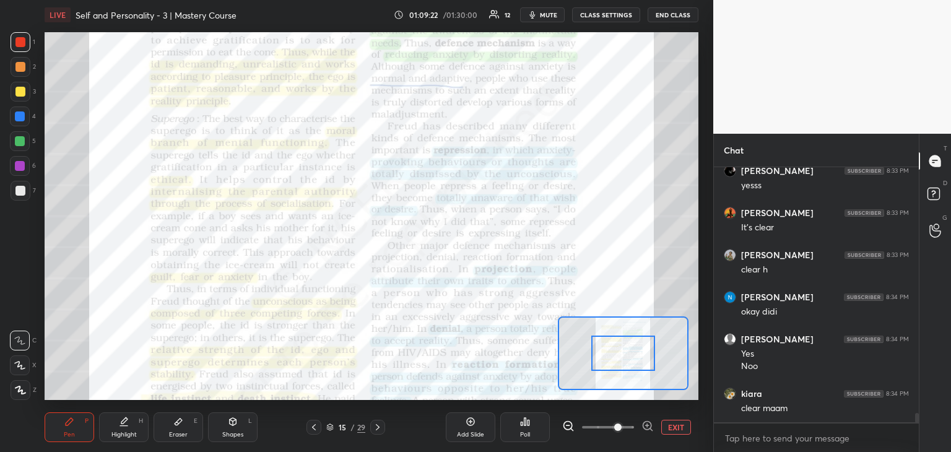
drag, startPoint x: 639, startPoint y: 345, endPoint x: 641, endPoint y: 363, distance: 18.1
click at [641, 363] on div at bounding box center [623, 352] width 64 height 35
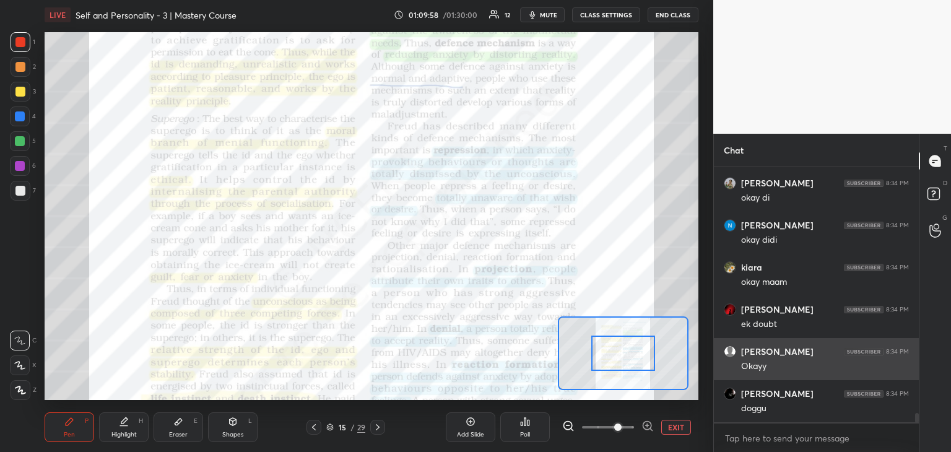
scroll to position [6982, 0]
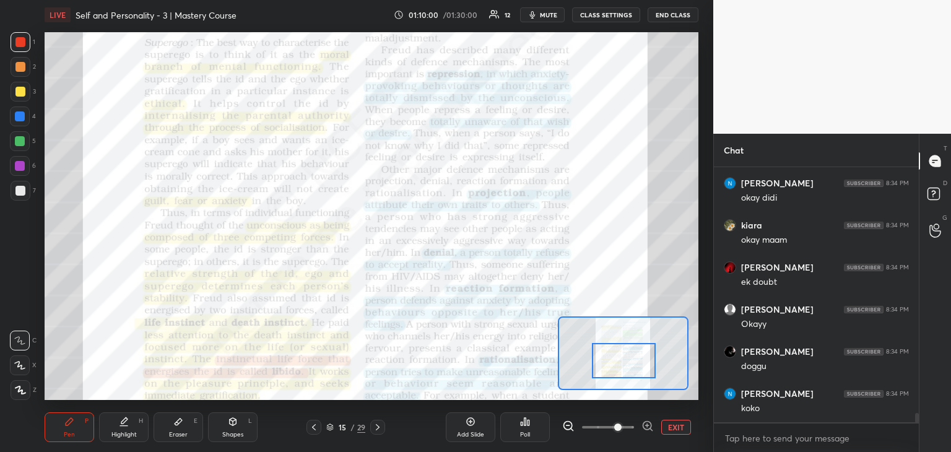
drag, startPoint x: 629, startPoint y: 354, endPoint x: 629, endPoint y: 363, distance: 8.7
click at [629, 363] on div at bounding box center [624, 360] width 64 height 35
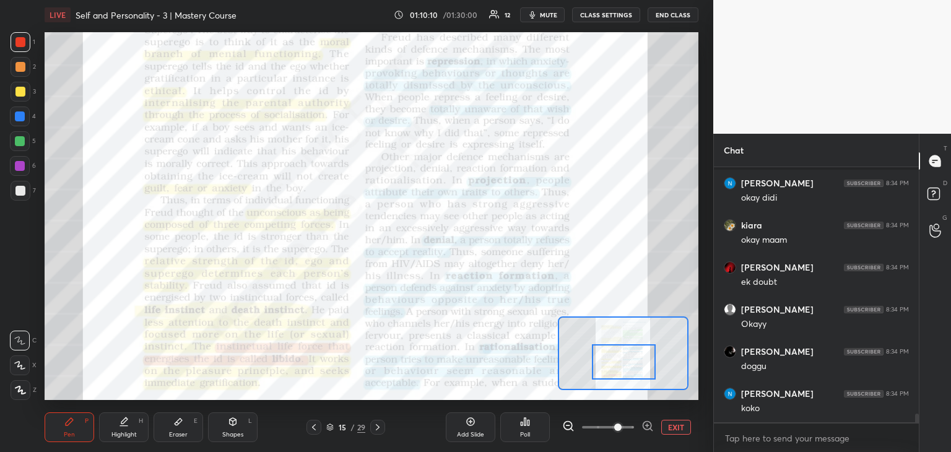
scroll to position [7035, 0]
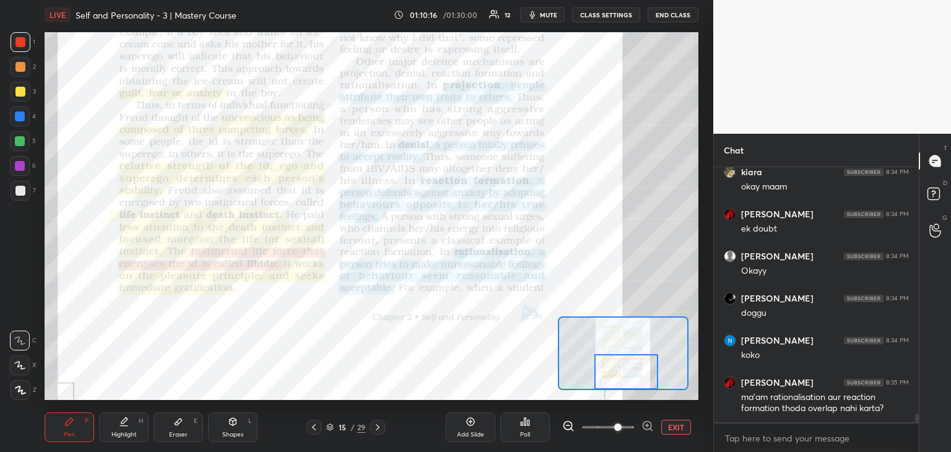
drag, startPoint x: 614, startPoint y: 368, endPoint x: 616, endPoint y: 384, distance: 16.3
click at [616, 384] on div at bounding box center [626, 371] width 64 height 35
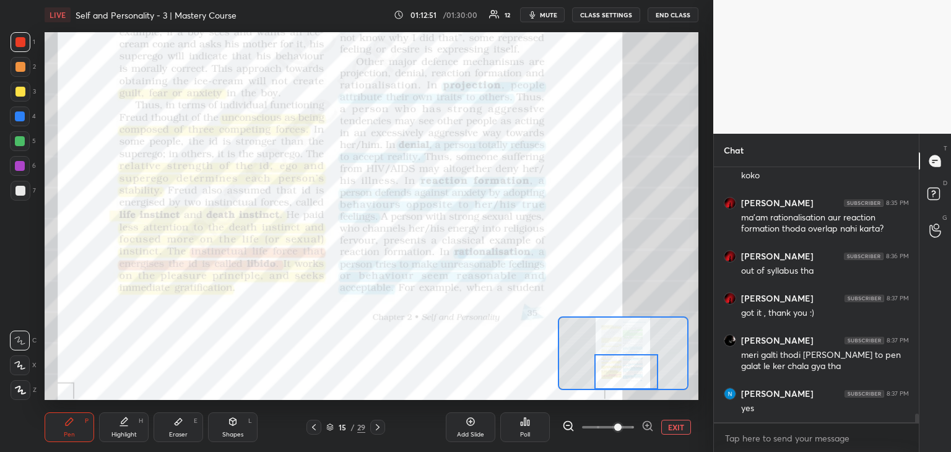
scroll to position [7257, 0]
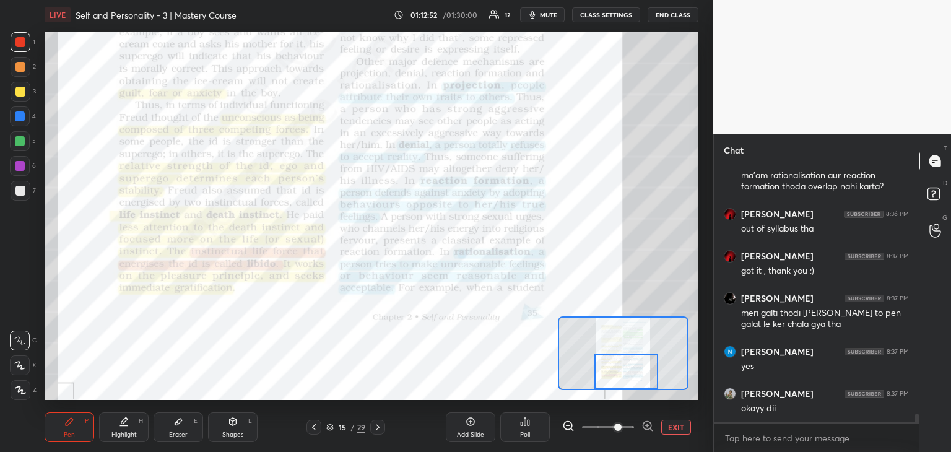
click at [374, 431] on icon at bounding box center [378, 427] width 10 height 10
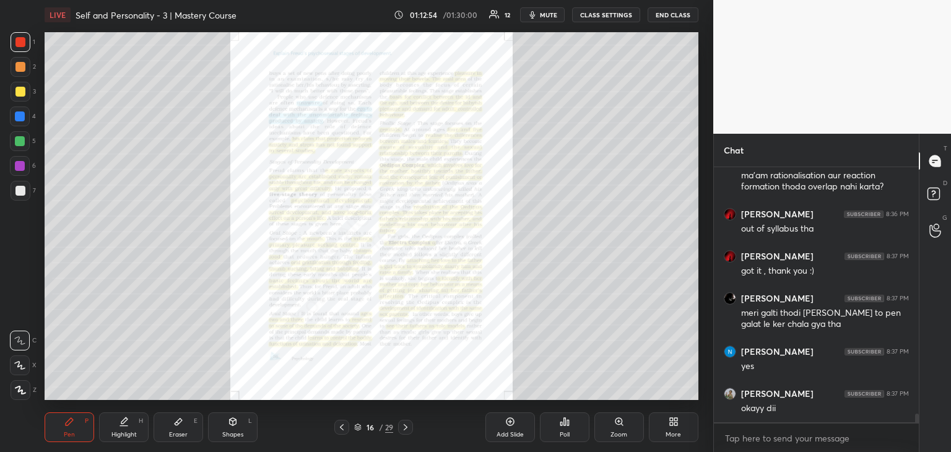
click at [612, 434] on div "Zoom" at bounding box center [618, 434] width 17 height 6
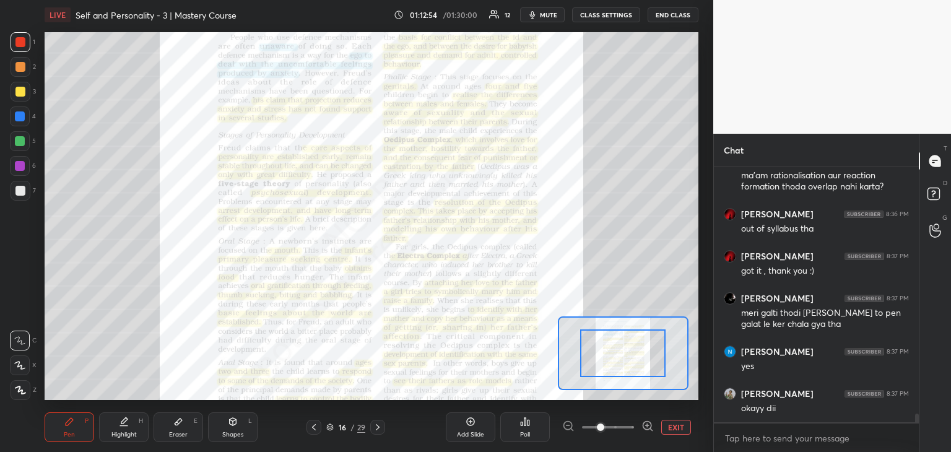
click at [622, 431] on span at bounding box center [608, 427] width 52 height 19
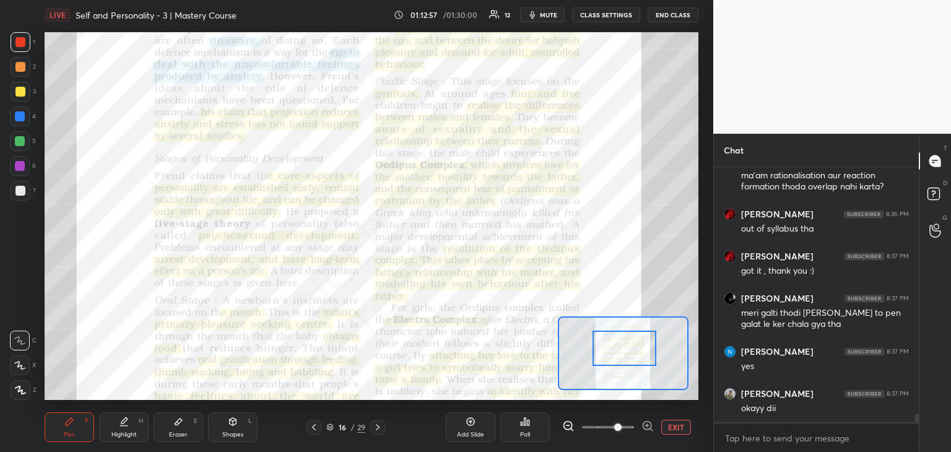
click at [637, 352] on div at bounding box center [624, 347] width 64 height 35
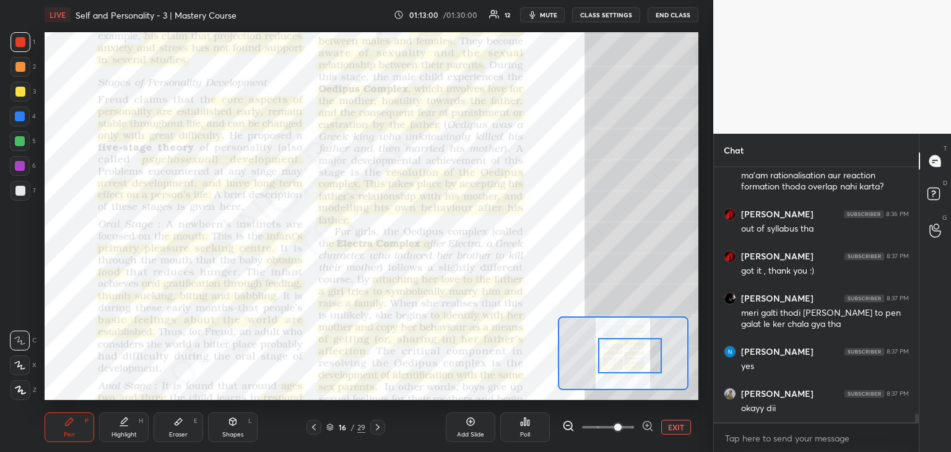
drag, startPoint x: 637, startPoint y: 352, endPoint x: 644, endPoint y: 360, distance: 10.1
click at [644, 360] on div at bounding box center [630, 355] width 64 height 35
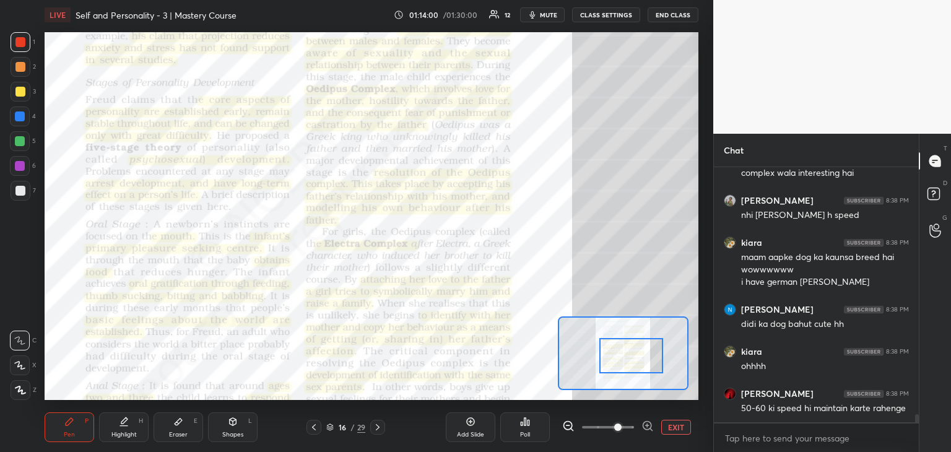
scroll to position [7576, 0]
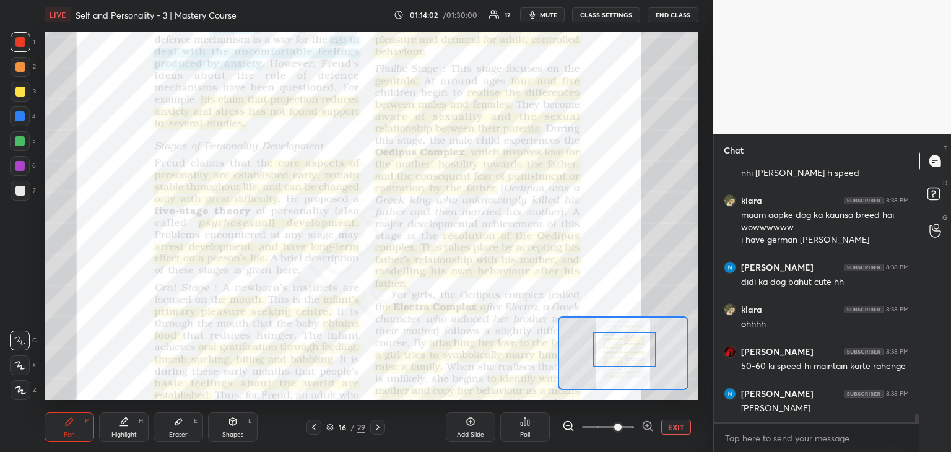
drag, startPoint x: 656, startPoint y: 358, endPoint x: 650, endPoint y: 355, distance: 7.2
click at [650, 355] on div at bounding box center [624, 349] width 64 height 35
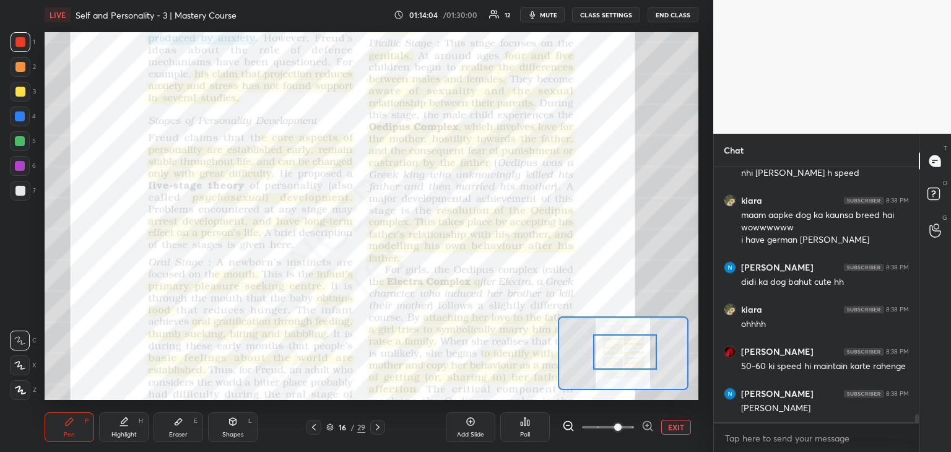
click at [376, 428] on icon at bounding box center [378, 427] width 10 height 10
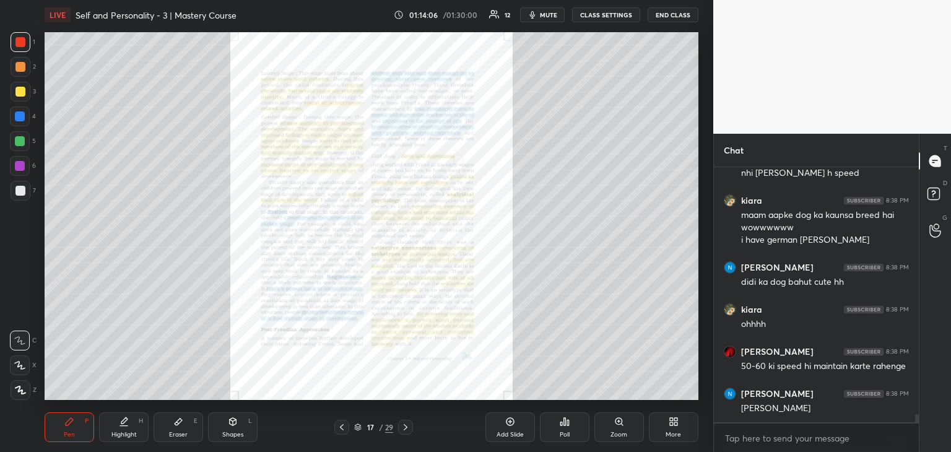
click at [376, 428] on div "17 / 29" at bounding box center [373, 426] width 39 height 11
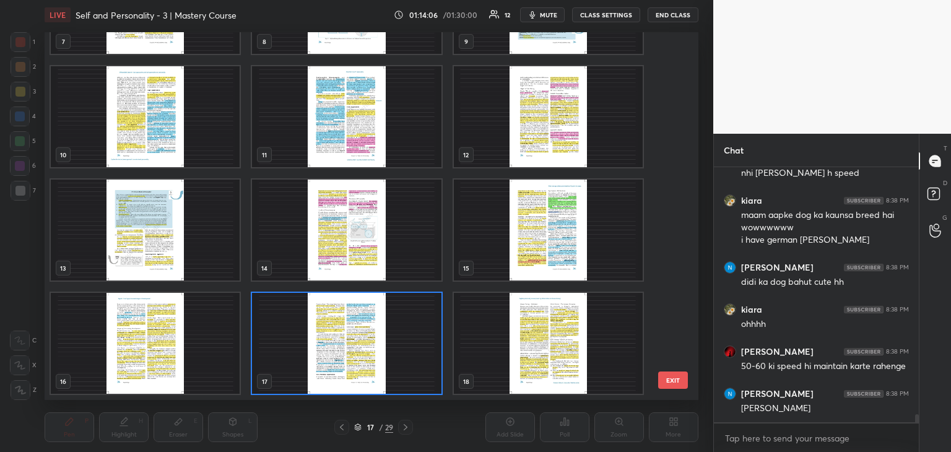
scroll to position [364, 647]
click at [517, 379] on img "grid" at bounding box center [548, 343] width 189 height 101
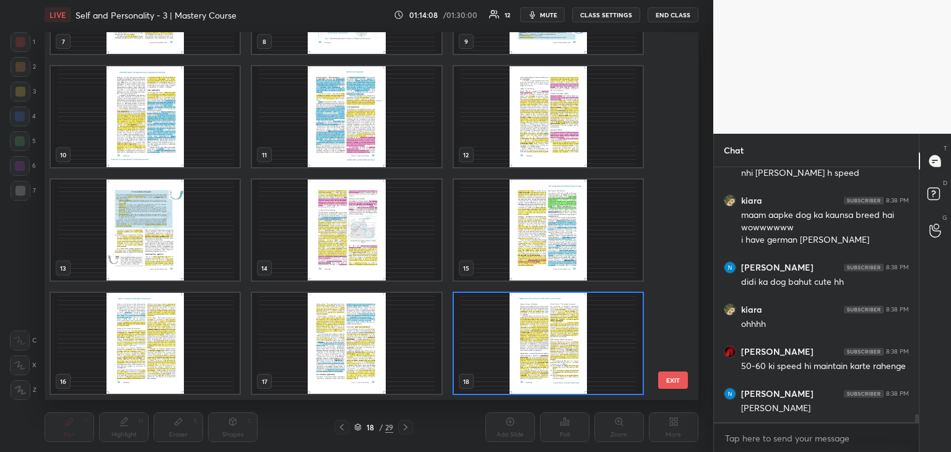
scroll to position [7621, 0]
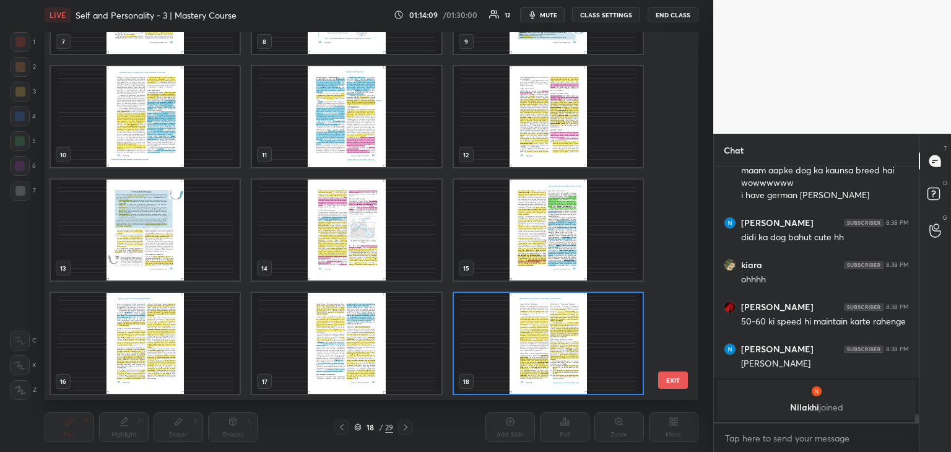
click at [607, 335] on img "grid" at bounding box center [548, 343] width 189 height 101
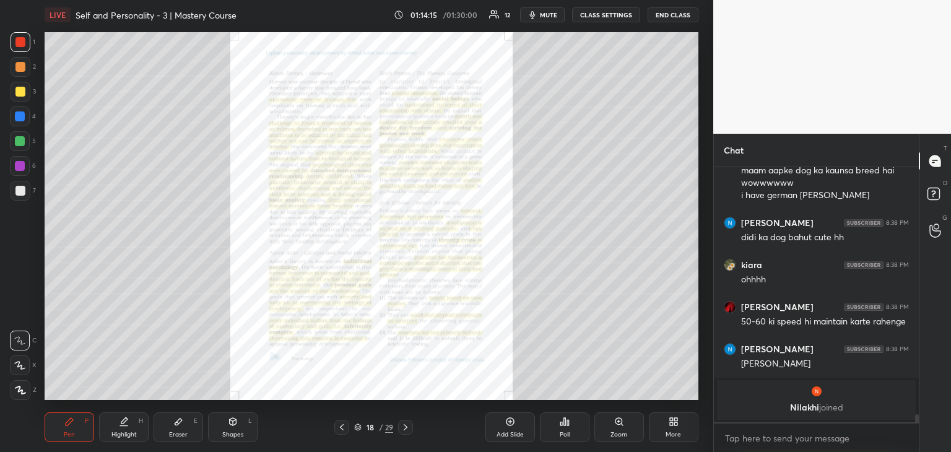
click at [409, 431] on icon at bounding box center [405, 427] width 10 height 10
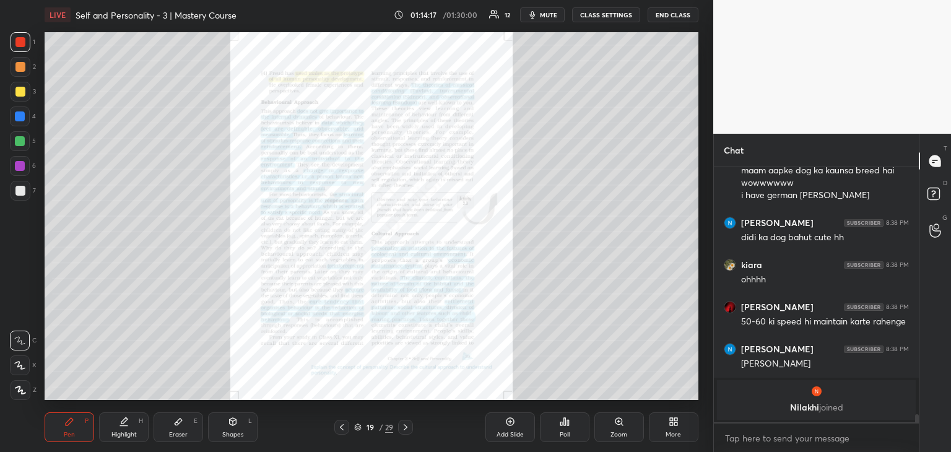
click at [343, 425] on icon at bounding box center [342, 427] width 10 height 10
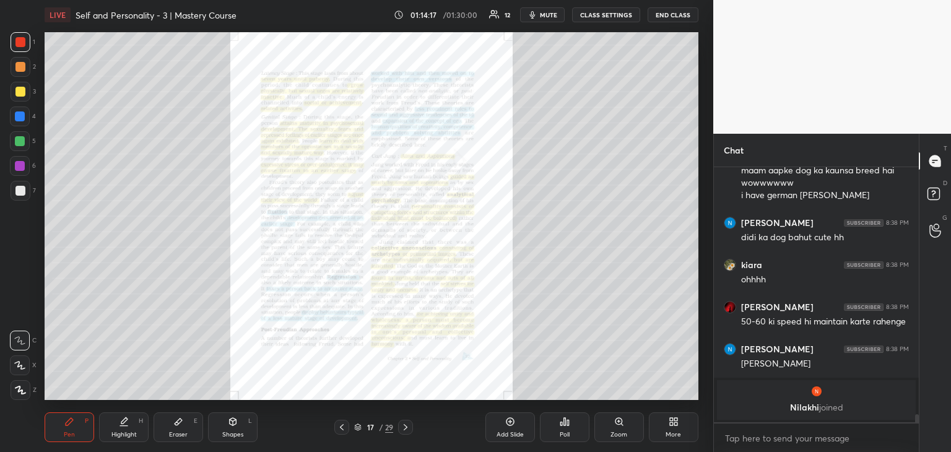
click at [343, 425] on icon at bounding box center [342, 427] width 10 height 10
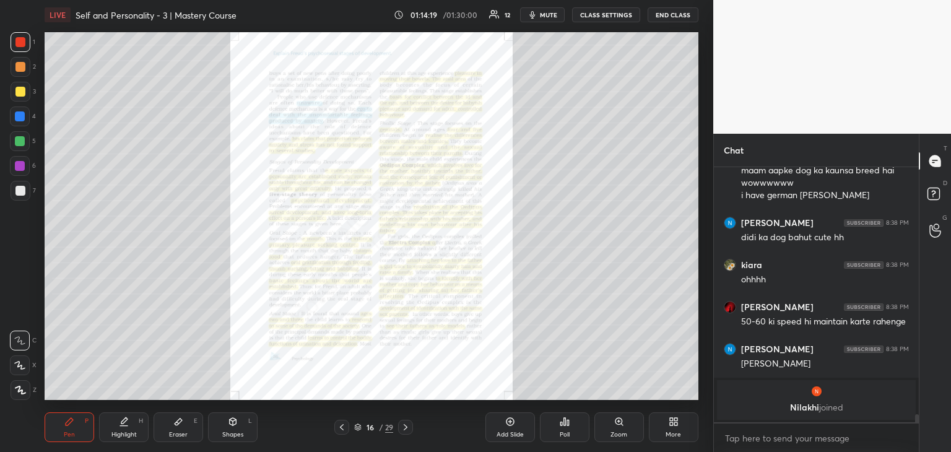
click at [401, 425] on icon at bounding box center [405, 427] width 10 height 10
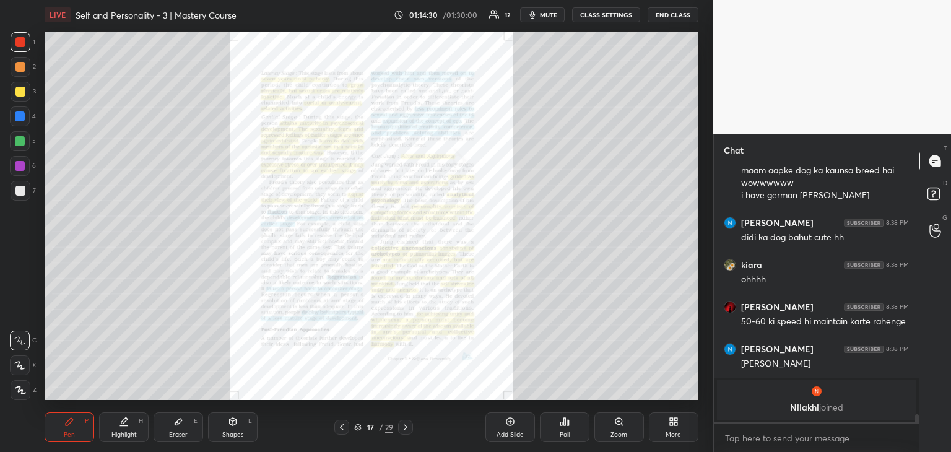
click at [342, 425] on icon at bounding box center [342, 427] width 4 height 6
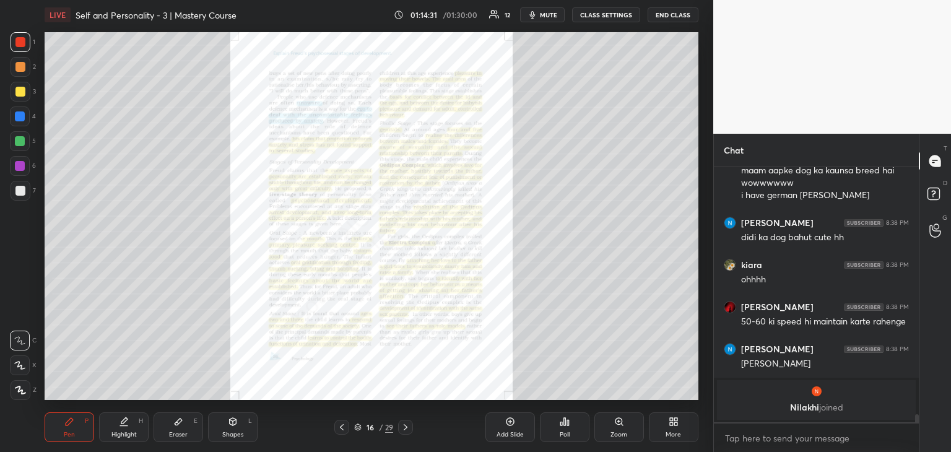
click at [342, 425] on icon at bounding box center [342, 427] width 4 height 6
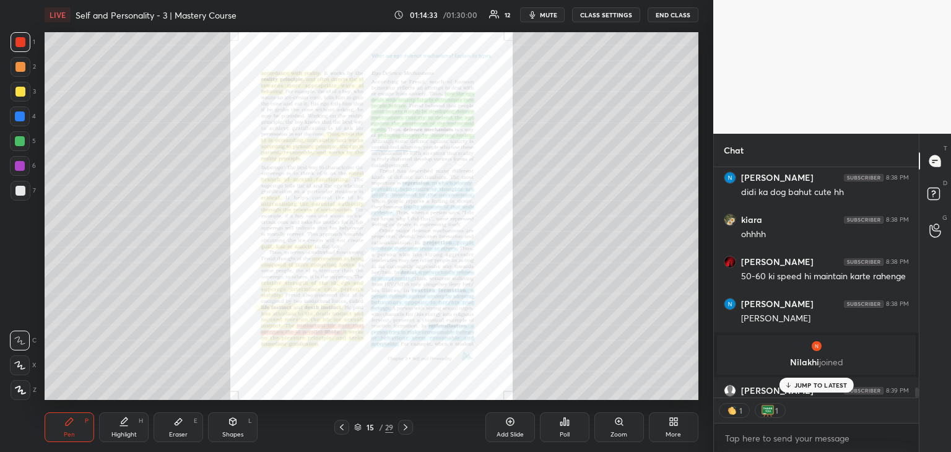
scroll to position [5632, 0]
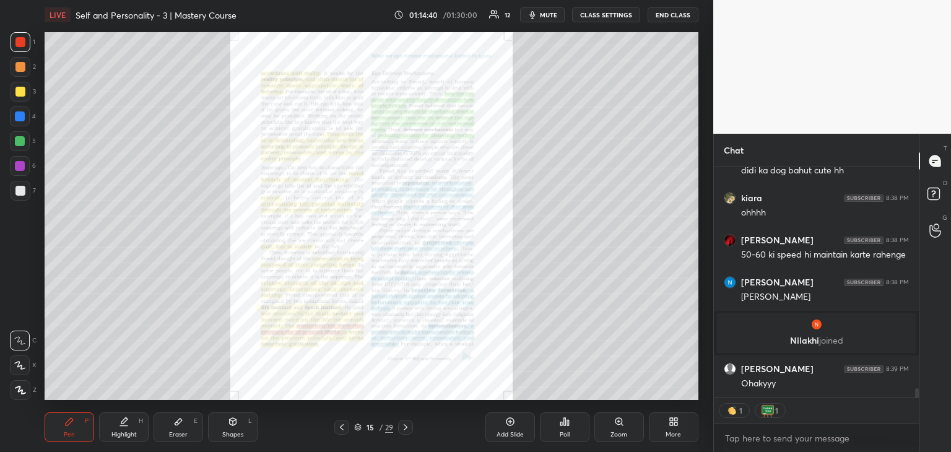
click at [610, 428] on div "Zoom" at bounding box center [619, 427] width 50 height 30
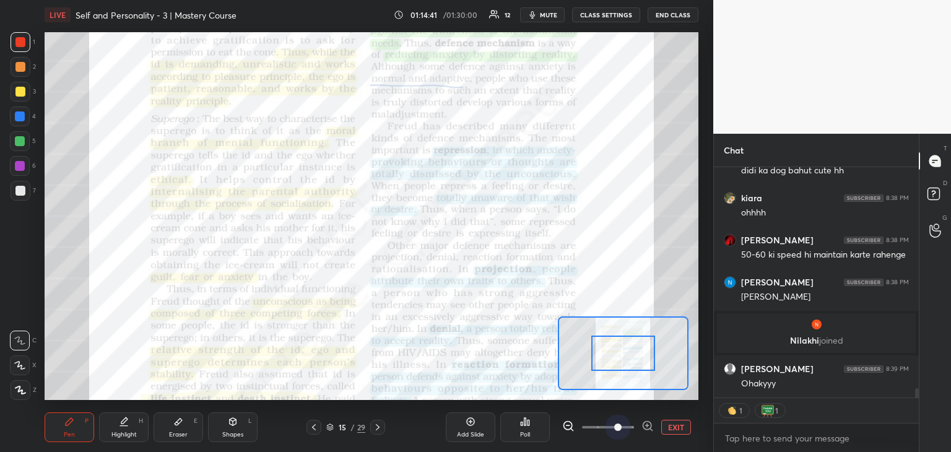
click at [616, 426] on span at bounding box center [608, 427] width 52 height 19
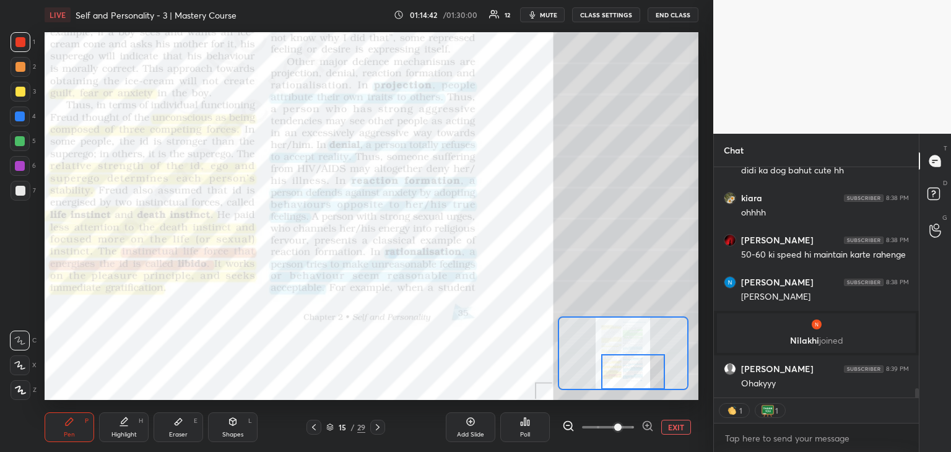
drag, startPoint x: 625, startPoint y: 352, endPoint x: 634, endPoint y: 371, distance: 20.5
click at [634, 371] on div at bounding box center [633, 371] width 64 height 35
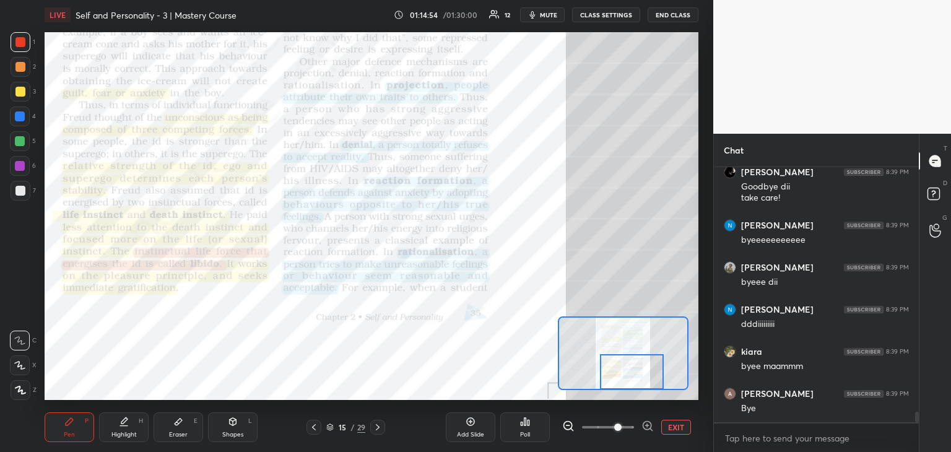
scroll to position [5997, 0]
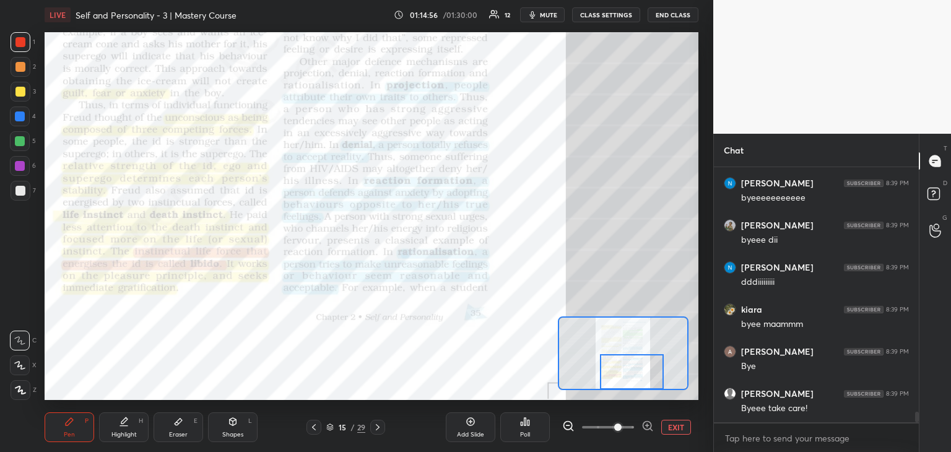
click at [675, 18] on button "END CLASS" at bounding box center [672, 14] width 51 height 15
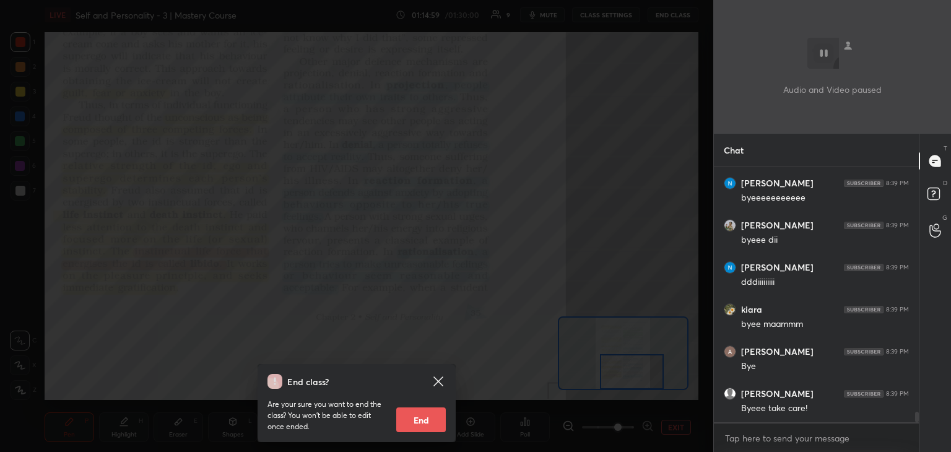
click at [418, 420] on button "End" at bounding box center [421, 419] width 50 height 25
type textarea "x"
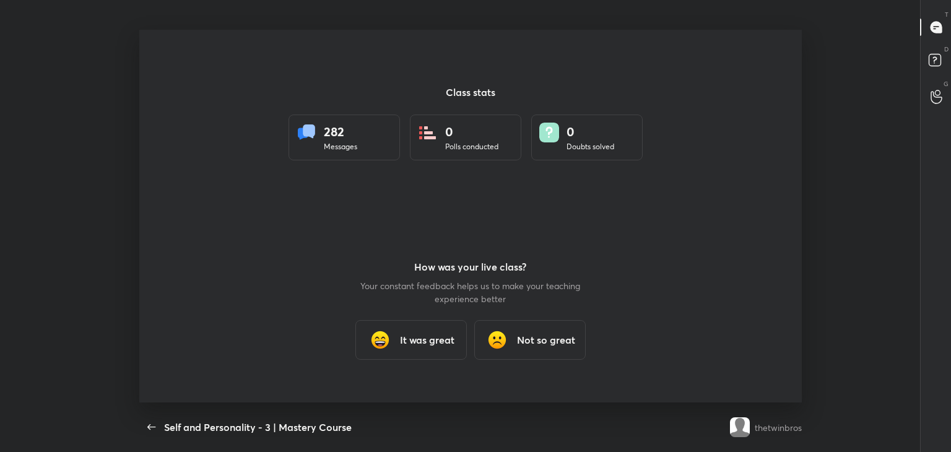
scroll to position [0, 0]
